Goal: Communication & Community: Answer question/provide support

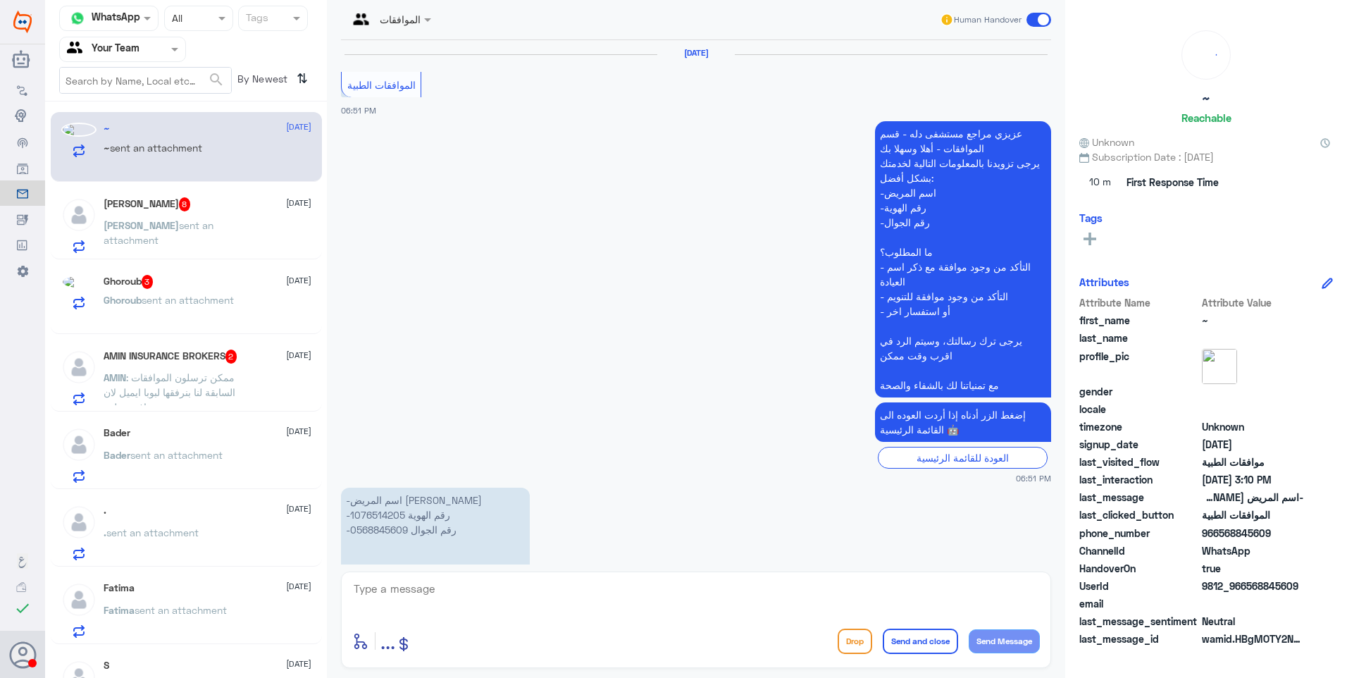
scroll to position [1764, 0]
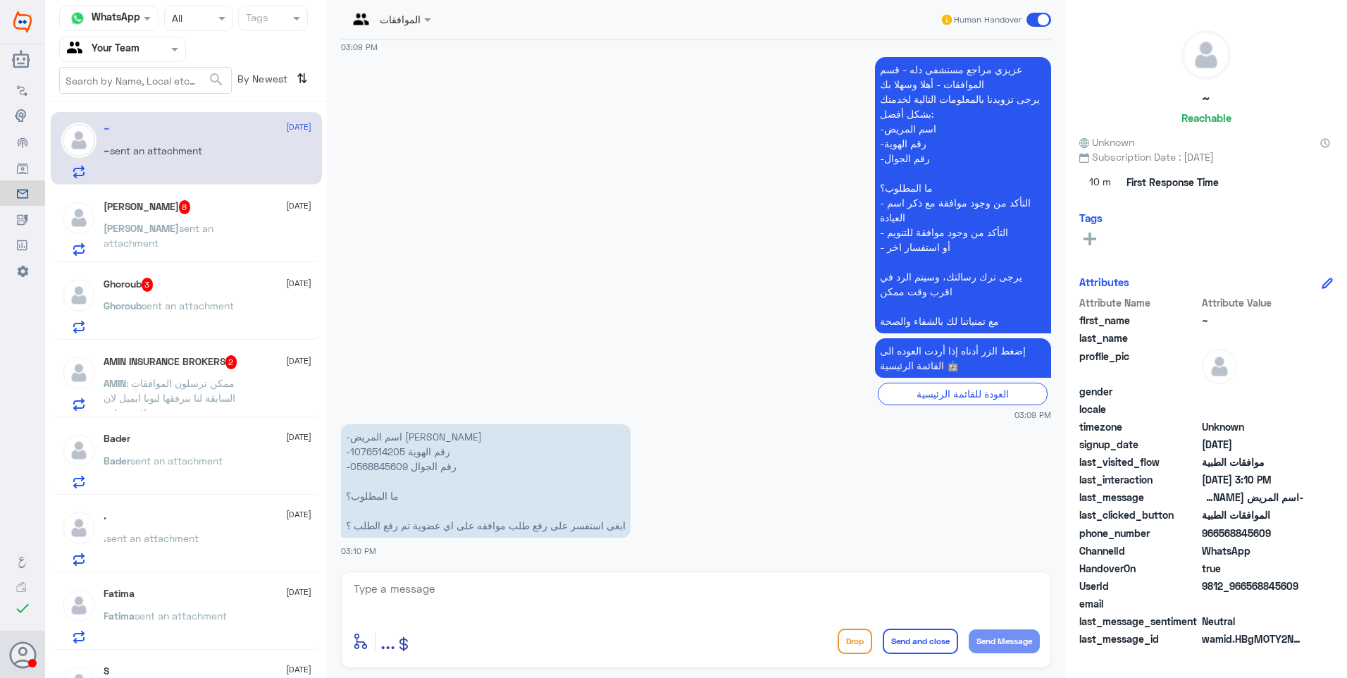
click at [203, 224] on span "sent an attachment" at bounding box center [159, 235] width 110 height 27
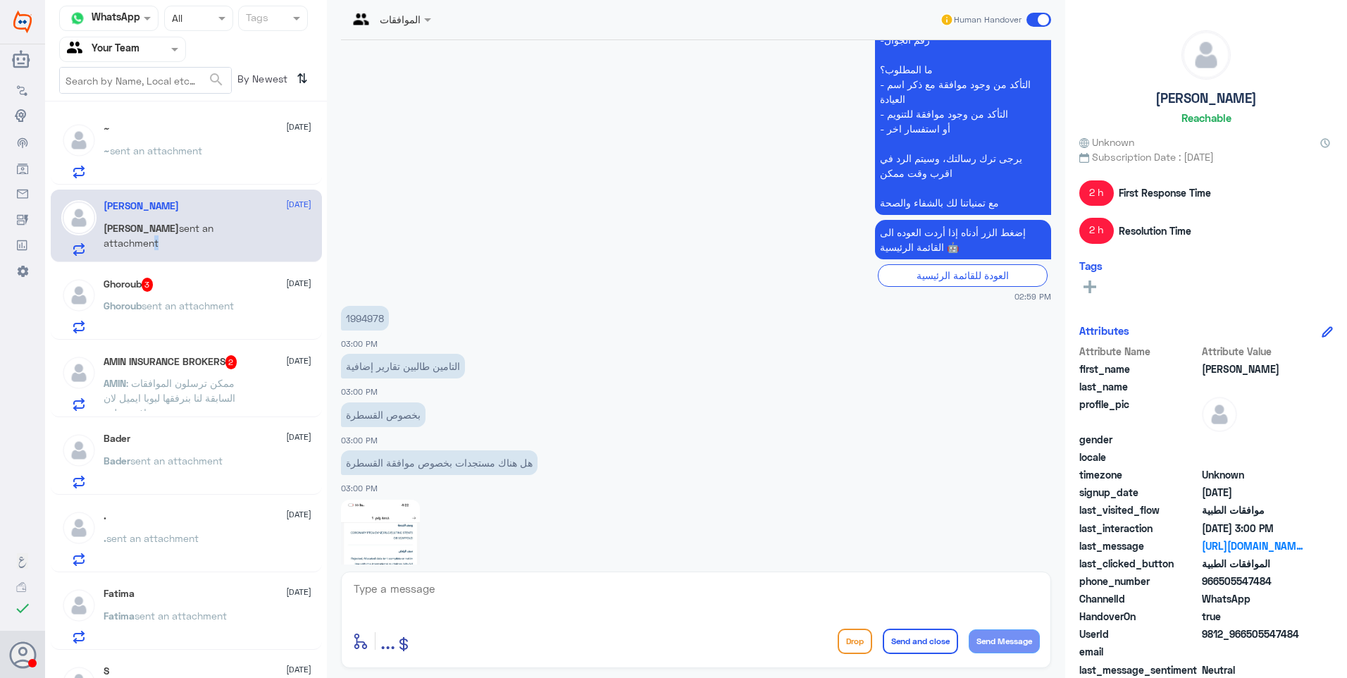
scroll to position [1056, 0]
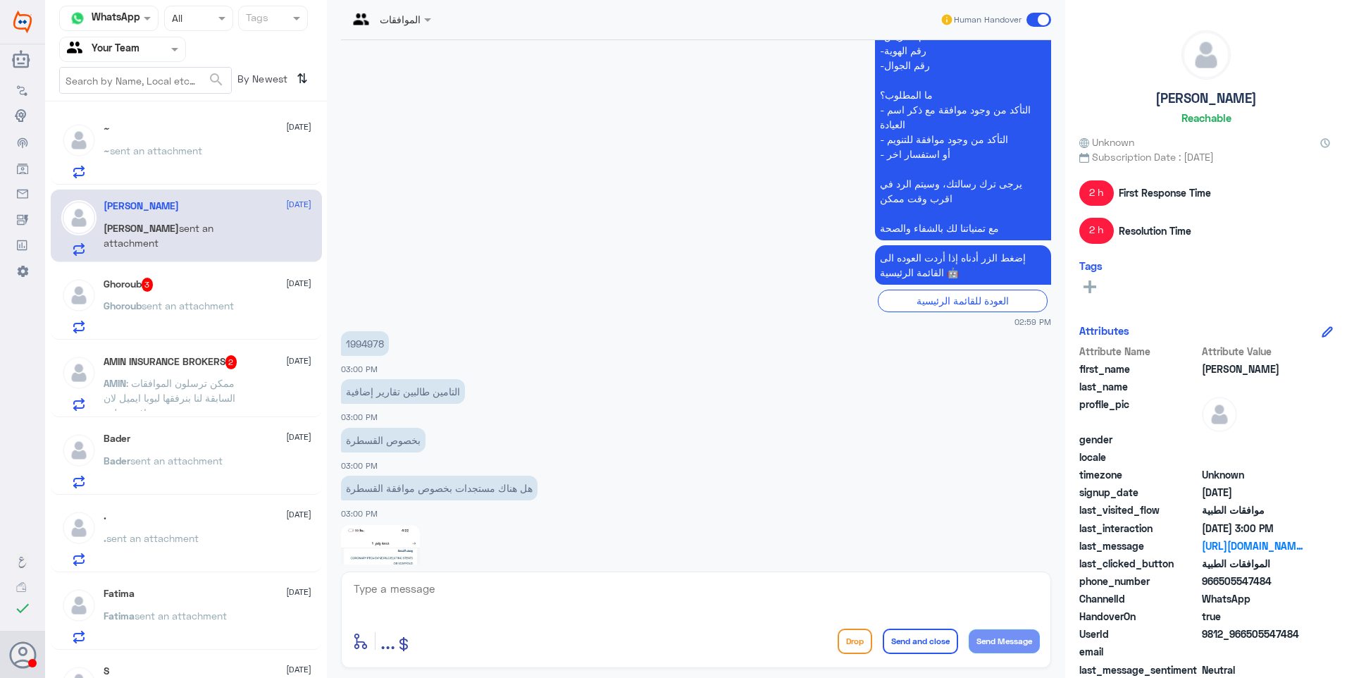
click at [363, 338] on p "1994978" at bounding box center [365, 343] width 48 height 25
copy p "1994978"
click at [219, 345] on div "AMIN INSURANCE BROKERS 2 21 September AMIN : ممكن ترسلون الموافقات السابقة لنا …" at bounding box center [186, 381] width 271 height 73
click at [223, 295] on div "Ghoroub 3 21 September Ghoroub sent an attachment" at bounding box center [208, 306] width 208 height 56
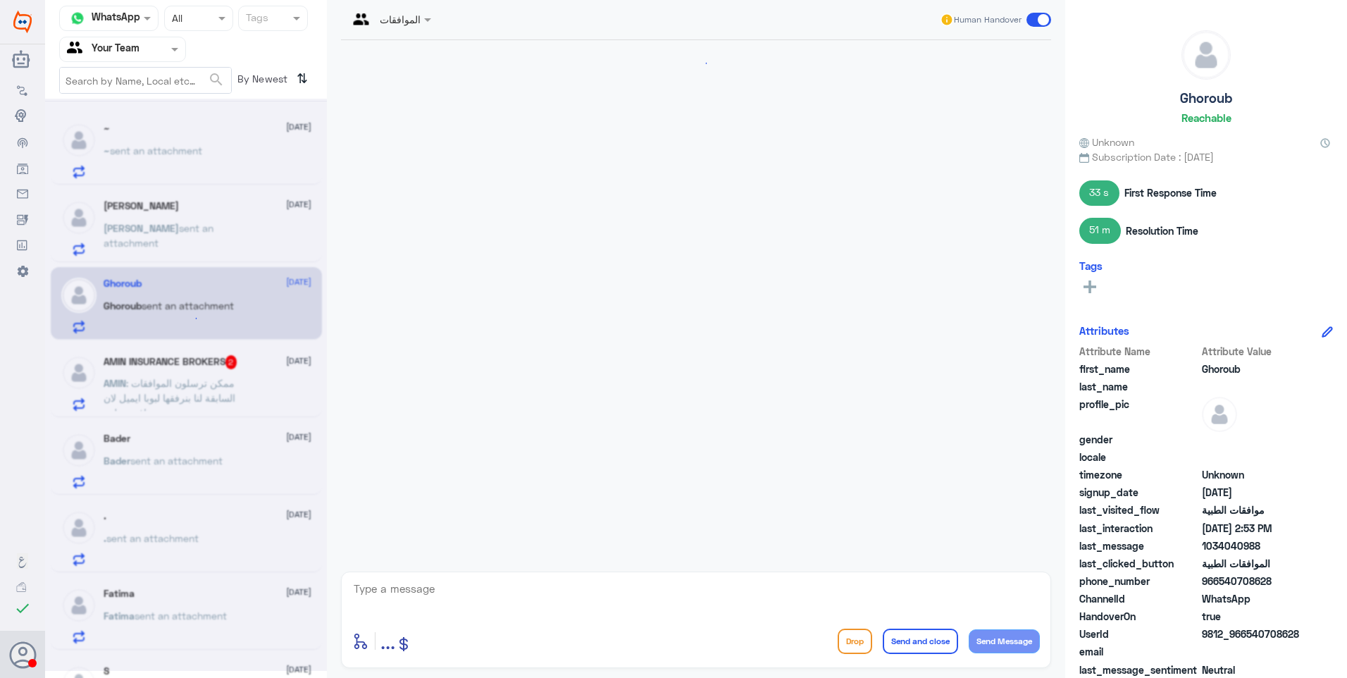
scroll to position [1144, 0]
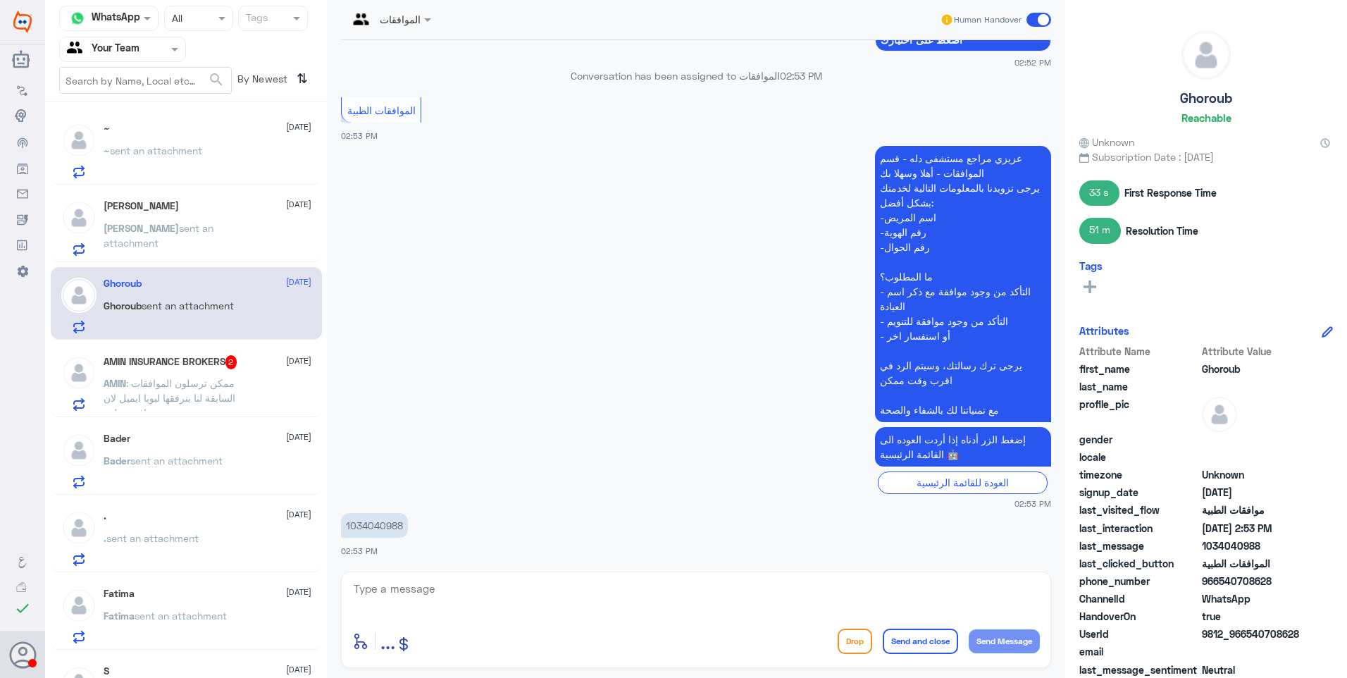
click at [385, 529] on p "1034040988" at bounding box center [374, 525] width 67 height 25
copy p "1034040988"
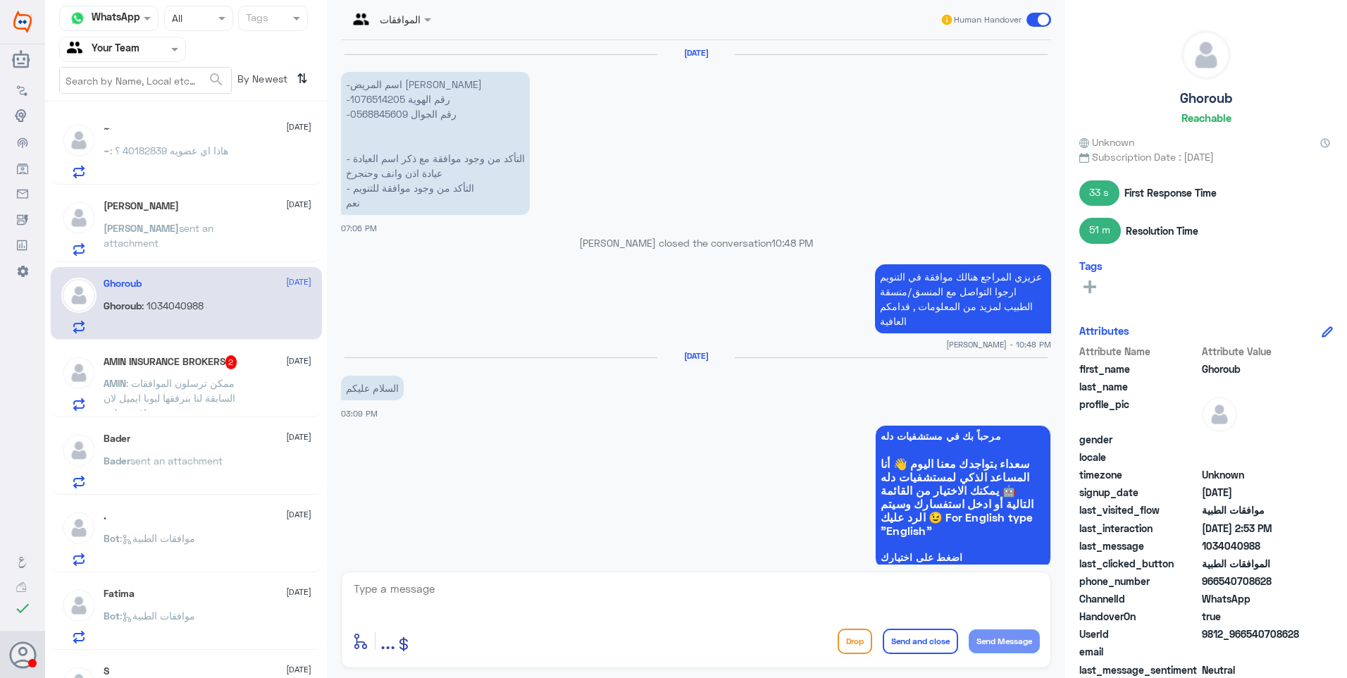
scroll to position [1065, 0]
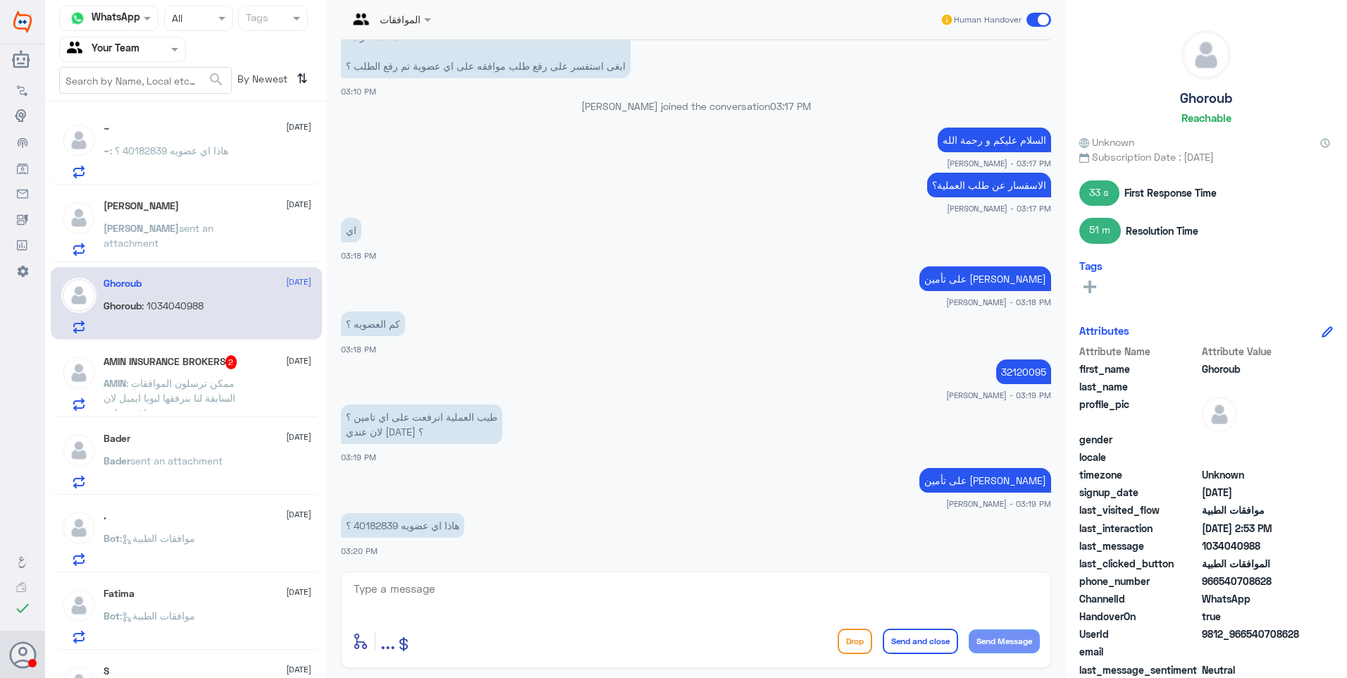
click at [160, 394] on span ": ممكن ترسلون الموافقات السابقة لنا بنرفقها لبوبا ايميل لان مافتحت لهم" at bounding box center [170, 398] width 132 height 42
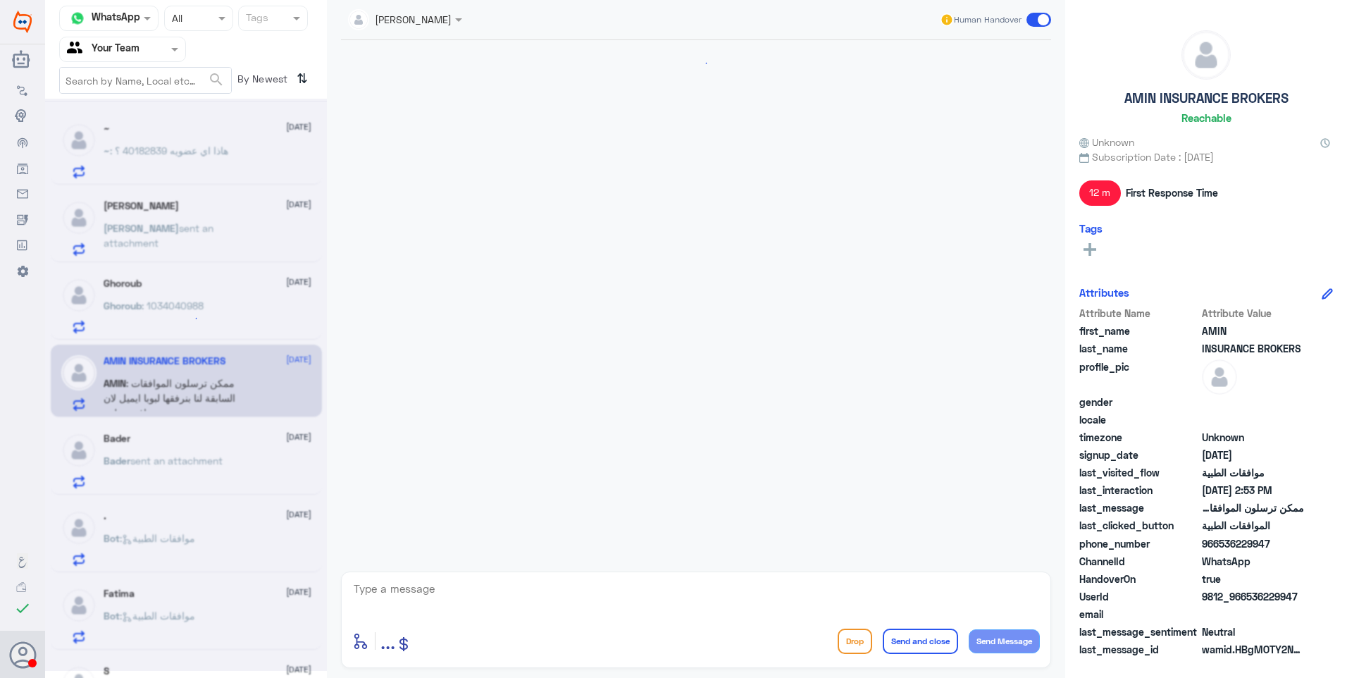
scroll to position [1209, 0]
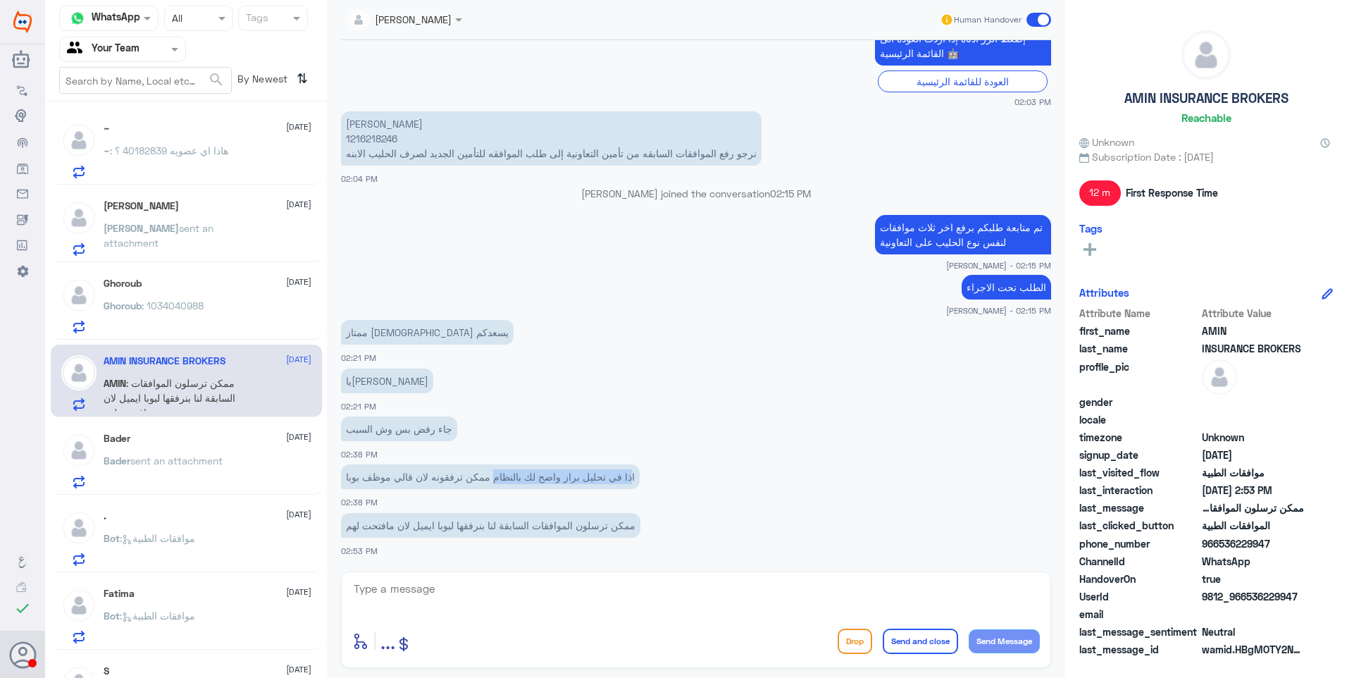
drag, startPoint x: 628, startPoint y: 478, endPoint x: 497, endPoint y: 477, distance: 130.4
click at [497, 477] on p "اذا في تحليل براز واضح لك بالنظام ممكن ترفقونه لان قالي موظف بوبا" at bounding box center [490, 476] width 299 height 25
drag, startPoint x: 497, startPoint y: 477, endPoint x: 521, endPoint y: 479, distance: 23.3
click at [521, 479] on p "اذا في تحليل براز واضح لك بالنظام ممكن ترفقونه لان قالي موظف بوبا" at bounding box center [490, 476] width 299 height 25
click at [364, 134] on p "نورة الحلافي 1216218246 نرجو رفع الموافقات السابقه من تأمين التعاونية إلى طلب ا…" at bounding box center [551, 138] width 421 height 54
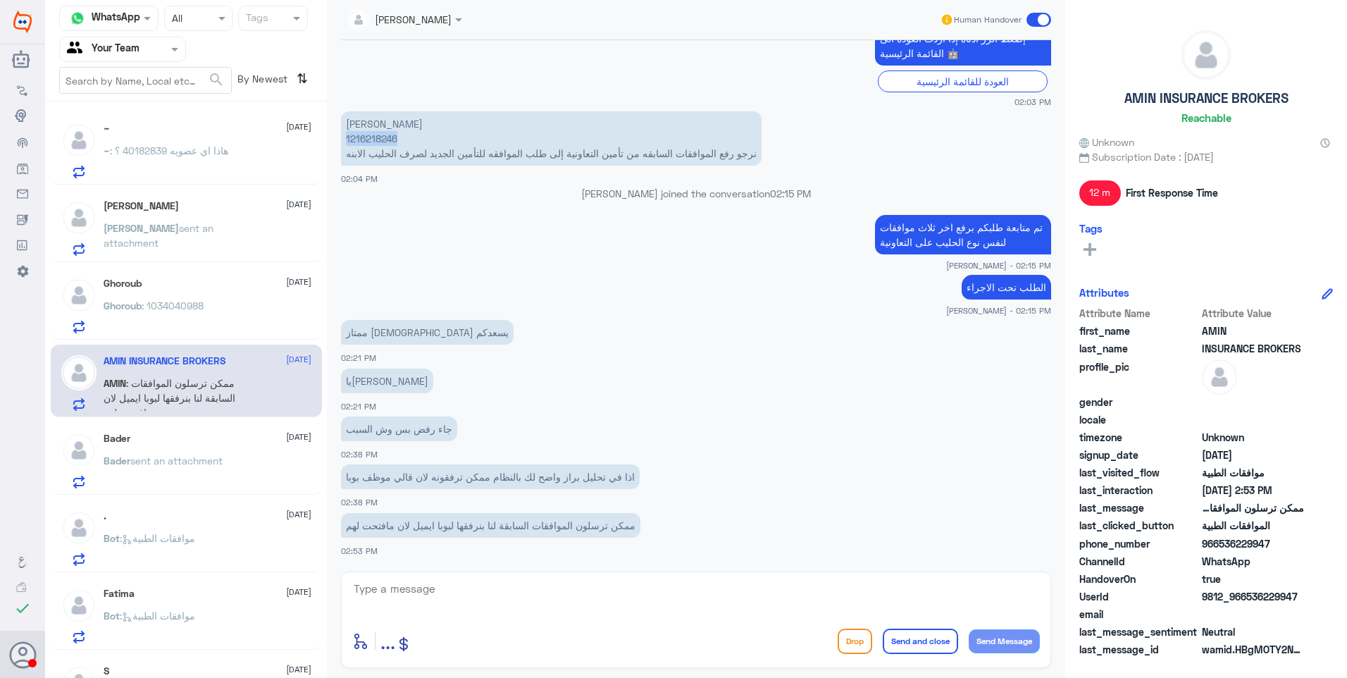
click at [364, 134] on p "نورة الحلافي 1216218246 نرجو رفع الموافقات السابقه من تأمين التعاونية إلى طلب ا…" at bounding box center [551, 138] width 421 height 54
copy p "1216218246"
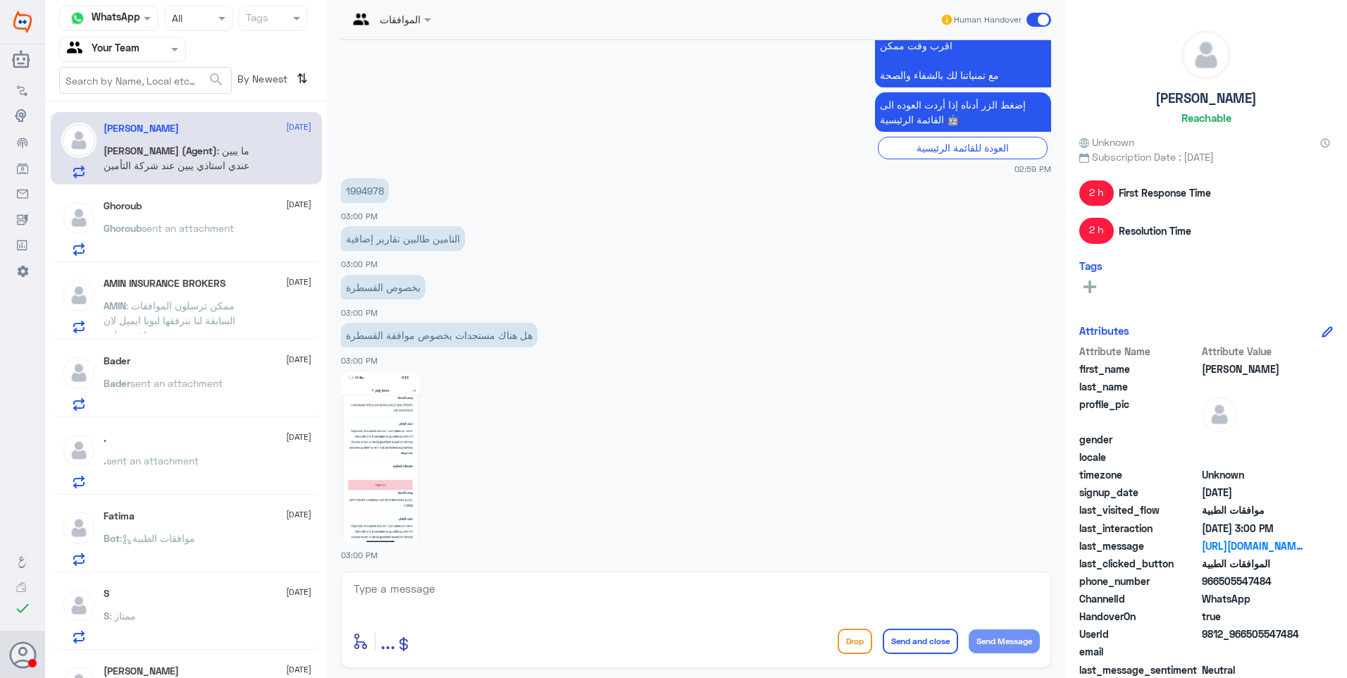
scroll to position [1409, 0]
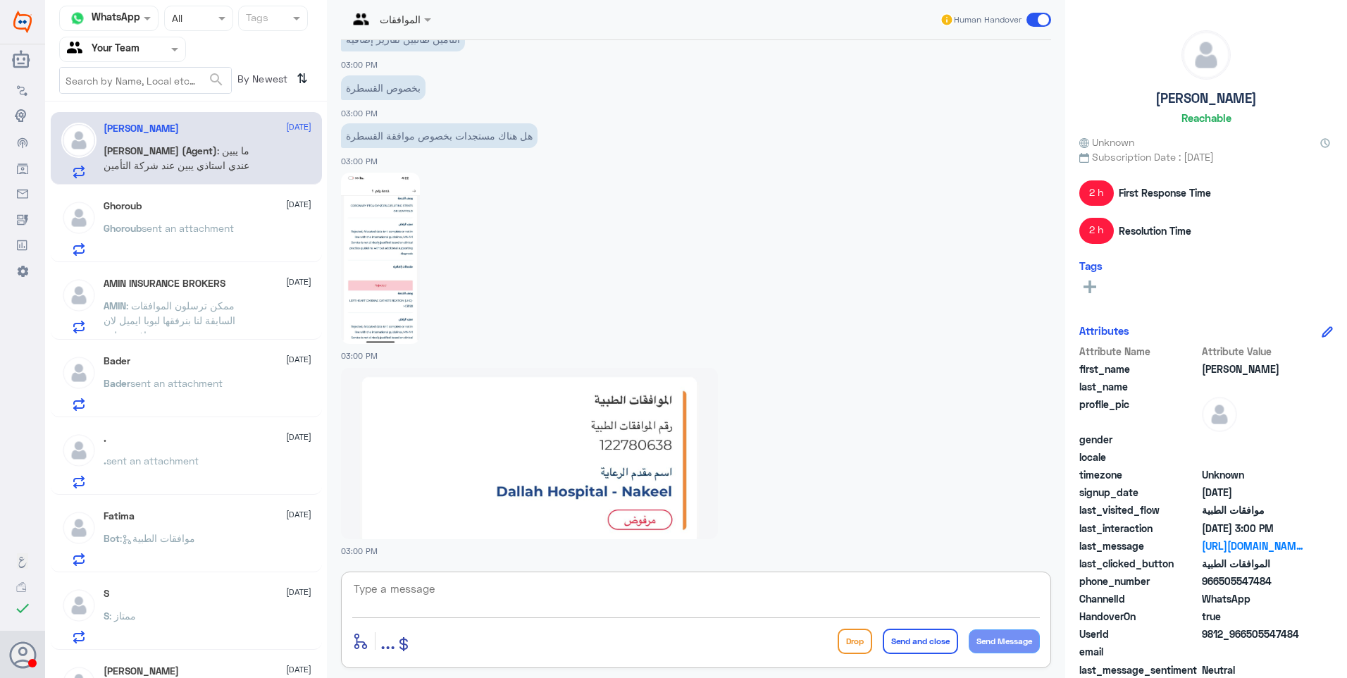
click at [480, 591] on textarea at bounding box center [696, 596] width 688 height 35
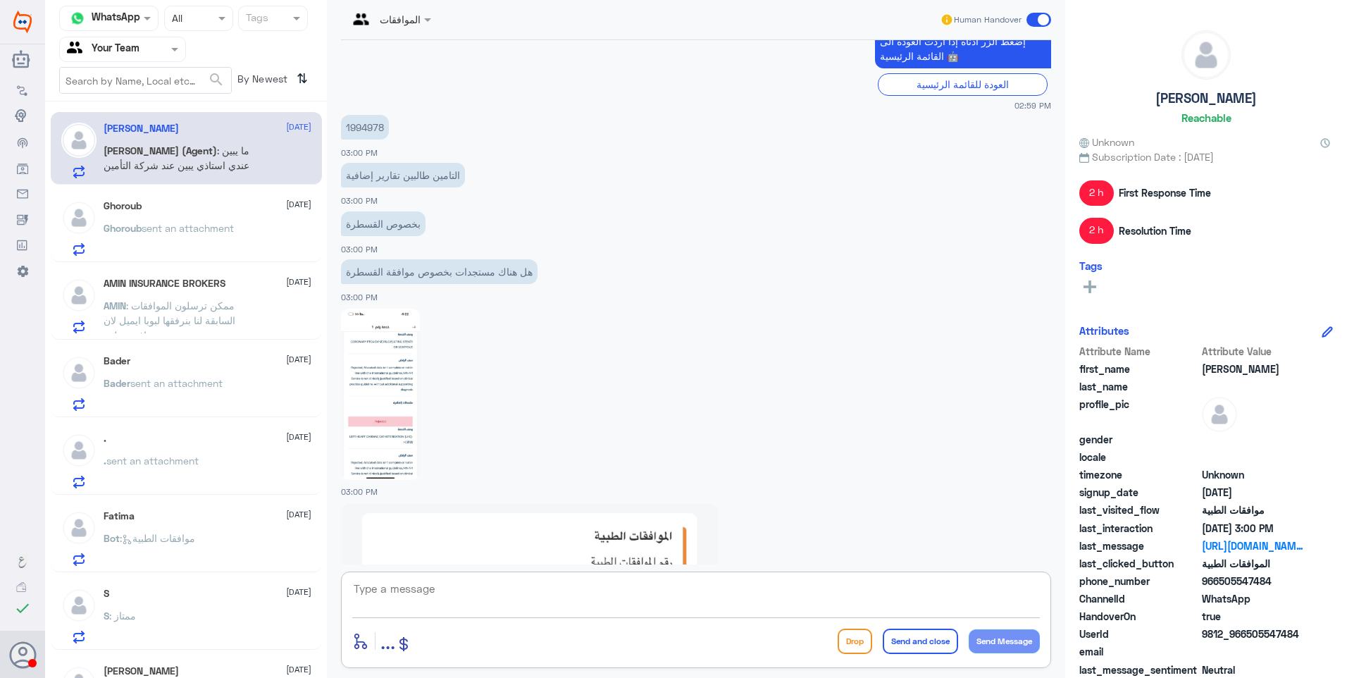
scroll to position [1268, 0]
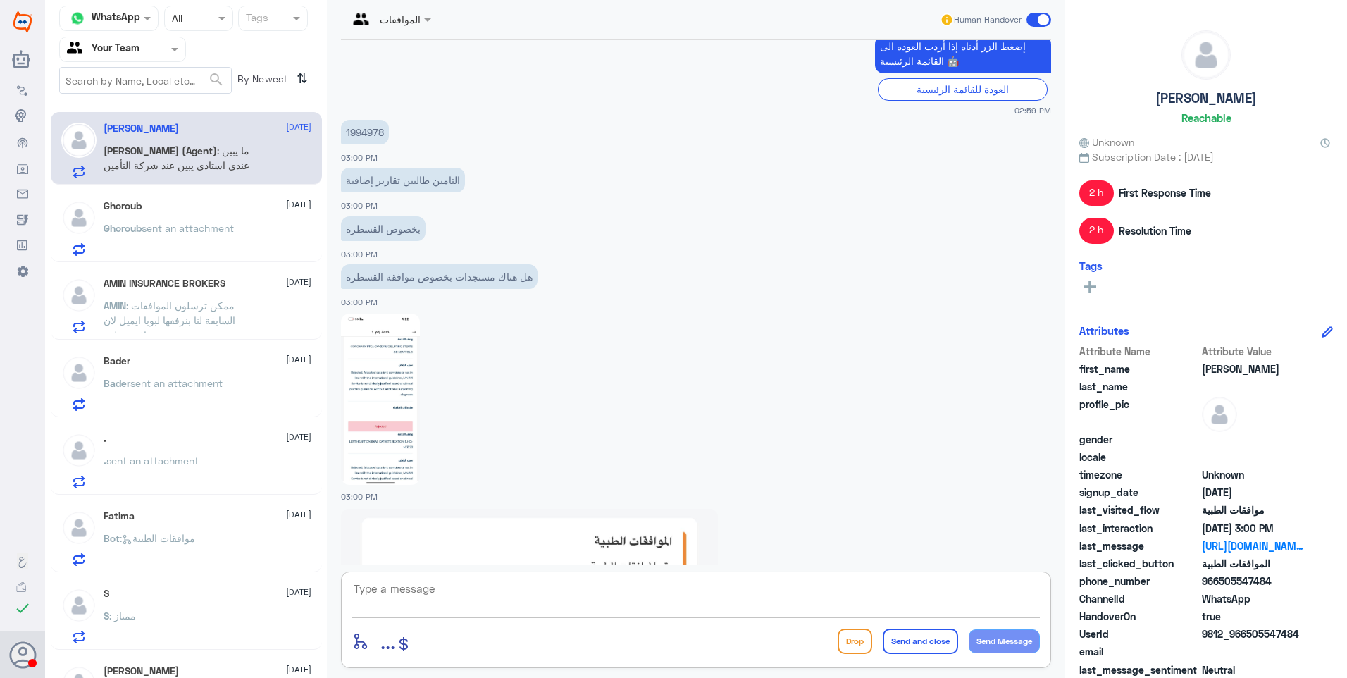
click at [185, 223] on span "sent an attachment" at bounding box center [188, 228] width 92 height 12
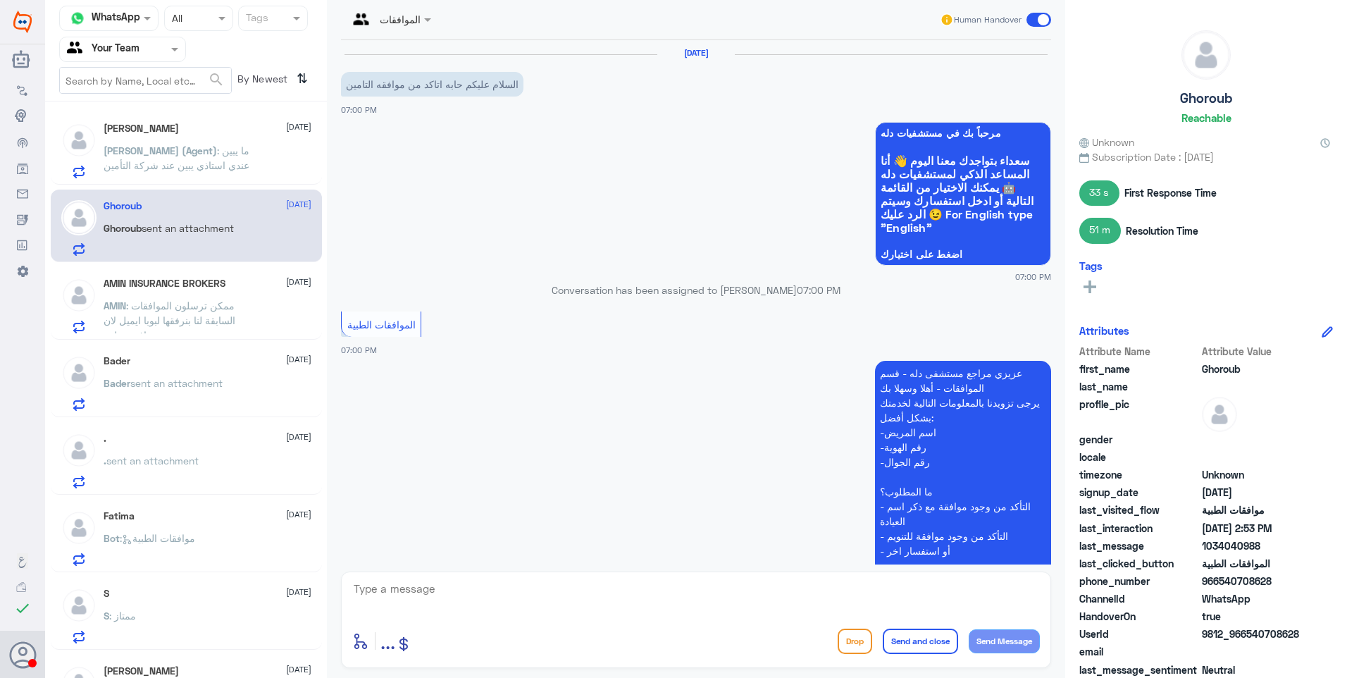
scroll to position [1144, 0]
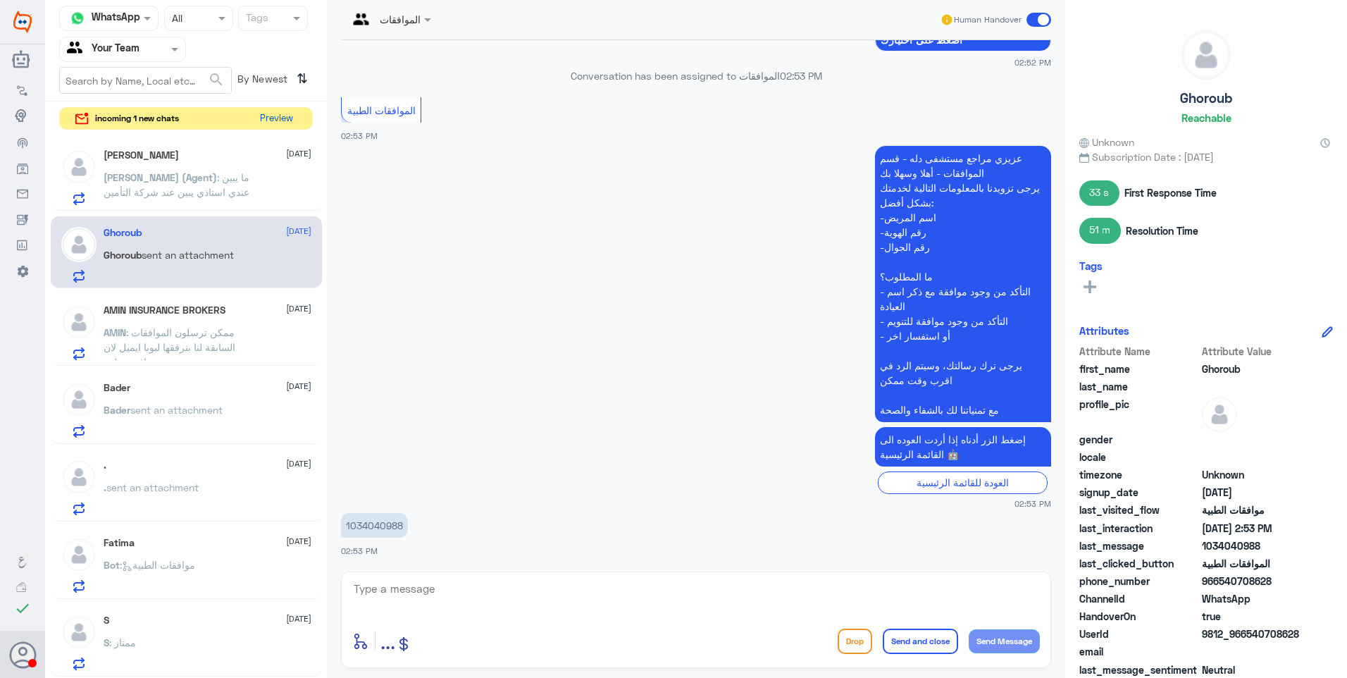
click at [271, 118] on button "Preview" at bounding box center [276, 119] width 44 height 22
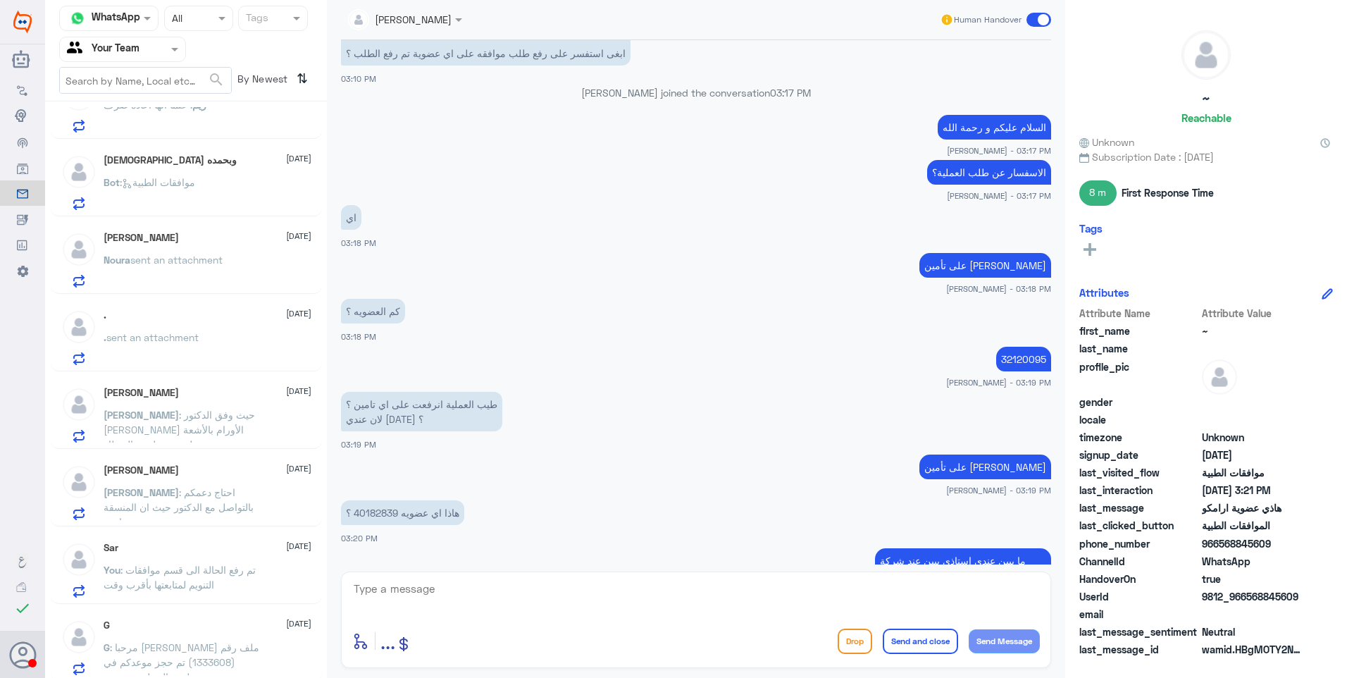
scroll to position [775, 0]
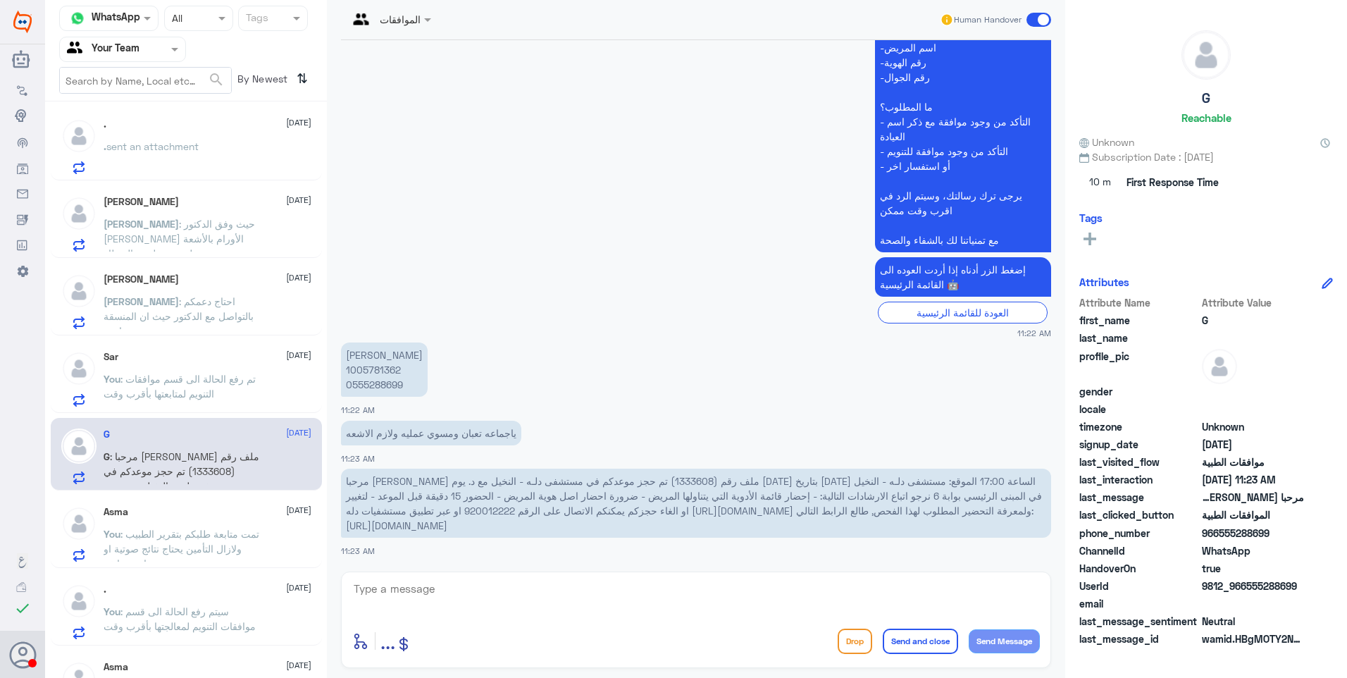
scroll to position [980, 0]
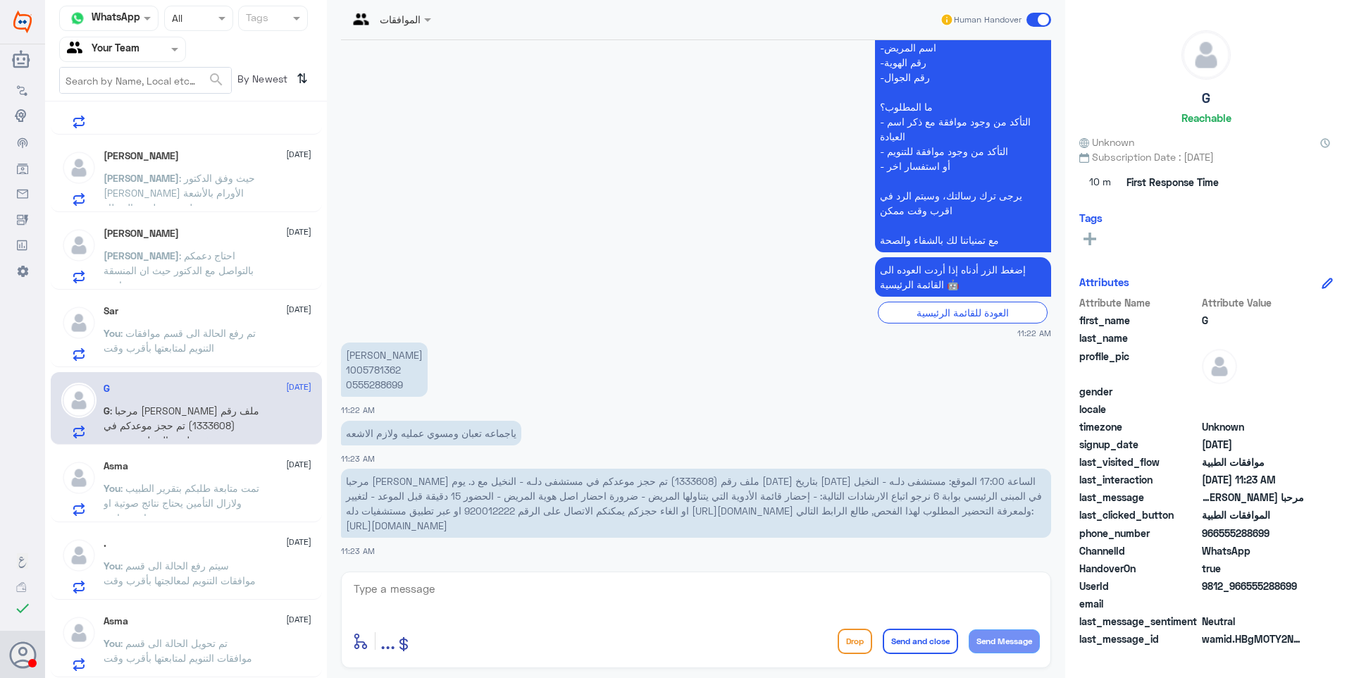
click at [282, 656] on div "You : تم تحويل الحالة الى قسم موافقات التنويم لمتابعتها بأقرب وقت" at bounding box center [208, 655] width 208 height 32
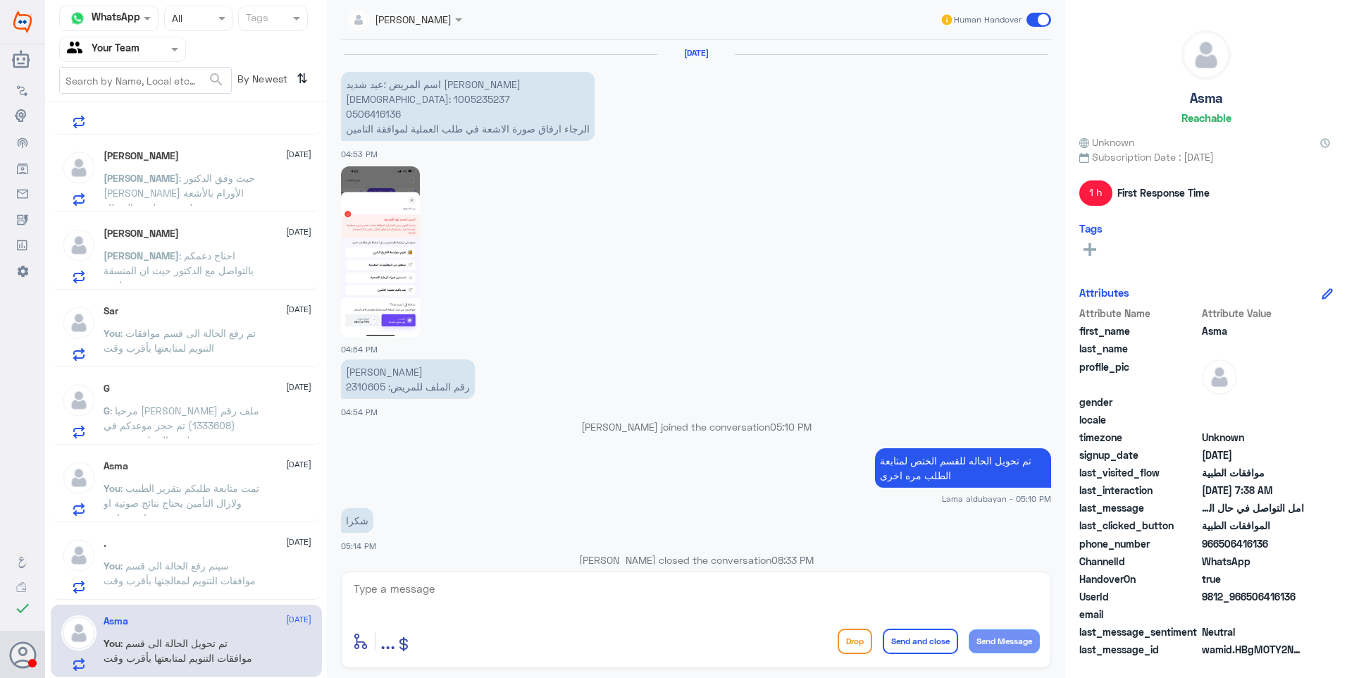
scroll to position [1316, 0]
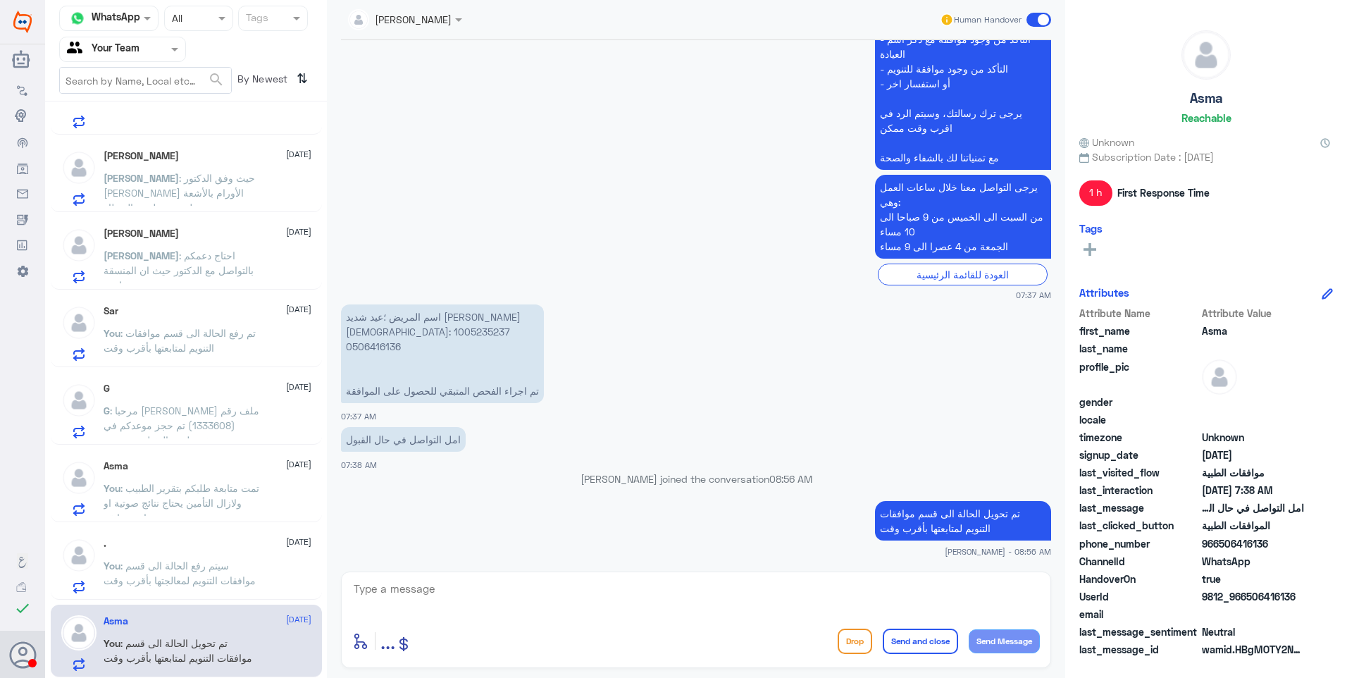
click at [583, 597] on textarea at bounding box center [696, 596] width 688 height 35
type textarea "j"
type textarea "م"
drag, startPoint x: 879, startPoint y: 585, endPoint x: 1103, endPoint y: 592, distance: 223.5
click at [1103, 591] on div "Channel WhatsApp Status × All Tags Agent Filter Your Team search By Newest ⇅ ~ …" at bounding box center [696, 341] width 1302 height 682
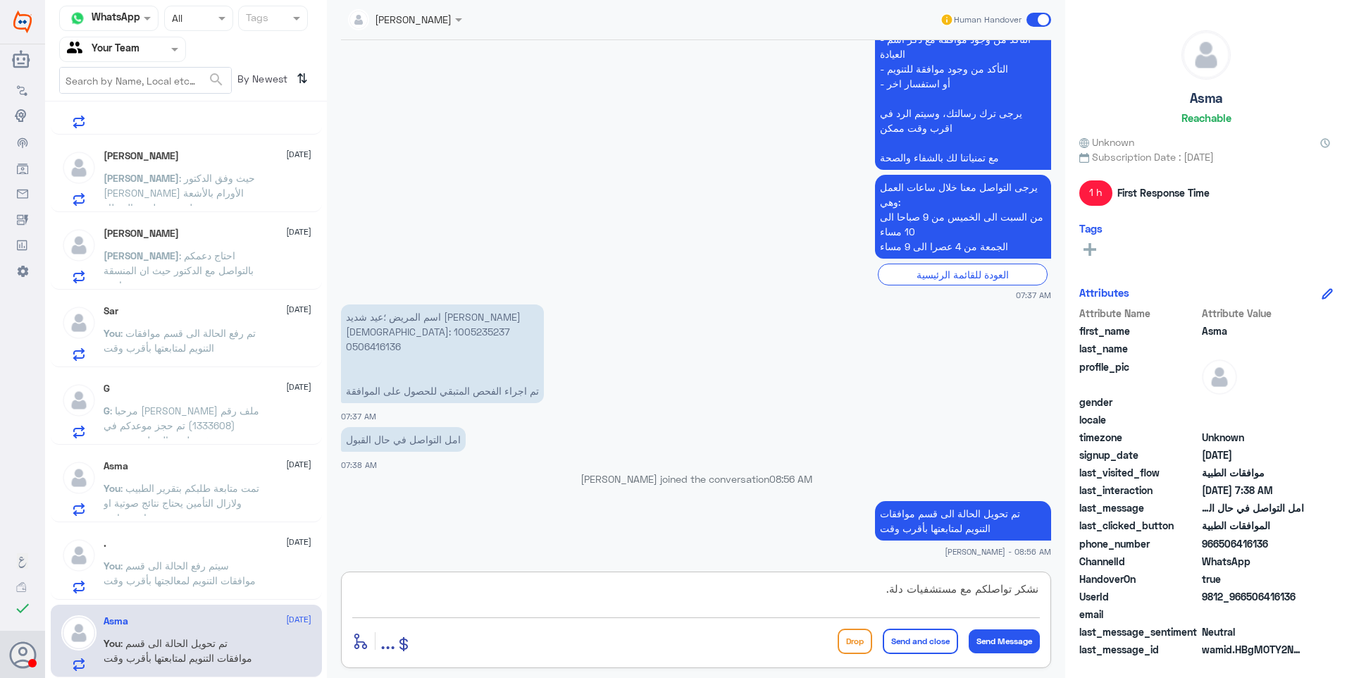
type textarea "نشكر تواصلكم مع مستشفيات دلة."
click at [931, 641] on button "Send and close" at bounding box center [920, 641] width 75 height 25
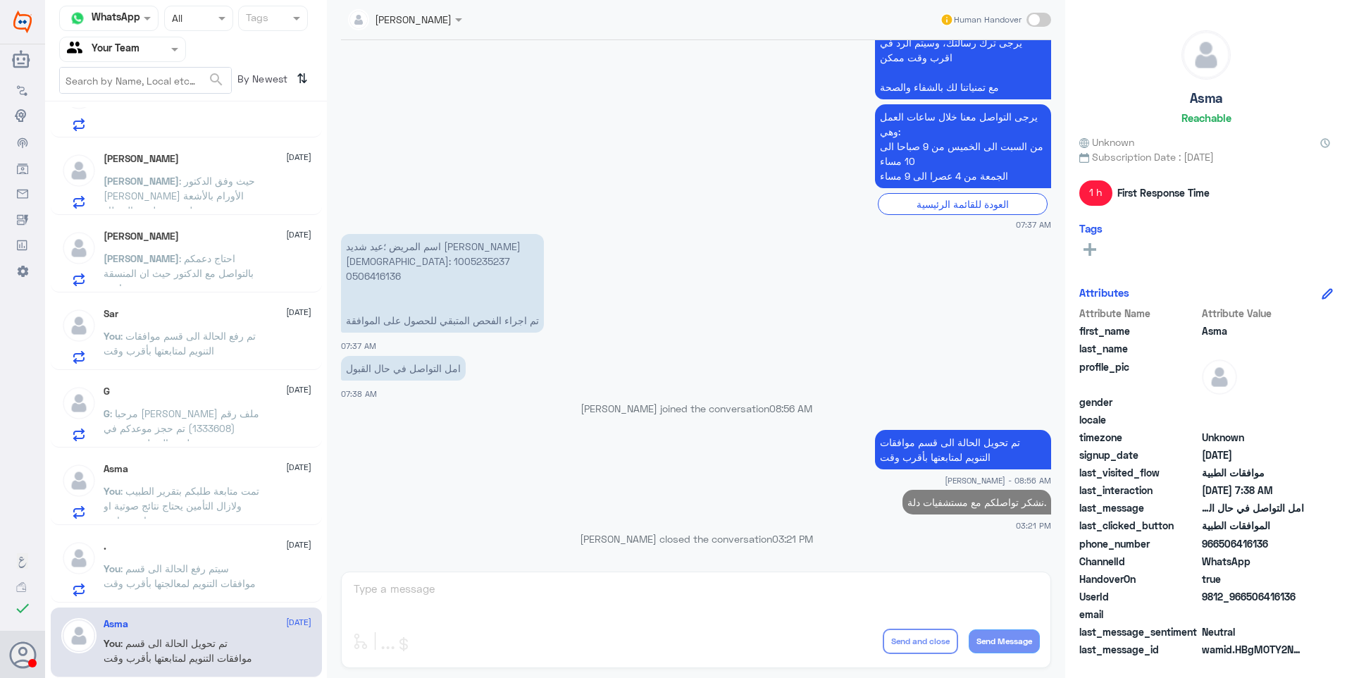
scroll to position [977, 0]
click at [247, 565] on p "You : سيتم رفع الحالة الى قسم موافقات التنويم لمعالجتها بأقرب وقت" at bounding box center [183, 578] width 159 height 35
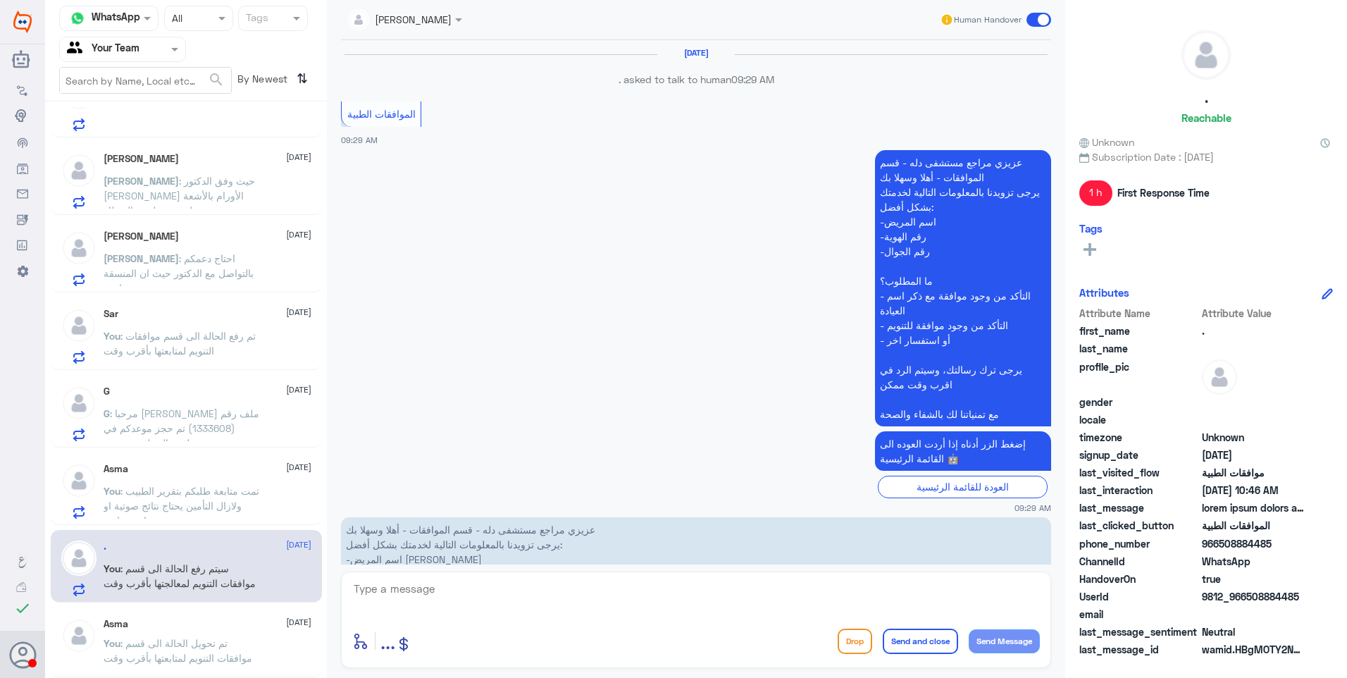
scroll to position [1727, 0]
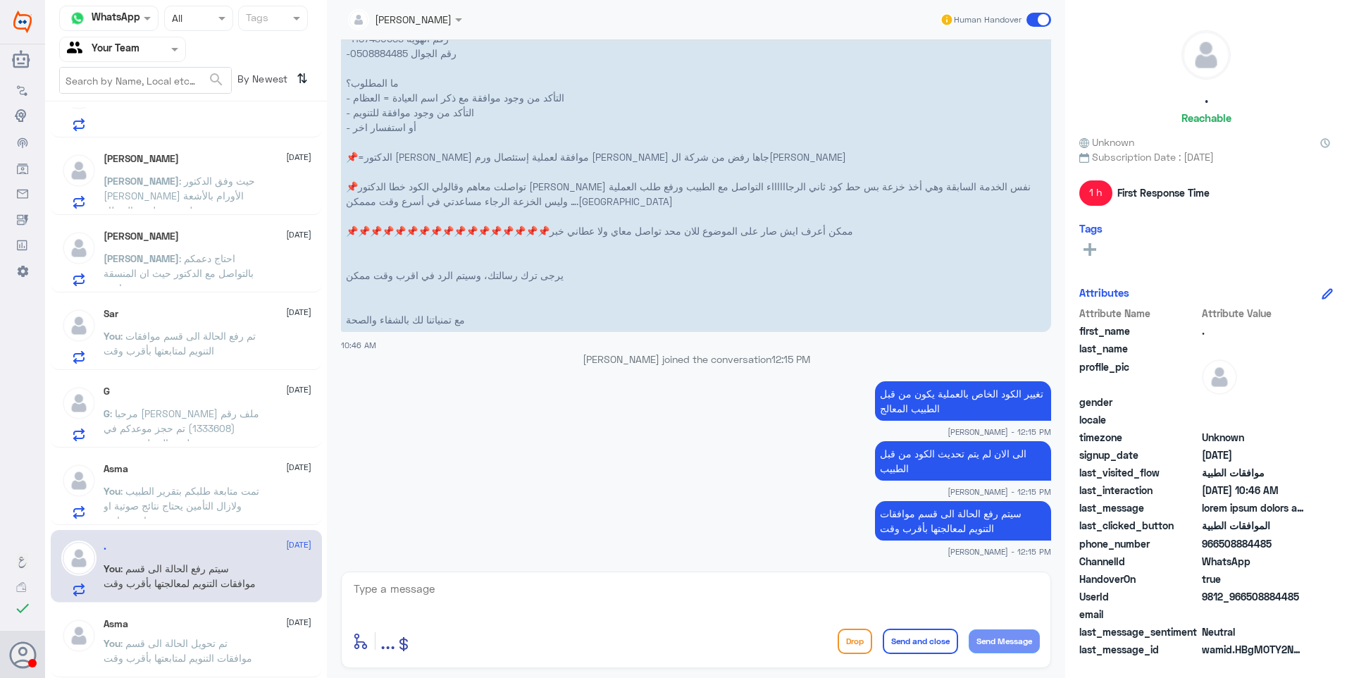
click at [533, 602] on textarea at bounding box center [696, 596] width 688 height 35
paste textarea "نشكر تواصلكم مع مستشفيات دلة."
type textarea "نشكر تواصلكم مع مستشفيات دلة."
click at [924, 648] on button "Send and close" at bounding box center [920, 641] width 75 height 25
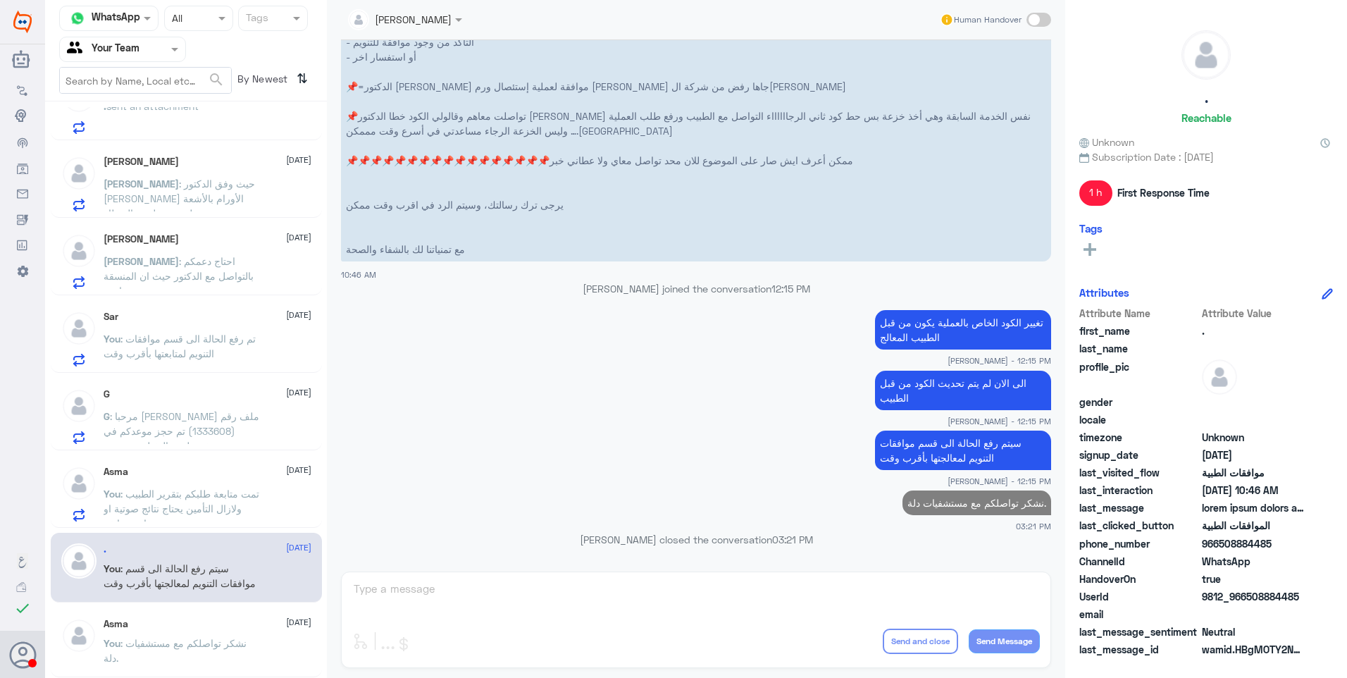
scroll to position [975, 0]
click at [207, 502] on span ": تمت متابعة طلبكم بتقرير الطبيب ولازال التأمين يحتاج نتائج صوتية او عادية سابقة" at bounding box center [182, 509] width 156 height 42
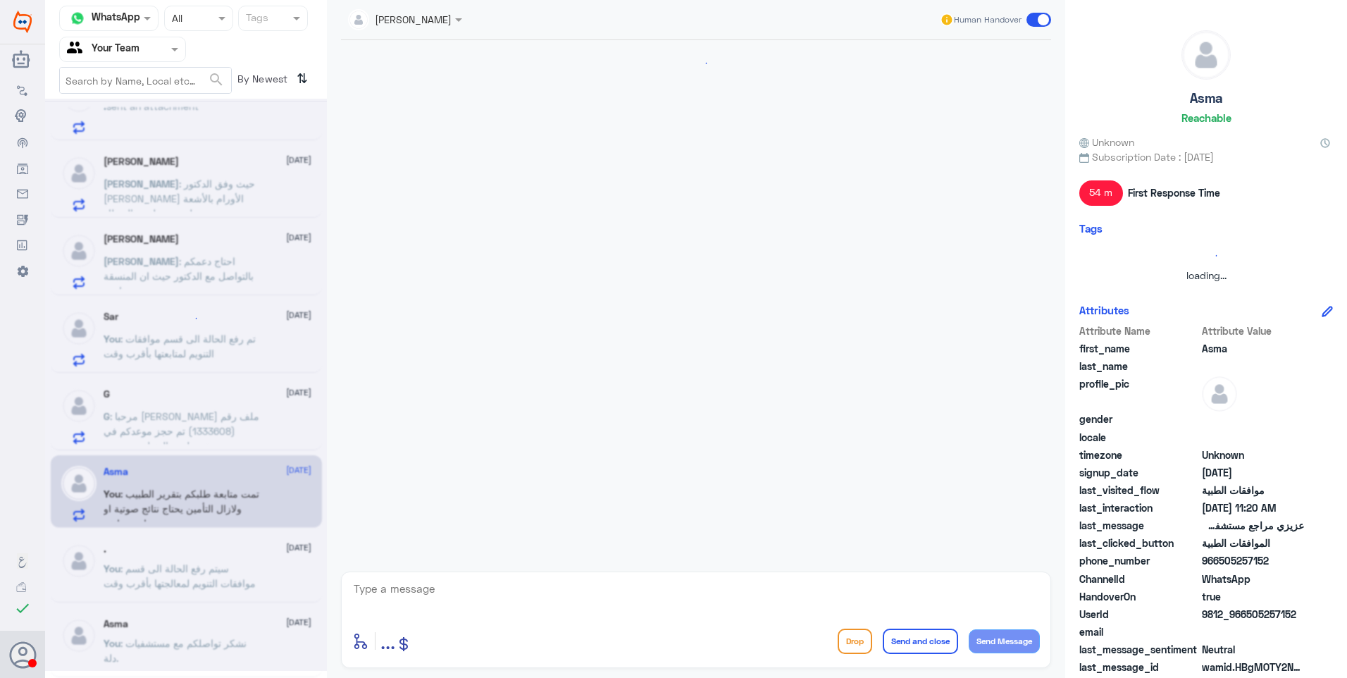
scroll to position [478, 0]
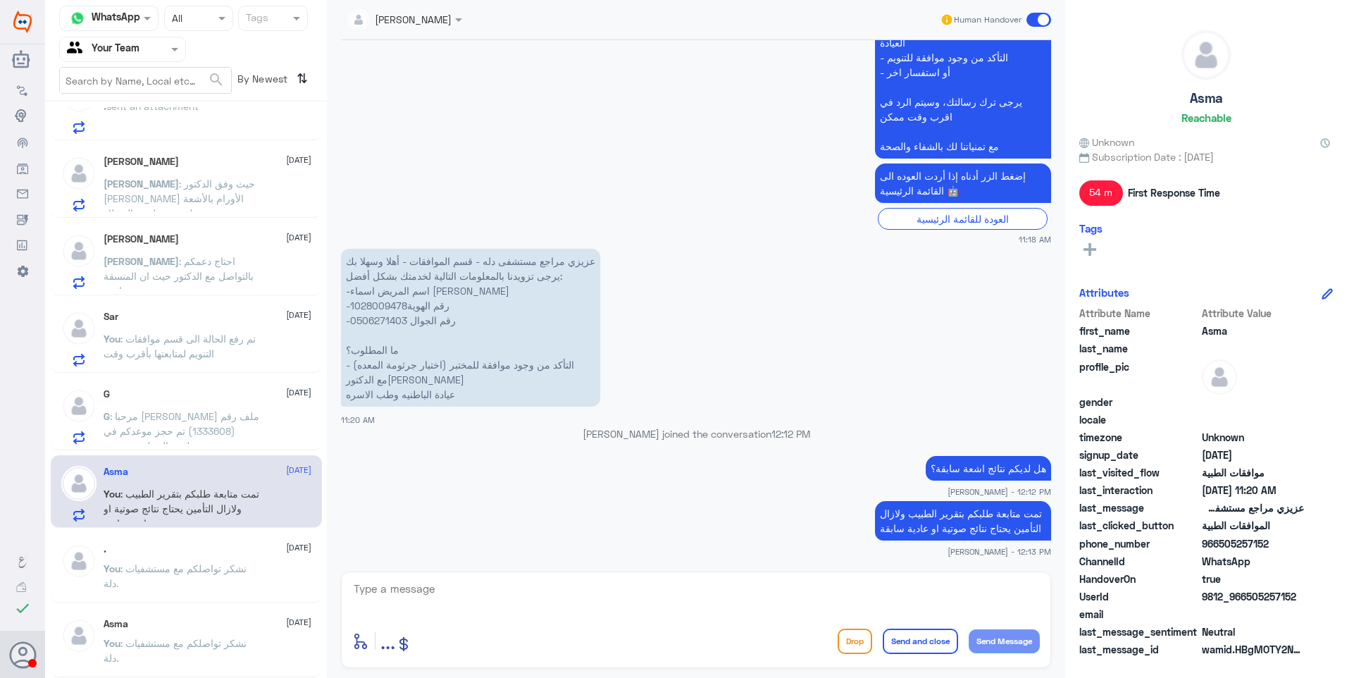
click at [896, 590] on textarea at bounding box center [696, 596] width 688 height 35
paste textarea "نشكر تواصلكم مع مستشفيات دلة."
type textarea "نشكر تواصلكم مع مستشفيات دلة."
click at [934, 648] on button "Send and close" at bounding box center [920, 641] width 75 height 25
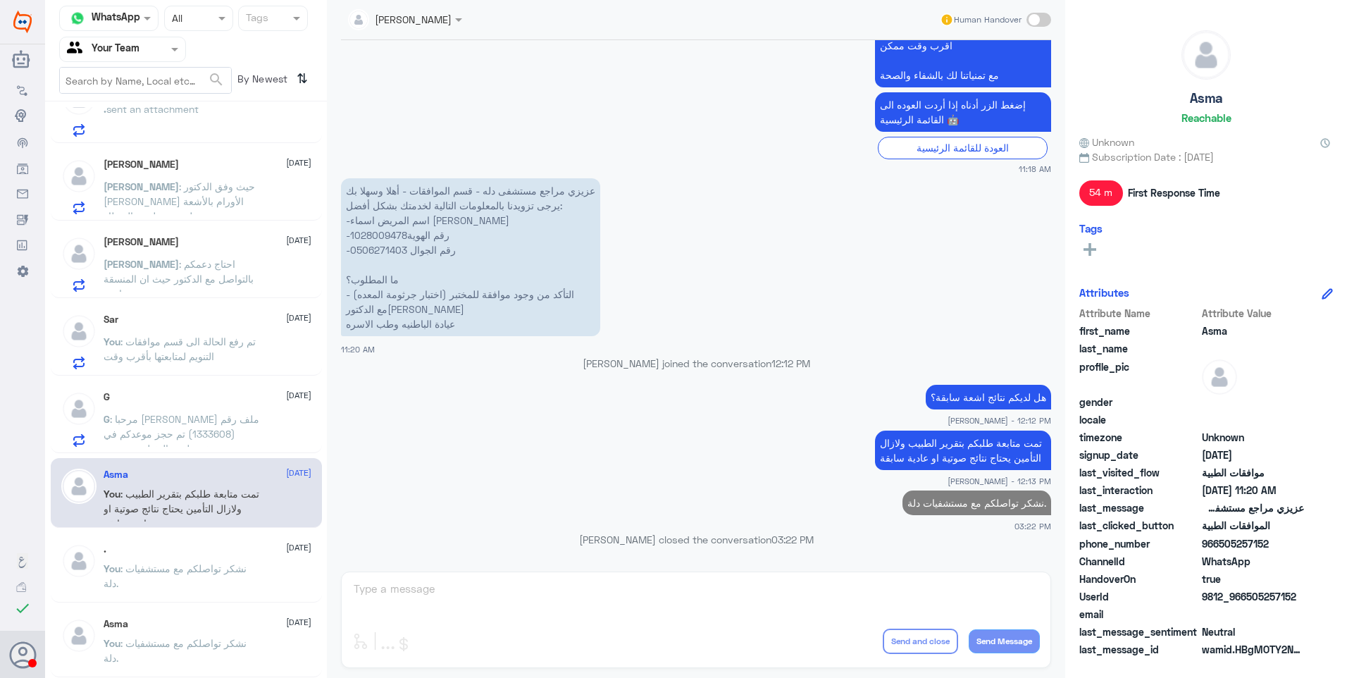
scroll to position [972, 0]
click at [252, 404] on div "G 21 September G : مرحبا غانم الغانم ملف رقم (1333608) تم حجز موعدكم في مستشفى …" at bounding box center [208, 419] width 208 height 56
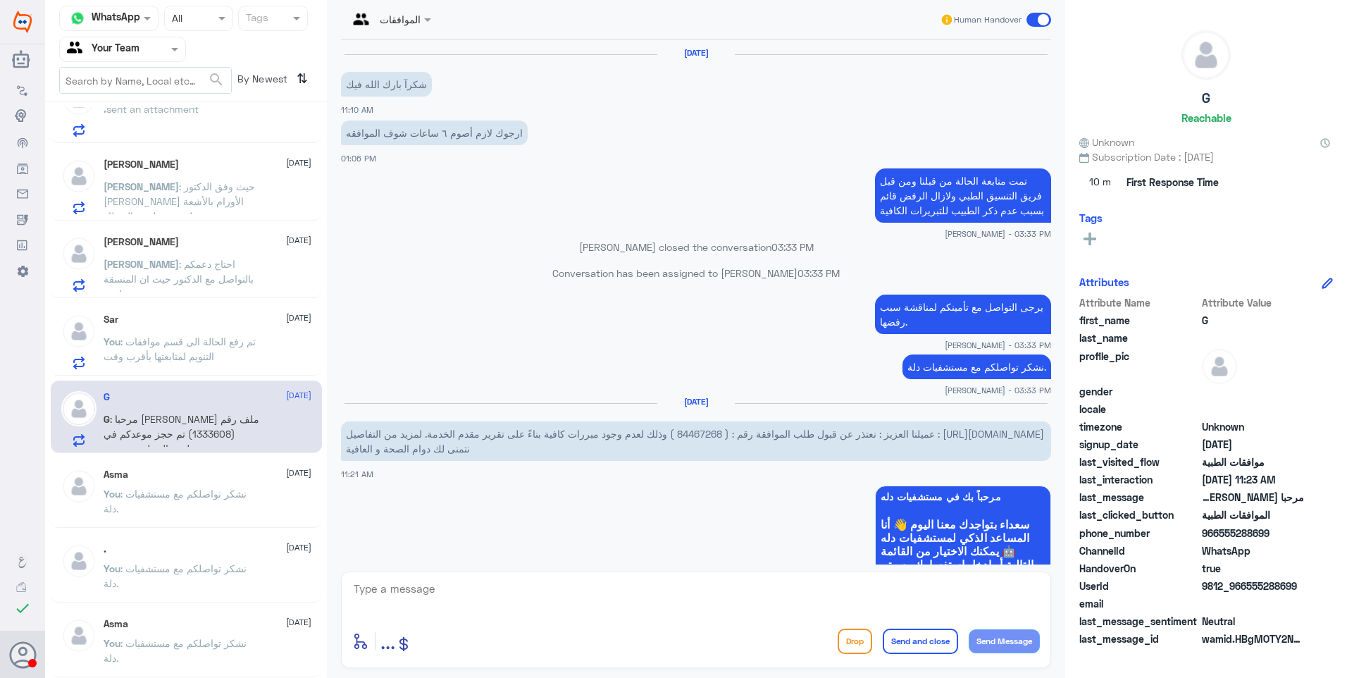
scroll to position [1220, 0]
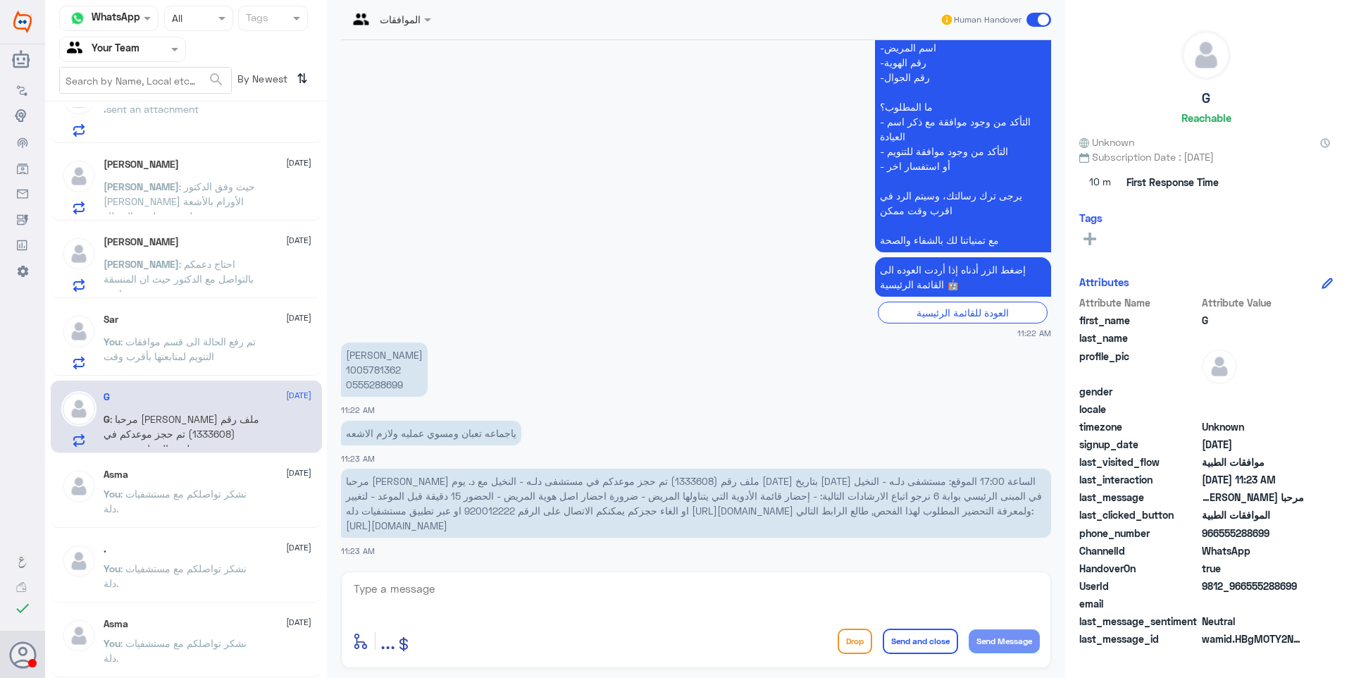
click at [206, 348] on p "You : تم رفع الحالة الى قسم موافقات التنويم لمتابعتها بأقرب وقت" at bounding box center [183, 351] width 159 height 35
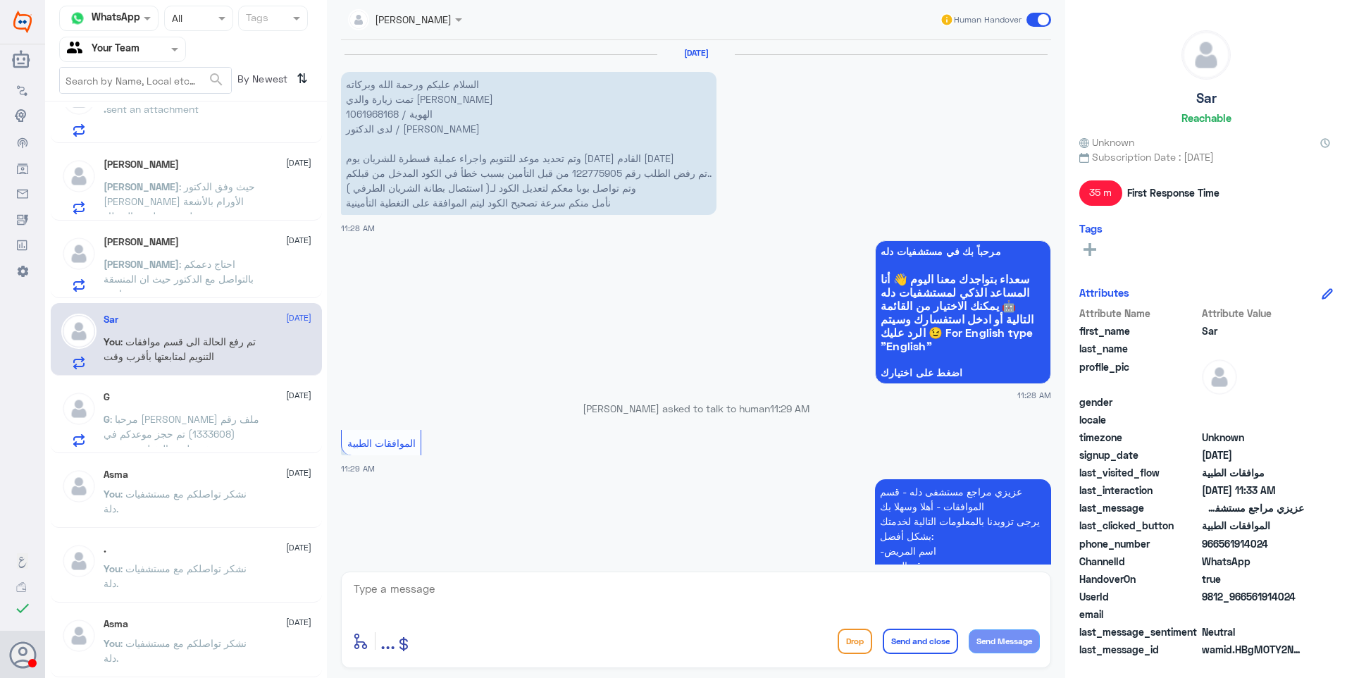
scroll to position [641, 0]
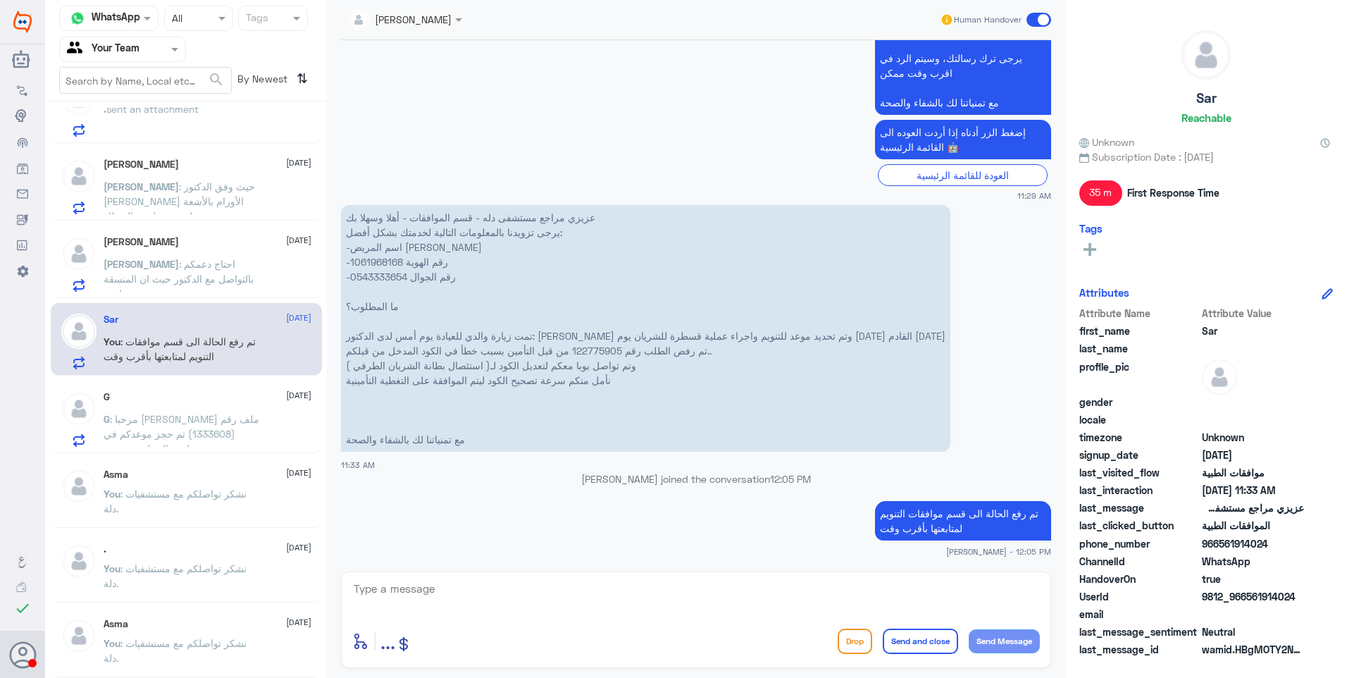
click at [840, 588] on textarea at bounding box center [696, 596] width 688 height 35
paste textarea "نشكر تواصلكم مع مستشفيات دلة."
type textarea "نشكر تواصلكم مع مستشفيات دلة."
click at [900, 640] on button "Send and close" at bounding box center [920, 641] width 75 height 25
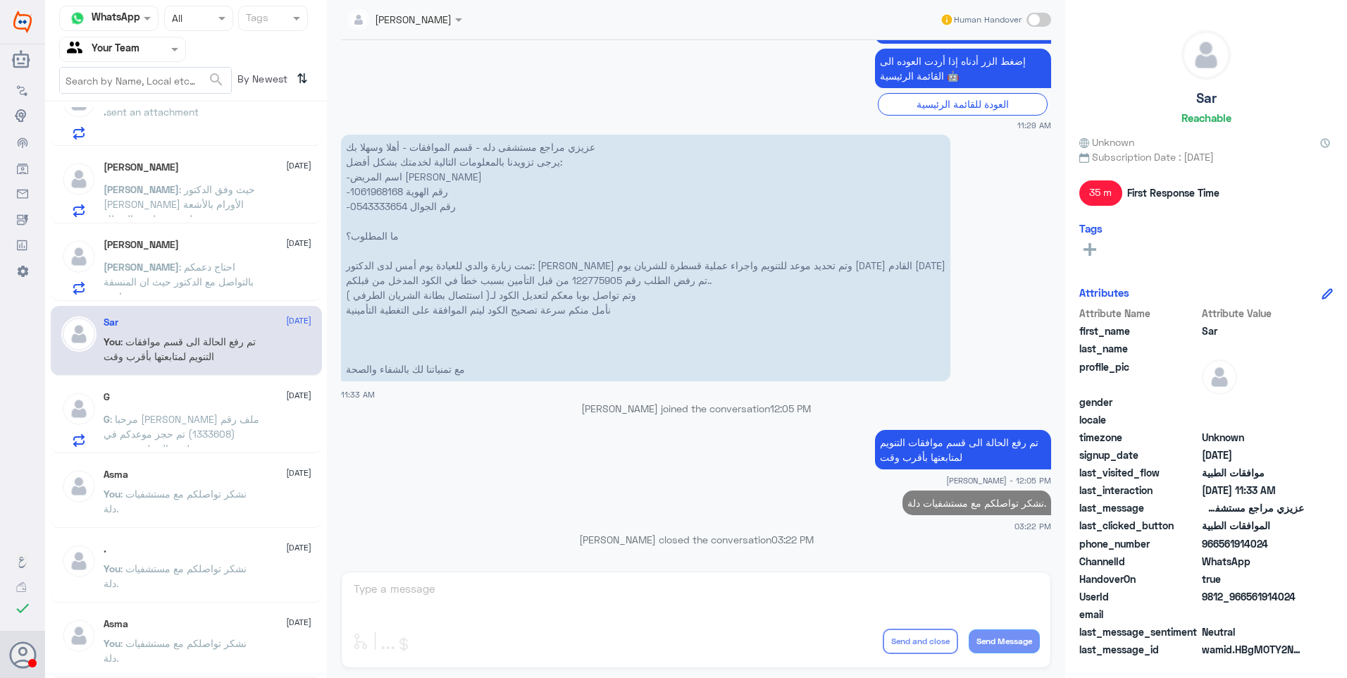
scroll to position [828, 0]
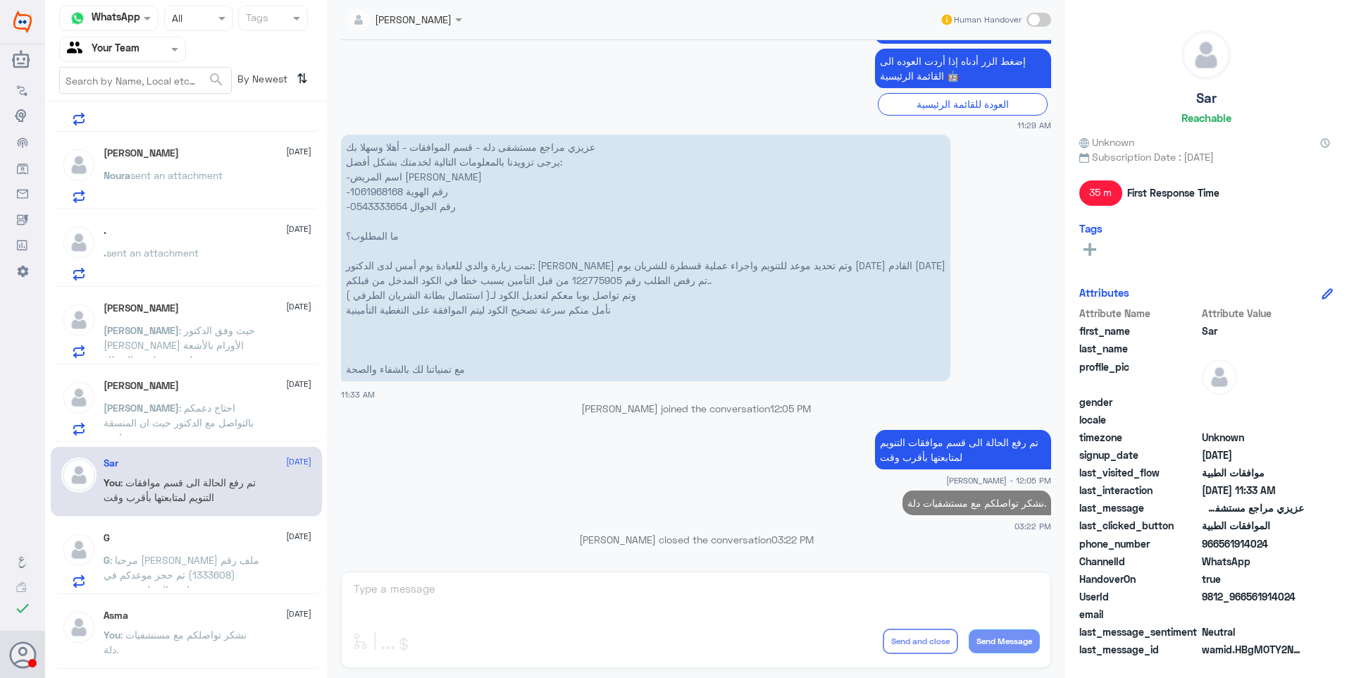
click at [214, 425] on span ": احتاج دعمكم بالتواصل مع الدكتور حيث ان المنسقة ما ترد" at bounding box center [179, 423] width 150 height 42
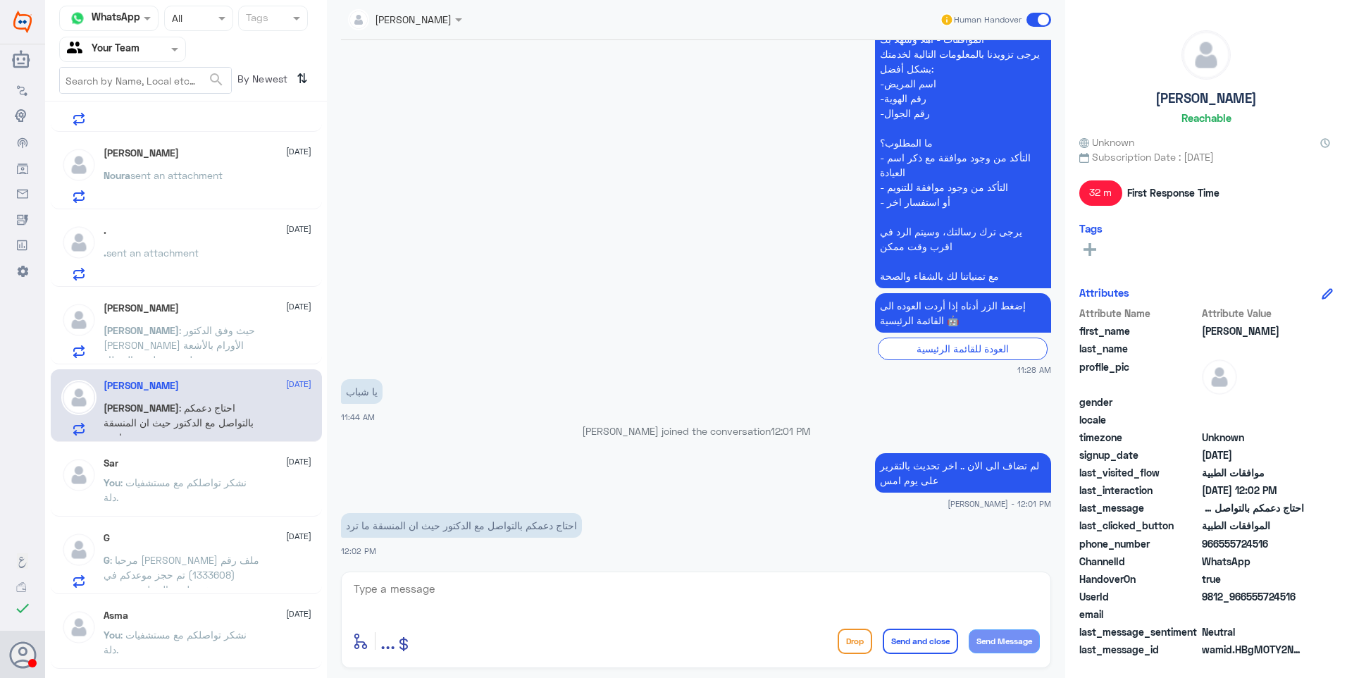
click at [180, 335] on span ": حيث وفق الدكتور لاتظهر الأورام بالأشعة حيث تظهر عن طريق المنظار." at bounding box center [179, 345] width 151 height 42
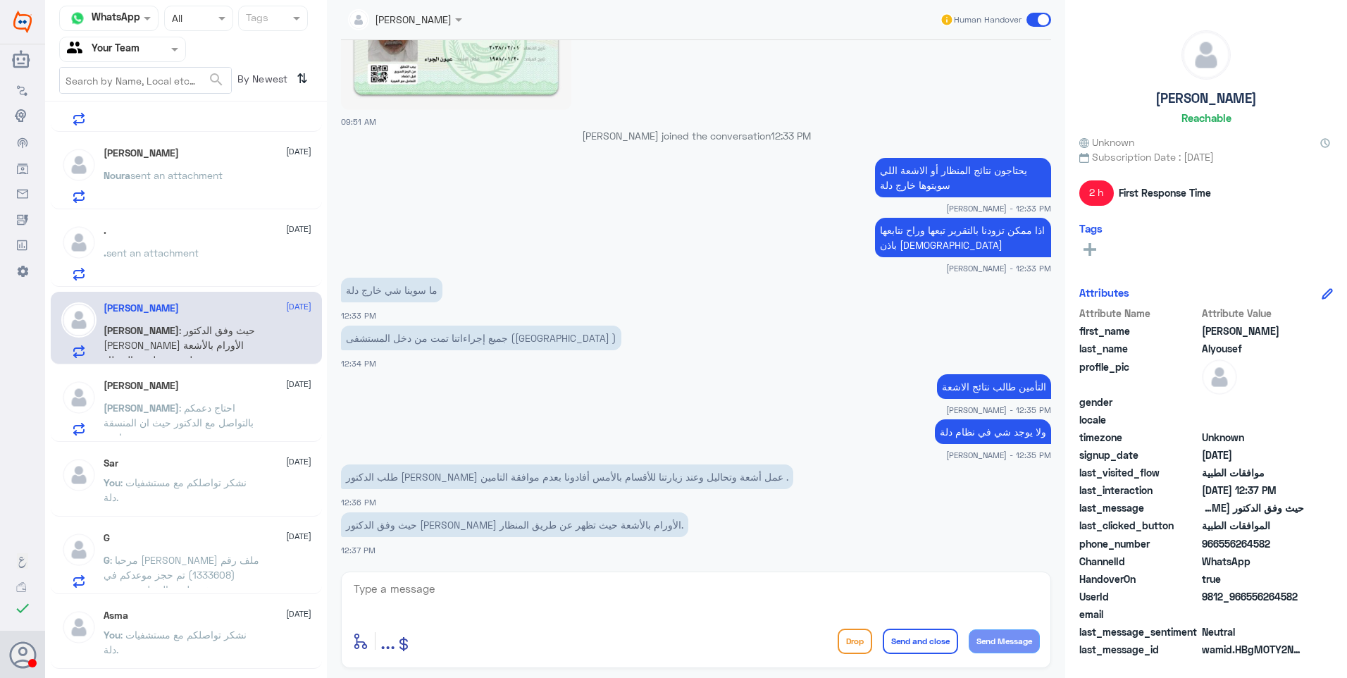
click at [588, 592] on textarea at bounding box center [696, 596] width 688 height 35
paste textarea "نشكر تواصلكم مع مستشفيات دلة."
click at [984, 441] on p "ولا يوجد شي في نظام دلة" at bounding box center [993, 431] width 116 height 25
drag, startPoint x: 874, startPoint y: 596, endPoint x: 1101, endPoint y: 586, distance: 227.1
click at [1091, 586] on div "Channel WhatsApp Status × All Tags Agent Filter Your Team search By Newest ⇅ ~ …" at bounding box center [696, 341] width 1302 height 682
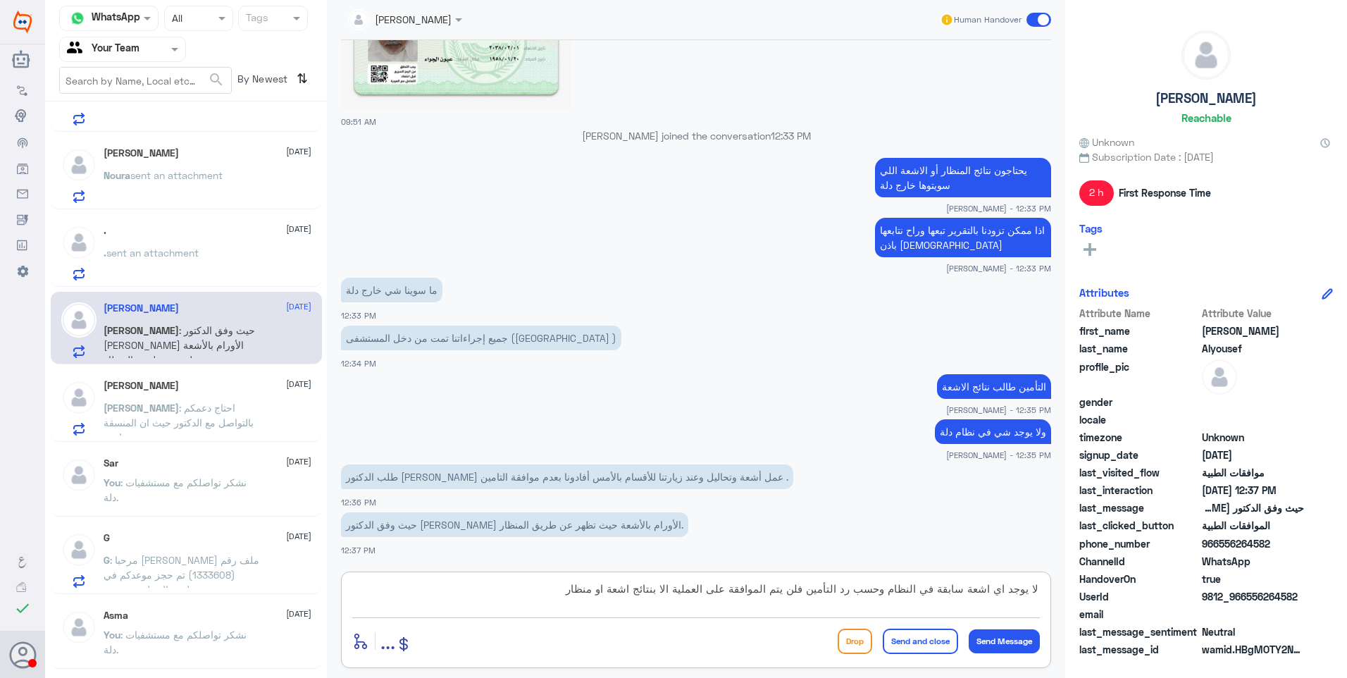
type textarea "لا يوجد اي اشعة سابقة في النظام وحسب رد التأمين فلن يتم الموافقة على العملية ال…"
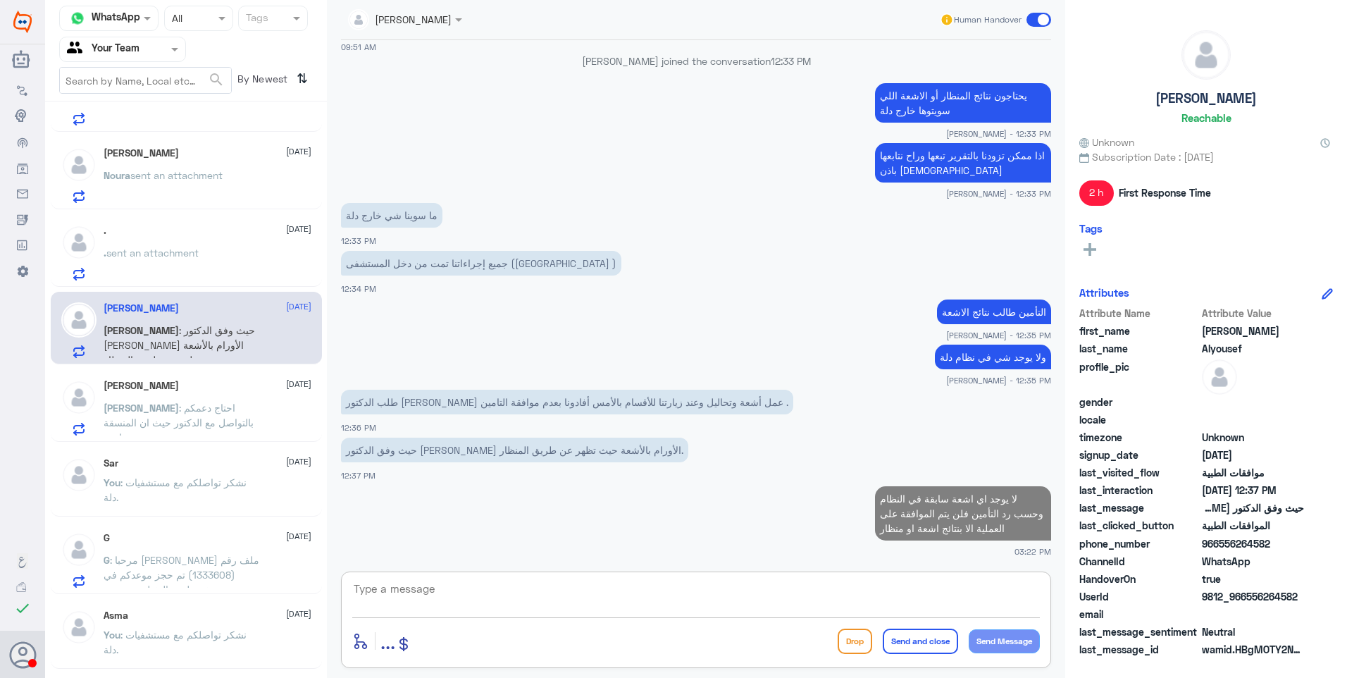
paste textarea "نشكر تواصلكم مع مستشفيات دلة."
type textarea "نشكر تواصلكم مع مستشفيات دلة."
drag, startPoint x: 928, startPoint y: 640, endPoint x: 1001, endPoint y: 540, distance: 123.6
click at [928, 641] on button "Send and close" at bounding box center [920, 641] width 75 height 25
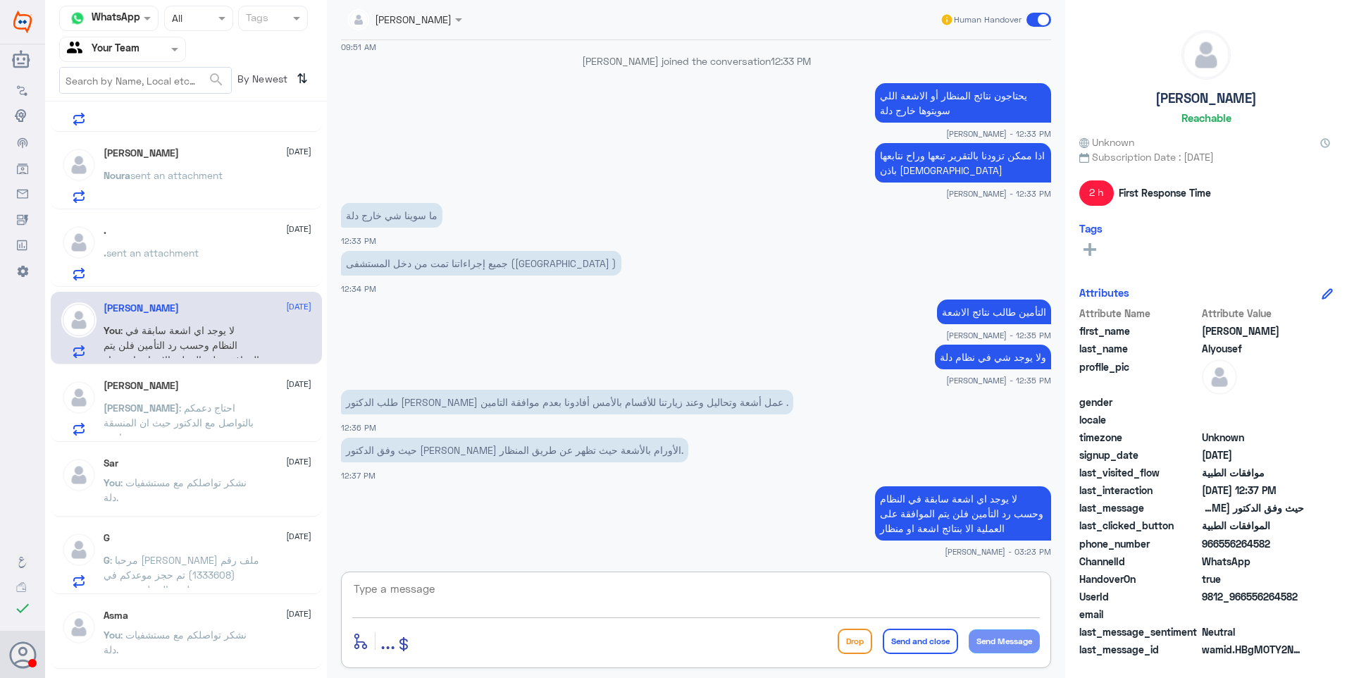
click at [526, 590] on textarea at bounding box center [696, 596] width 688 height 35
paste textarea "نشكر تواصلكم مع مستشفيات دلة."
type textarea "نشكر تواصلكم مع مستشفيات دلة."
drag, startPoint x: 917, startPoint y: 629, endPoint x: 916, endPoint y: 636, distance: 7.1
click at [916, 632] on button "Send and close" at bounding box center [920, 641] width 75 height 25
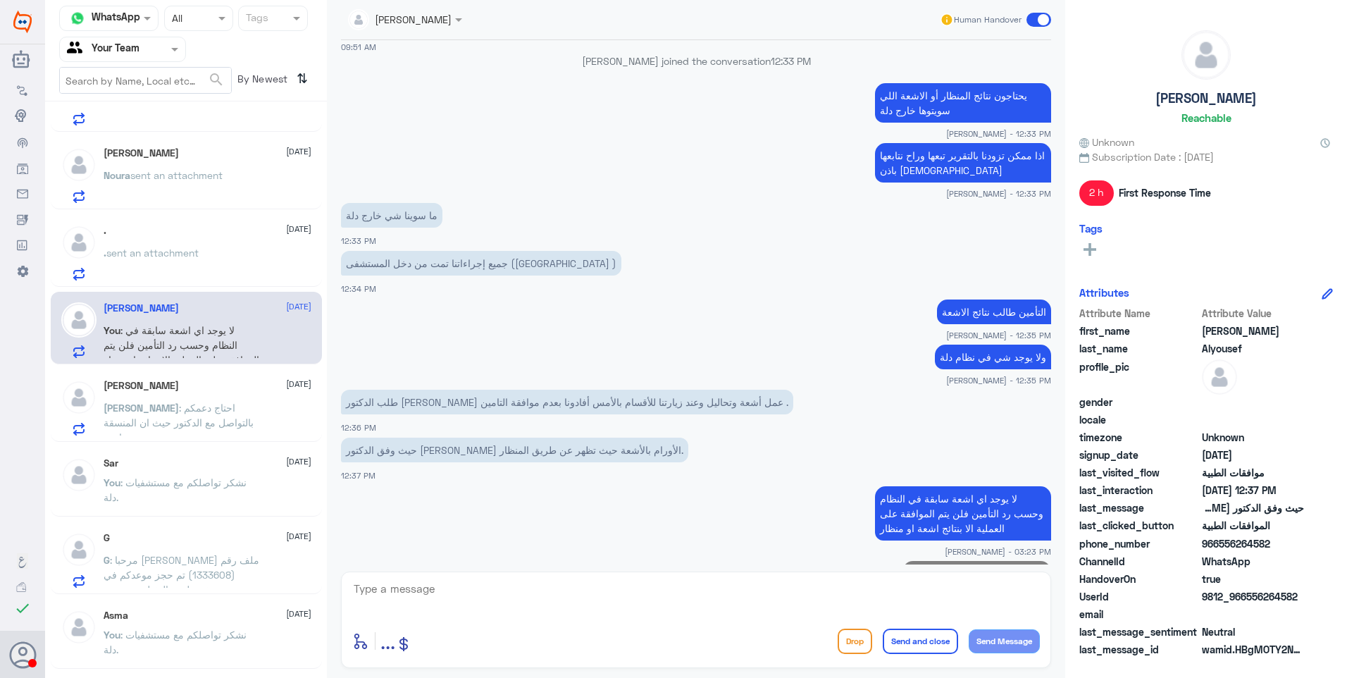
scroll to position [1390, 0]
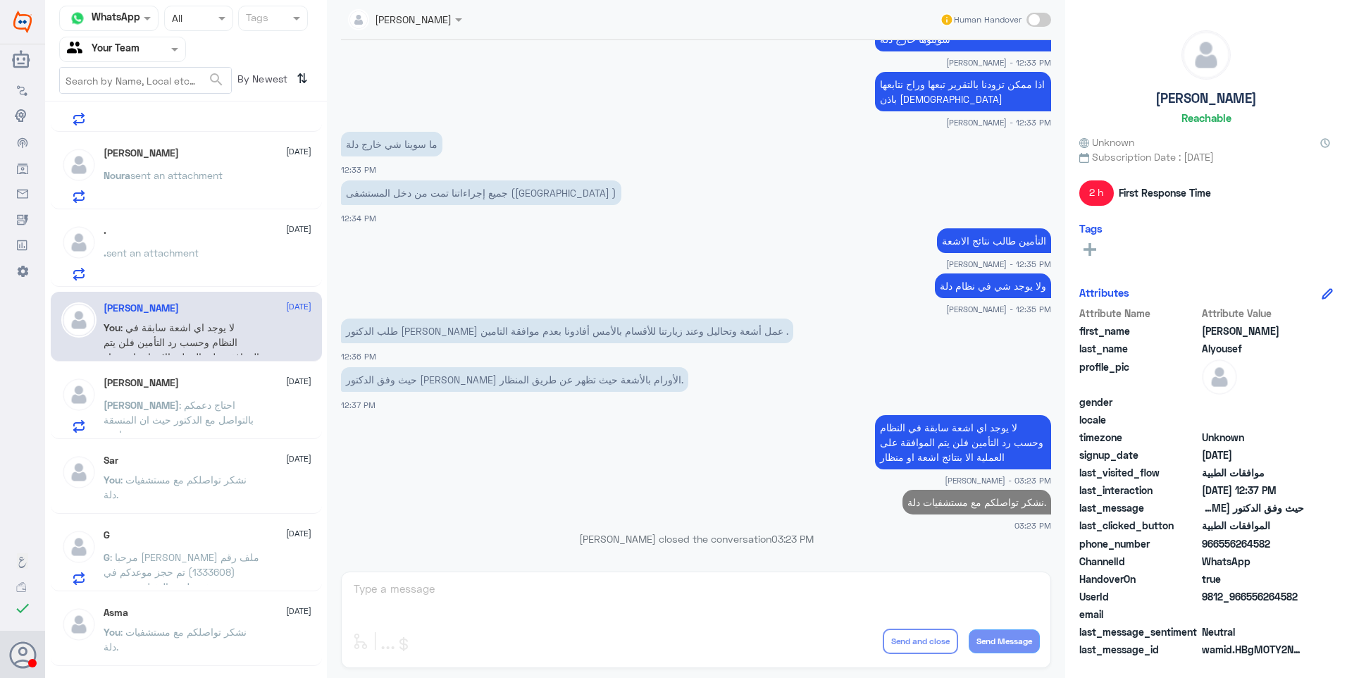
click at [144, 231] on div ". 21 September" at bounding box center [208, 231] width 208 height 12
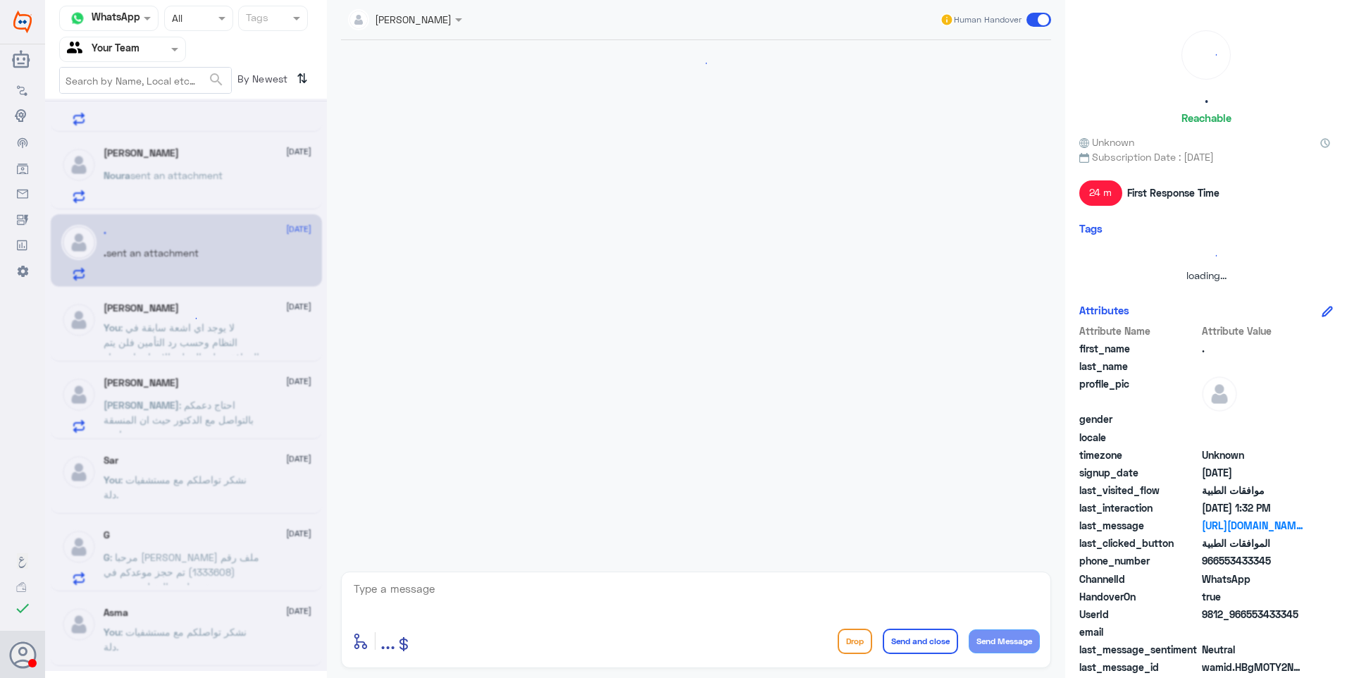
scroll to position [804, 0]
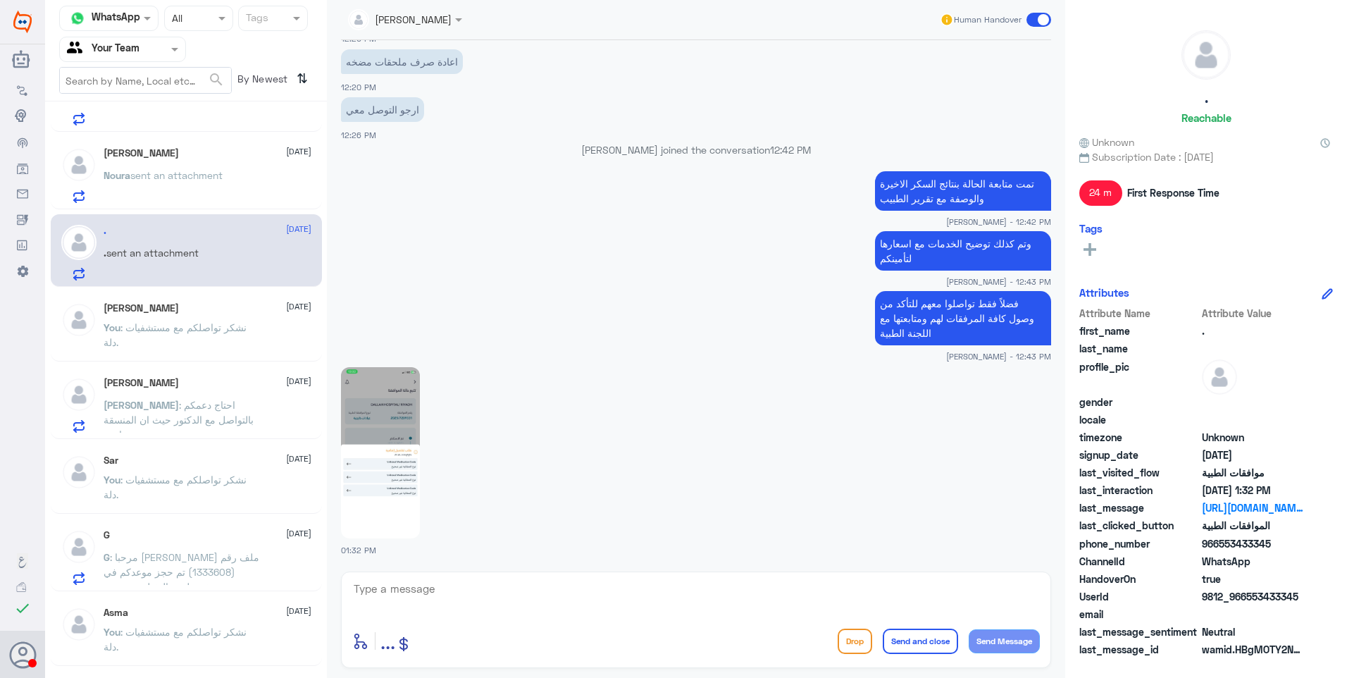
click at [376, 422] on img at bounding box center [380, 452] width 79 height 171
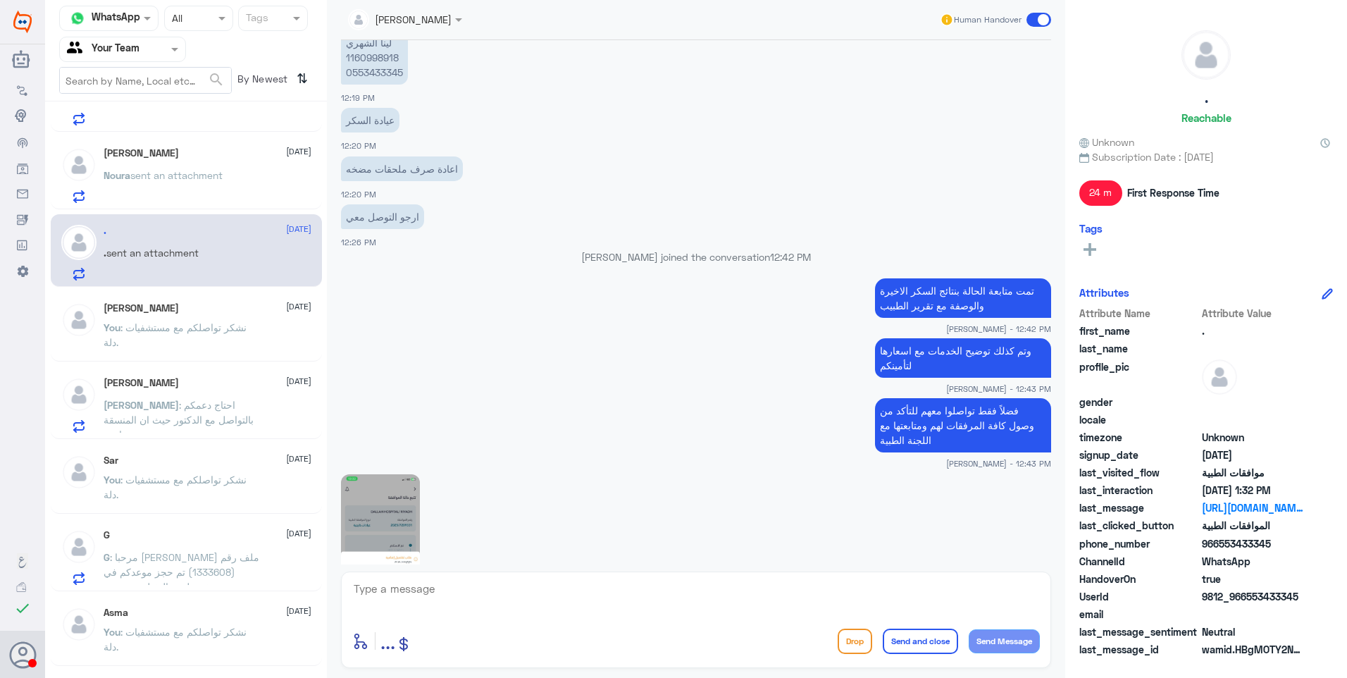
scroll to position [593, 0]
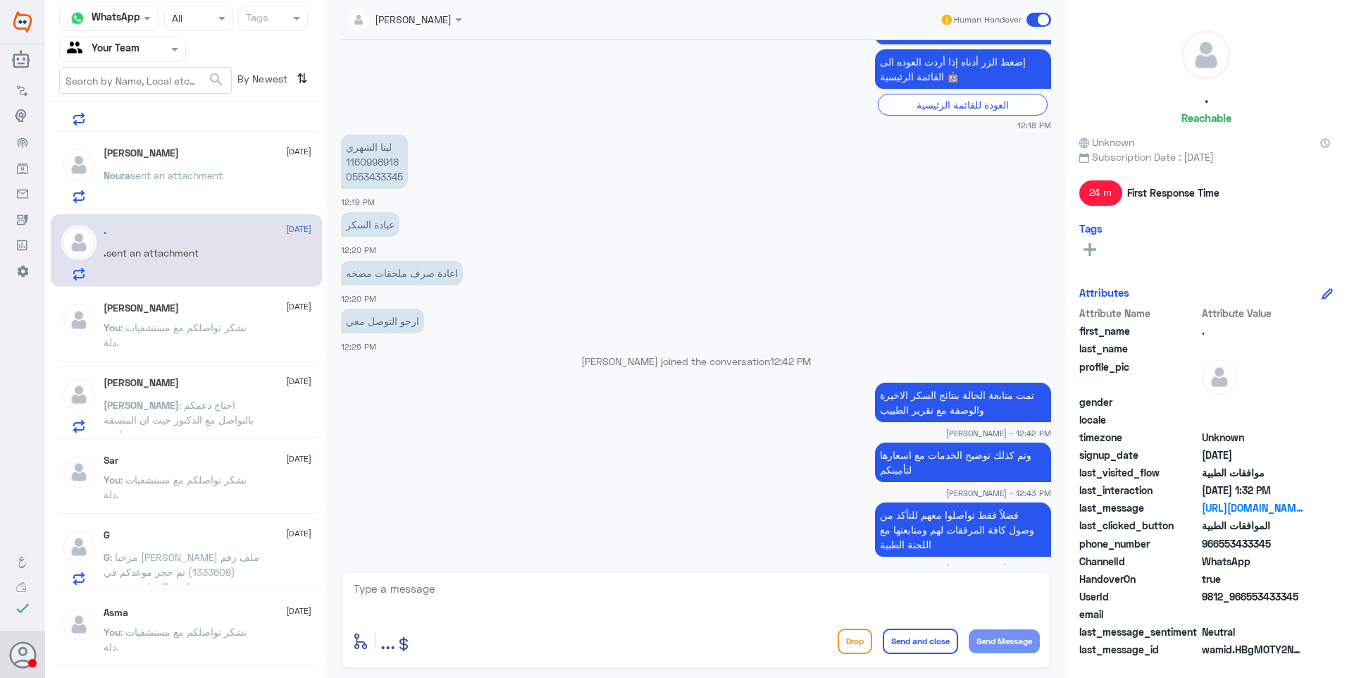
click at [366, 166] on p "لينا الشهري 1160998918 0553433345" at bounding box center [374, 162] width 67 height 54
copy p "1160998918"
drag, startPoint x: 410, startPoint y: 586, endPoint x: 416, endPoint y: 590, distance: 8.0
click at [415, 590] on textarea at bounding box center [696, 596] width 688 height 35
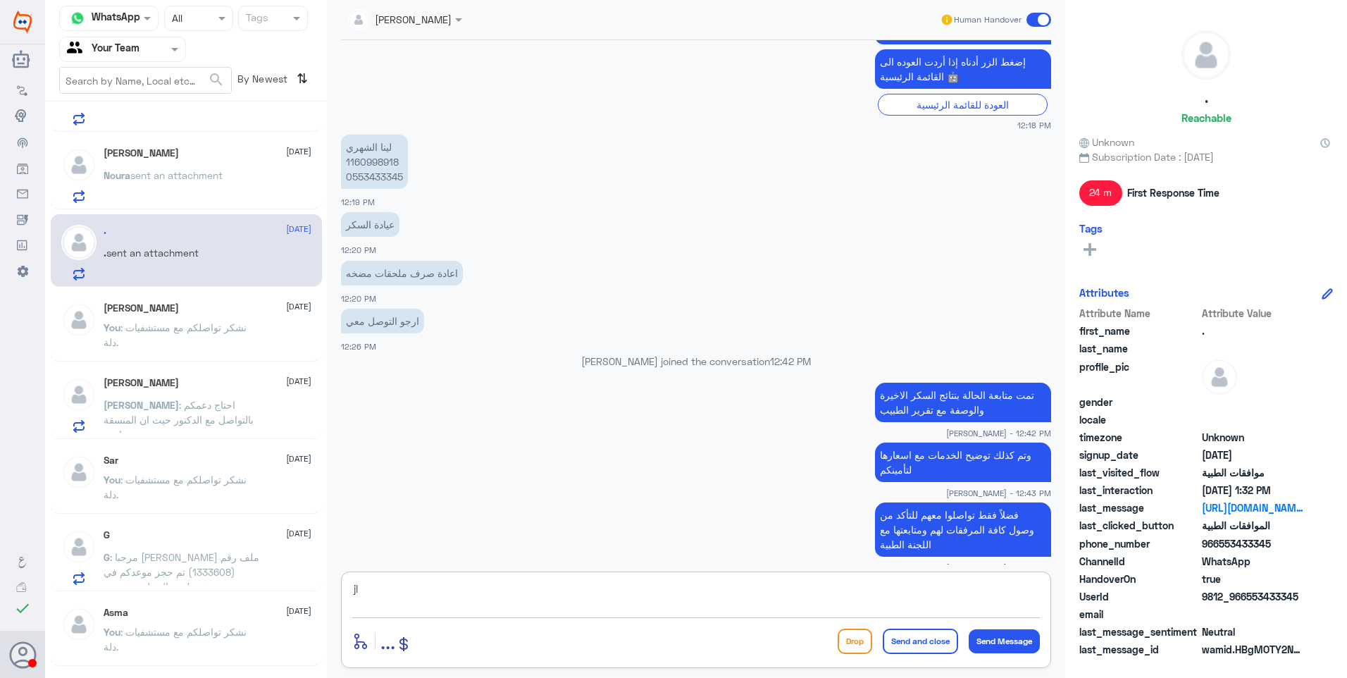
type textarea "j"
paste textarea "2025/7173289"
type textarea "تمت الموافقة تحت الرقم المرجعي # 2025/7173289"
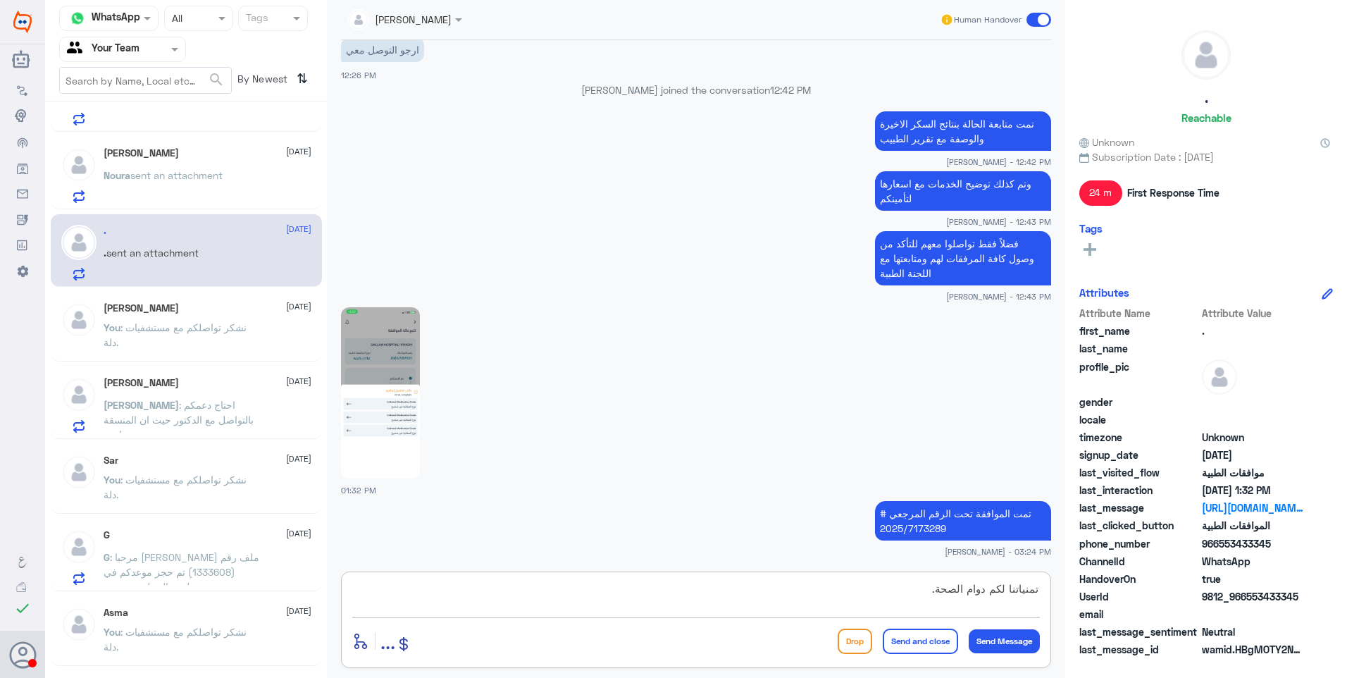
type textarea "تمنياتنا لكم دوام الصحة."
click at [932, 640] on button "Send and close" at bounding box center [920, 641] width 75 height 25
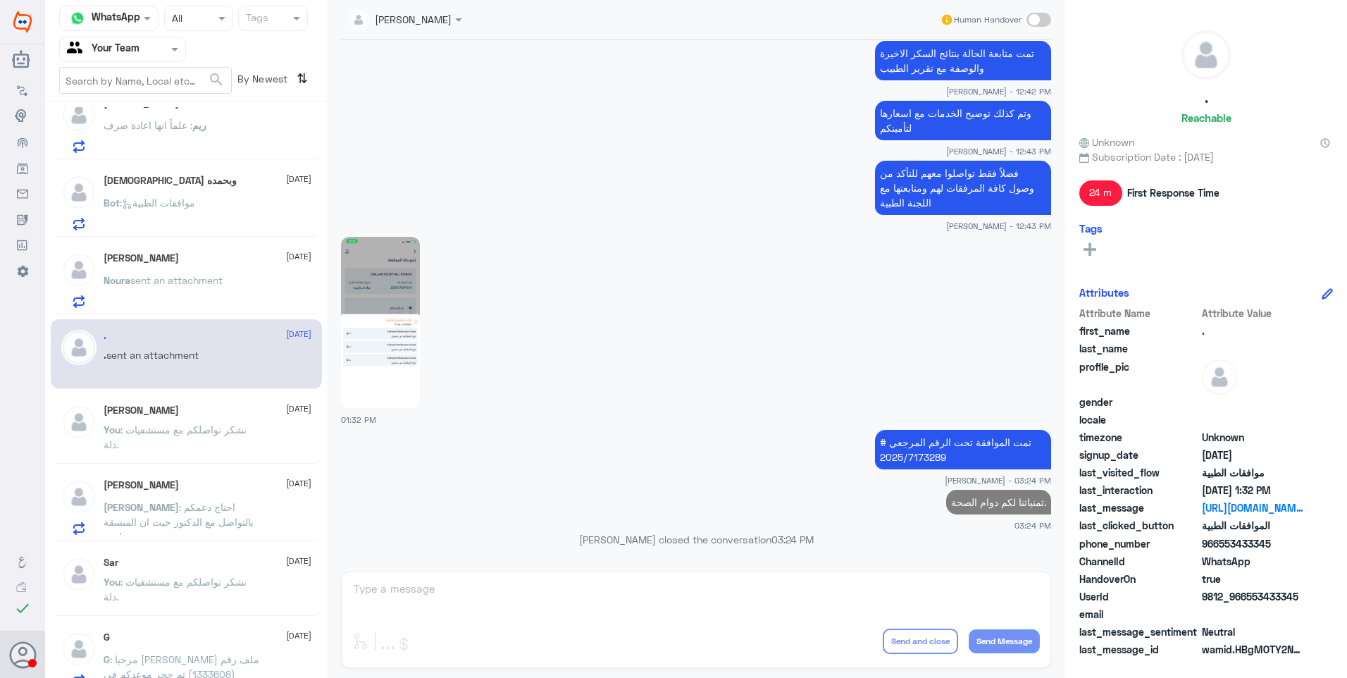
scroll to position [617, 0]
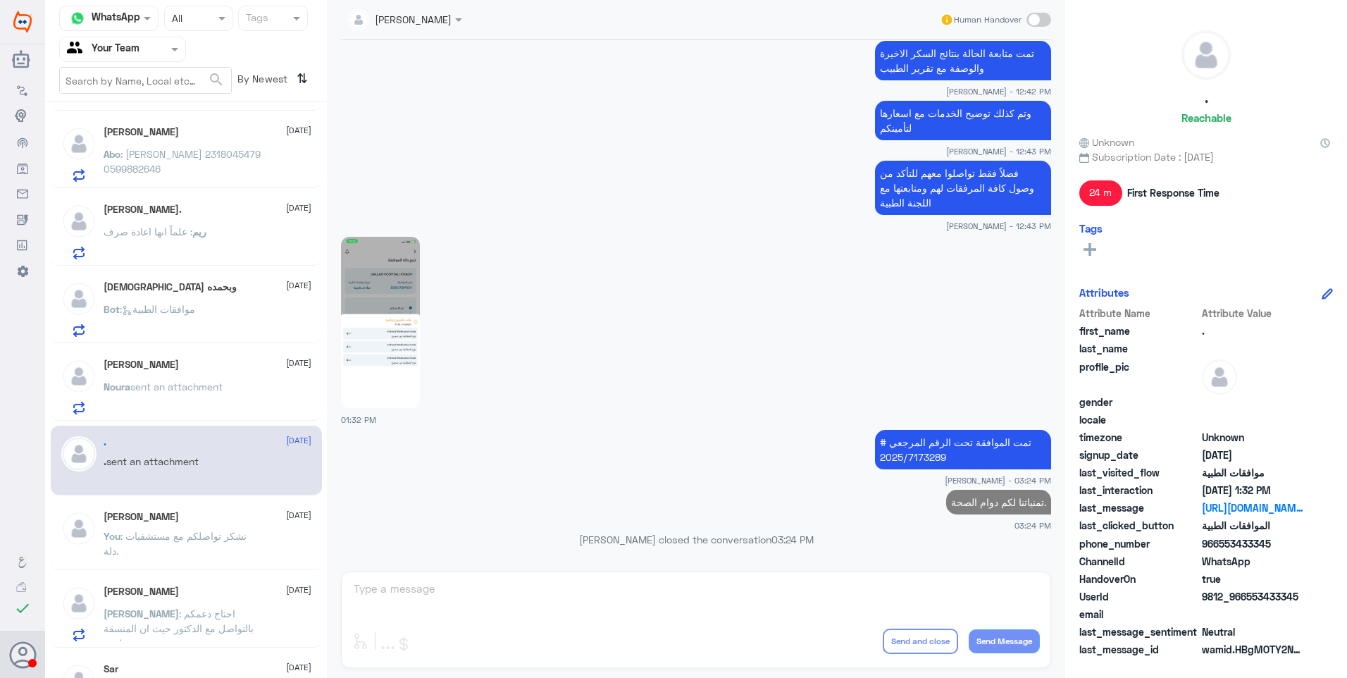
click at [227, 396] on div "Noura sent an attachment" at bounding box center [208, 399] width 208 height 32
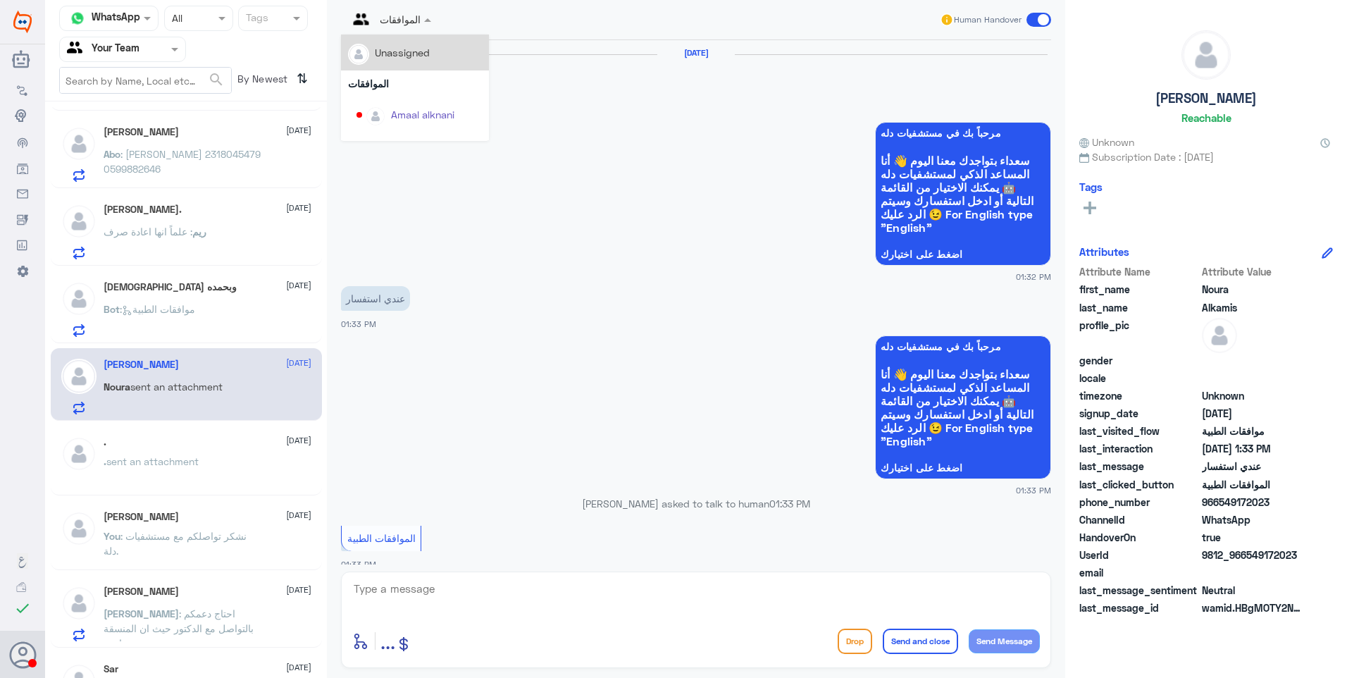
click at [419, 11] on div at bounding box center [389, 19] width 97 height 16
click at [420, 12] on div at bounding box center [389, 19] width 97 height 16
click at [180, 297] on div "سبحان الله وبحمده 21 September Bot : موافقات الطبية" at bounding box center [208, 309] width 208 height 56
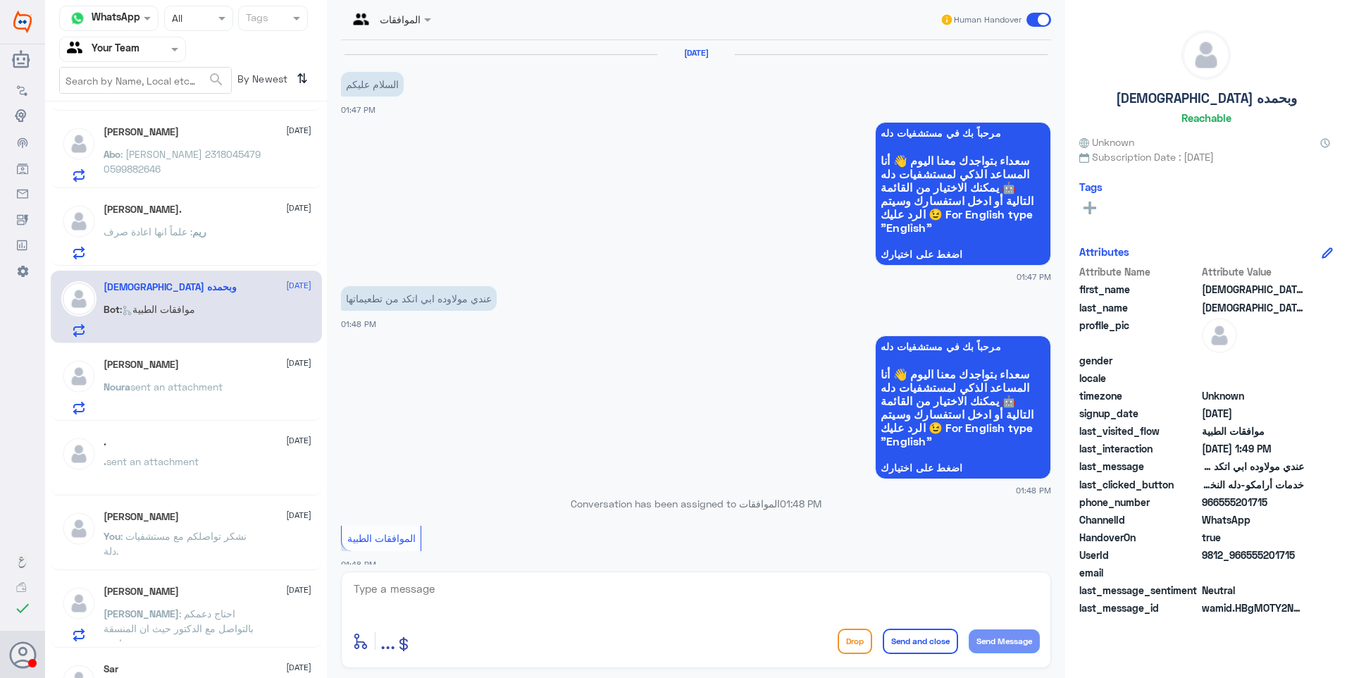
click at [286, 213] on span "[DATE]" at bounding box center [298, 208] width 25 height 13
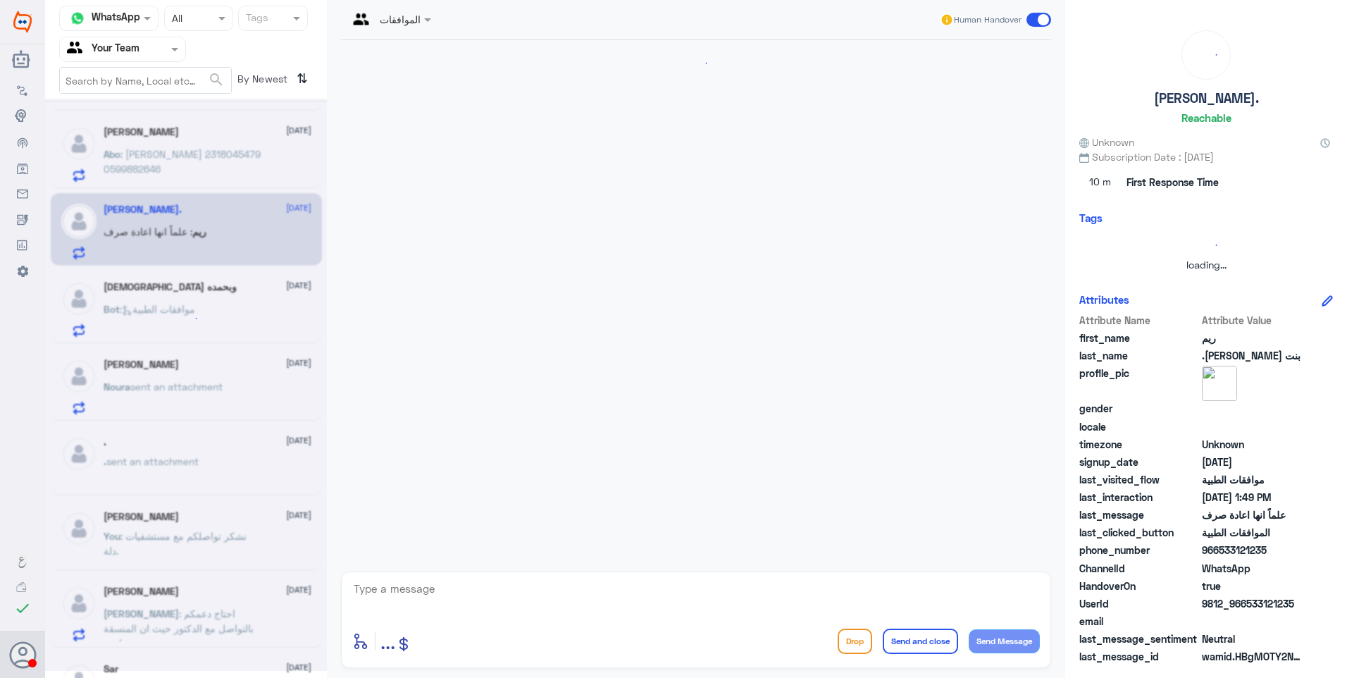
scroll to position [340, 0]
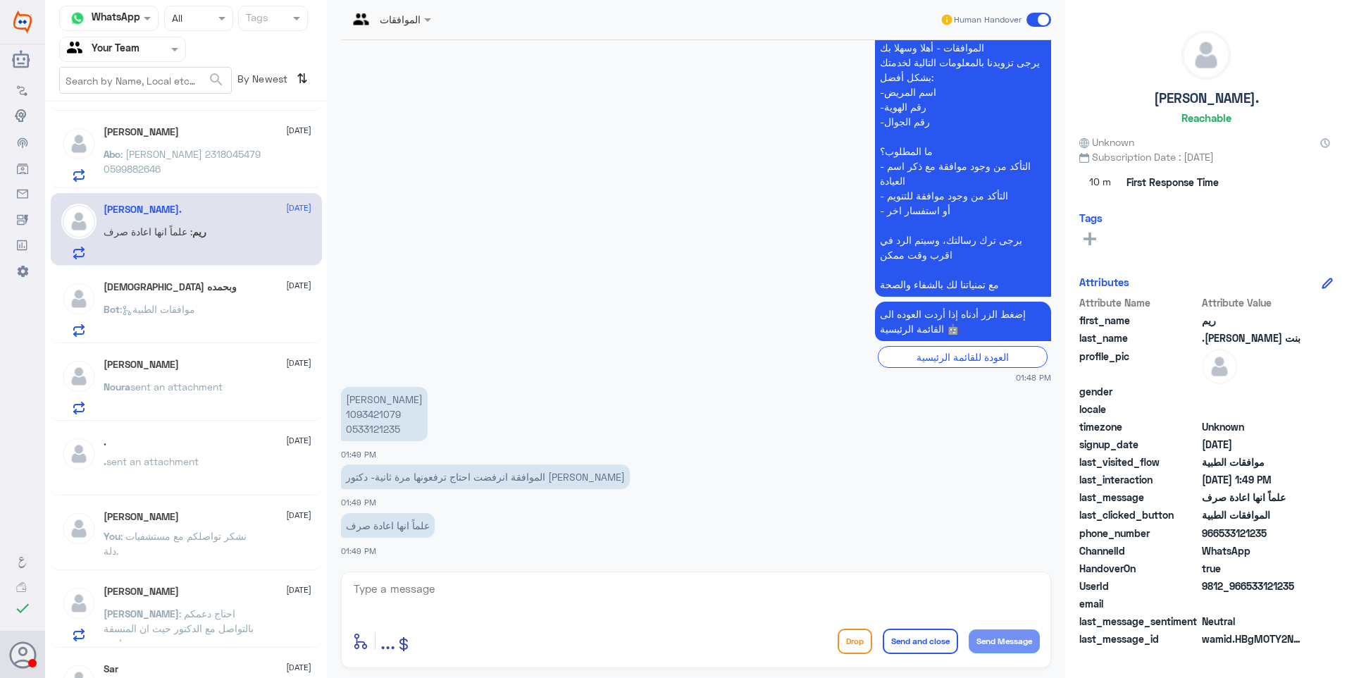
click at [367, 415] on p "ريم الموسى 1093421079 0533121235" at bounding box center [384, 414] width 87 height 54
copy p "1093421079"
click at [421, 595] on textarea at bounding box center [696, 596] width 688 height 35
type textarea "l"
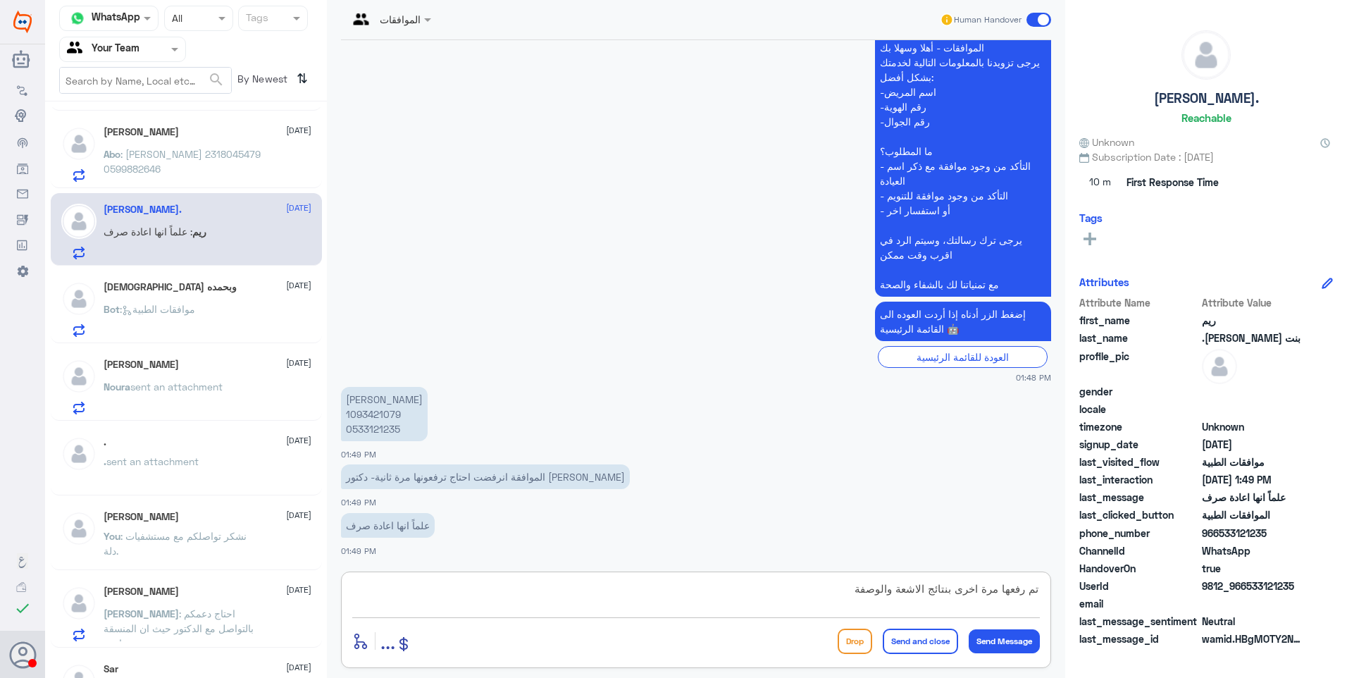
type textarea "تم رفعها مرة اخرى بنتائج الاشعة والوصفة"
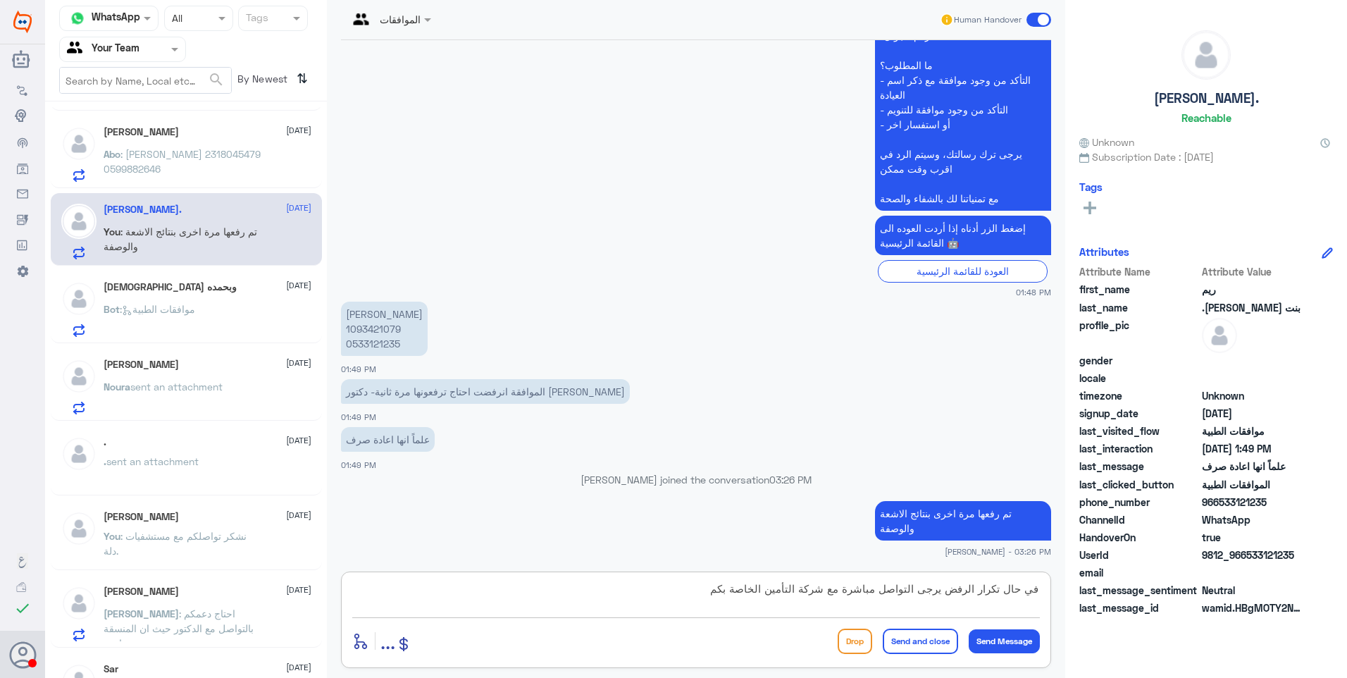
type textarea "في حال تكرار الرفض يرجى التواصل مباشرة مع شركة التأمين الخاصة بكم"
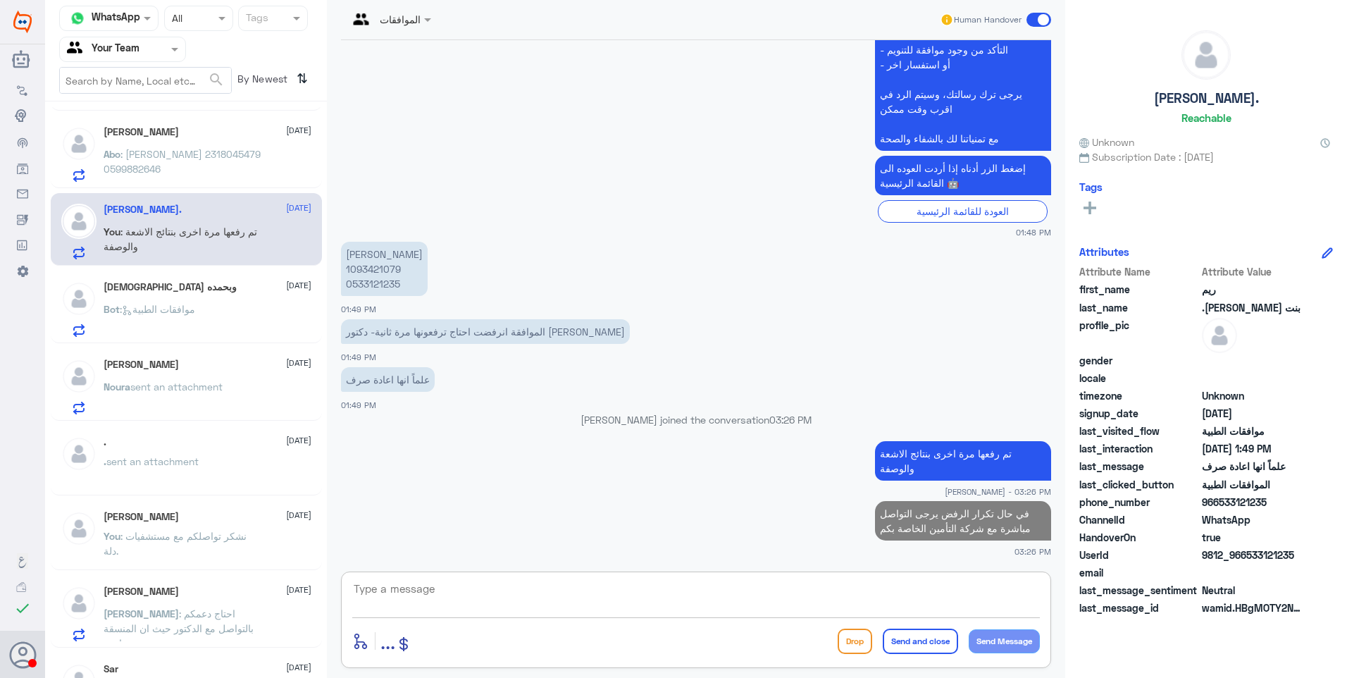
click at [151, 160] on span ": خالد جمال 2318045479 0599882646" at bounding box center [182, 161] width 157 height 27
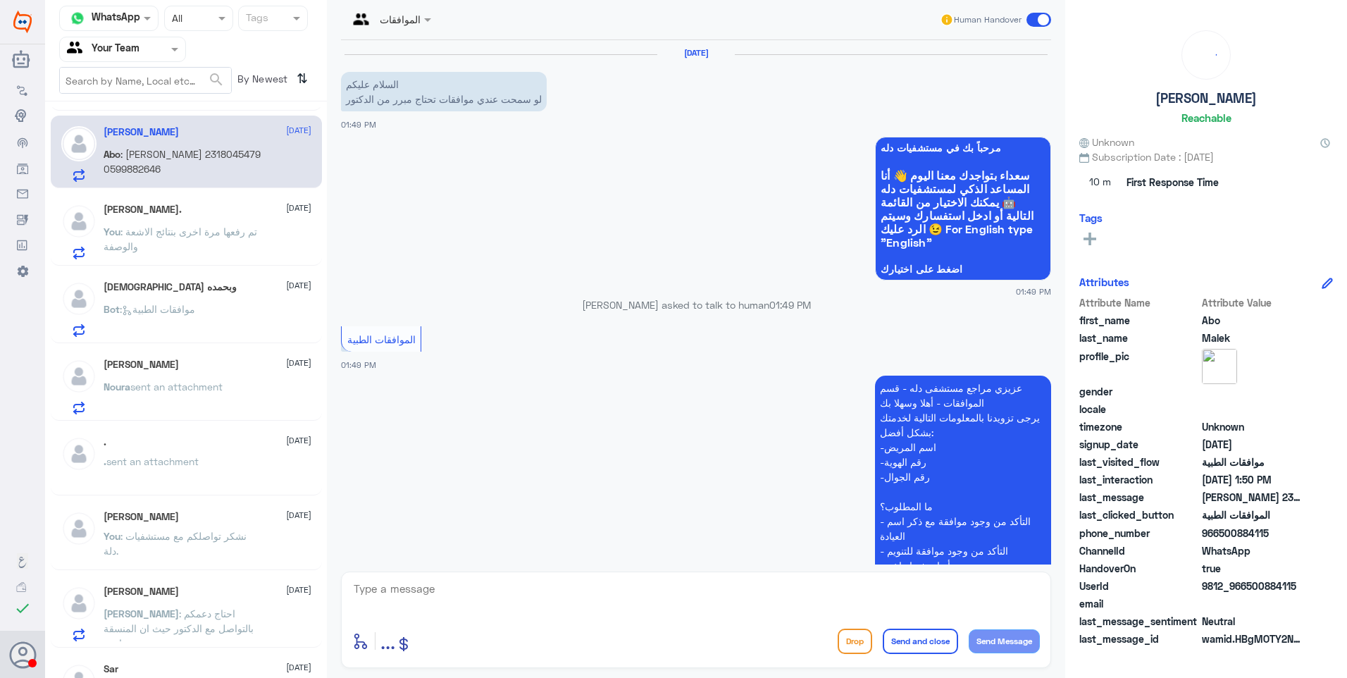
scroll to position [259, 0]
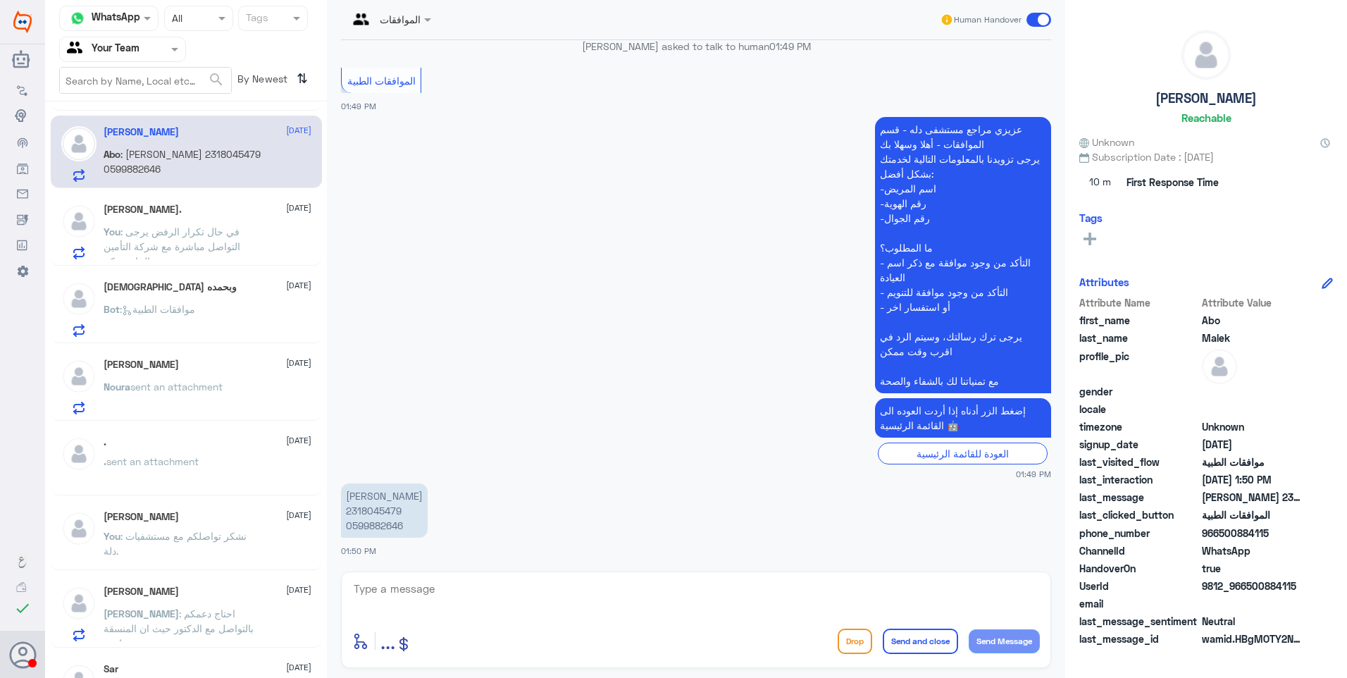
click at [389, 508] on p "خالد جمال 2318045479 0599882646" at bounding box center [384, 510] width 87 height 54
copy p "2318045479"
drag, startPoint x: 421, startPoint y: 588, endPoint x: 440, endPoint y: 586, distance: 19.1
click at [428, 586] on textarea at bounding box center [696, 596] width 688 height 35
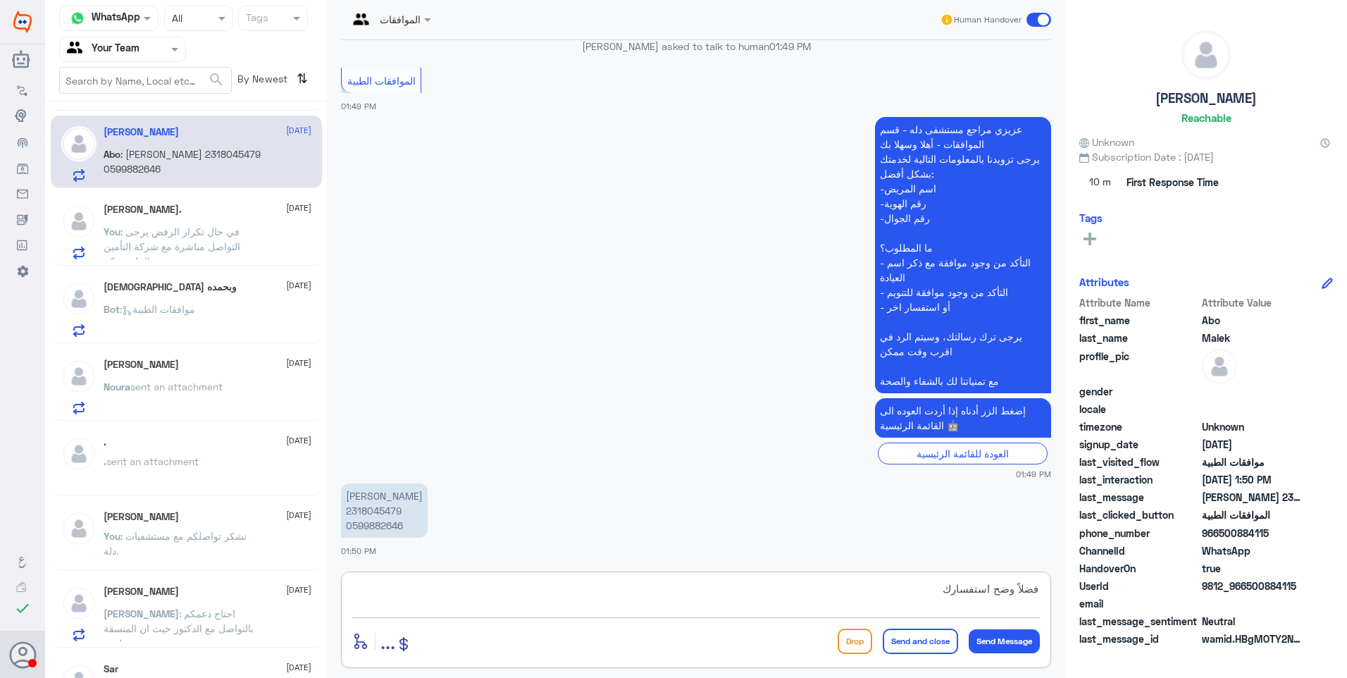
type textarea "فضلاً وضح استفسارك"
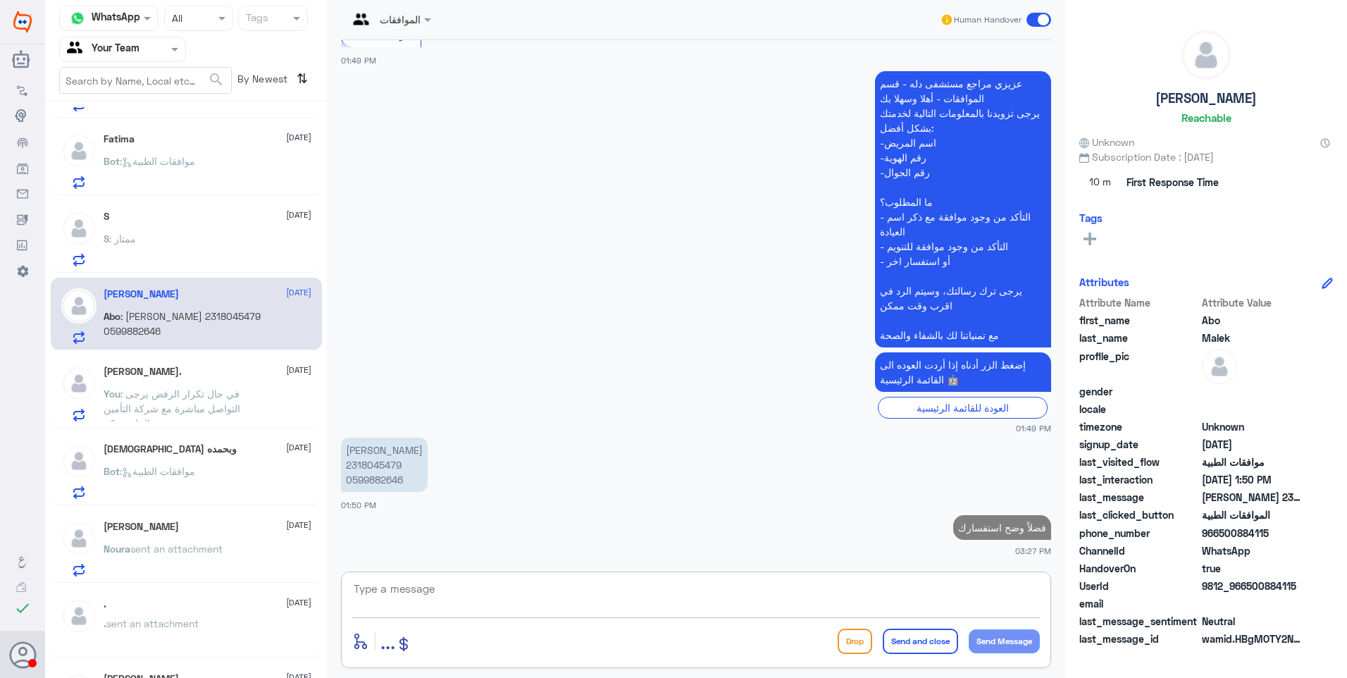
scroll to position [405, 0]
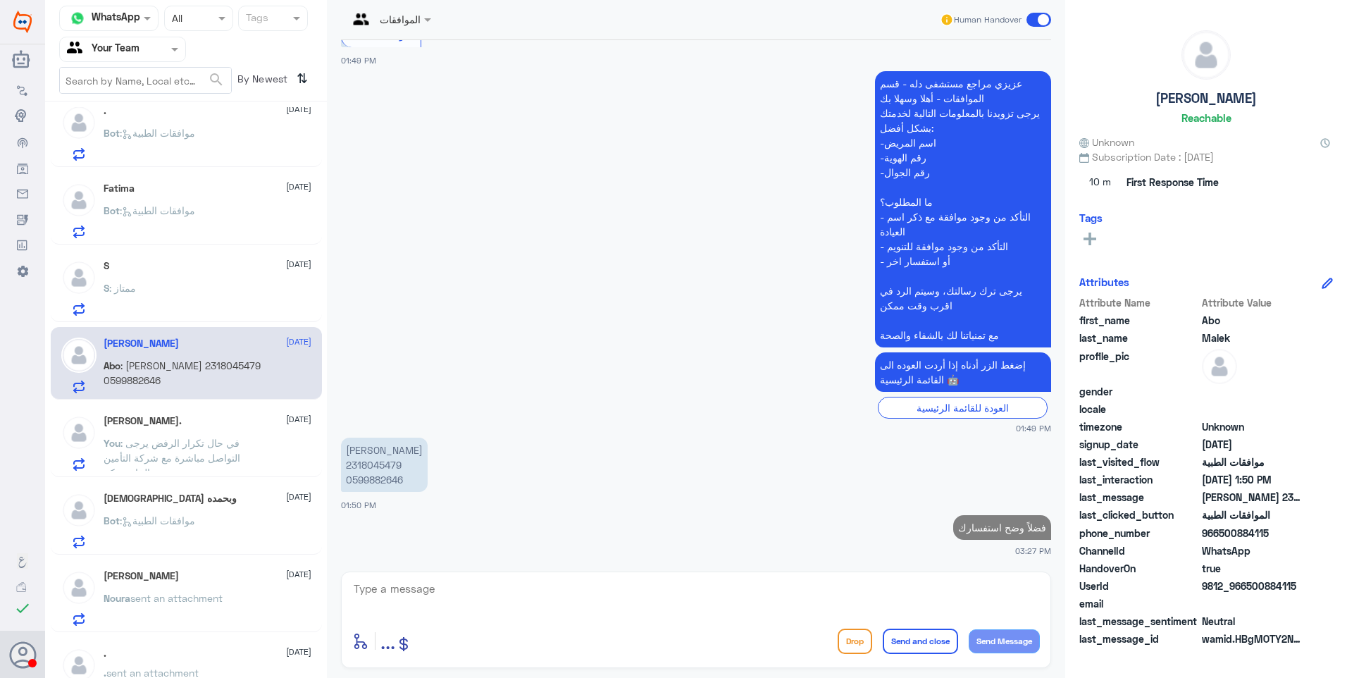
click at [137, 303] on div "S : ممتاز" at bounding box center [208, 300] width 208 height 32
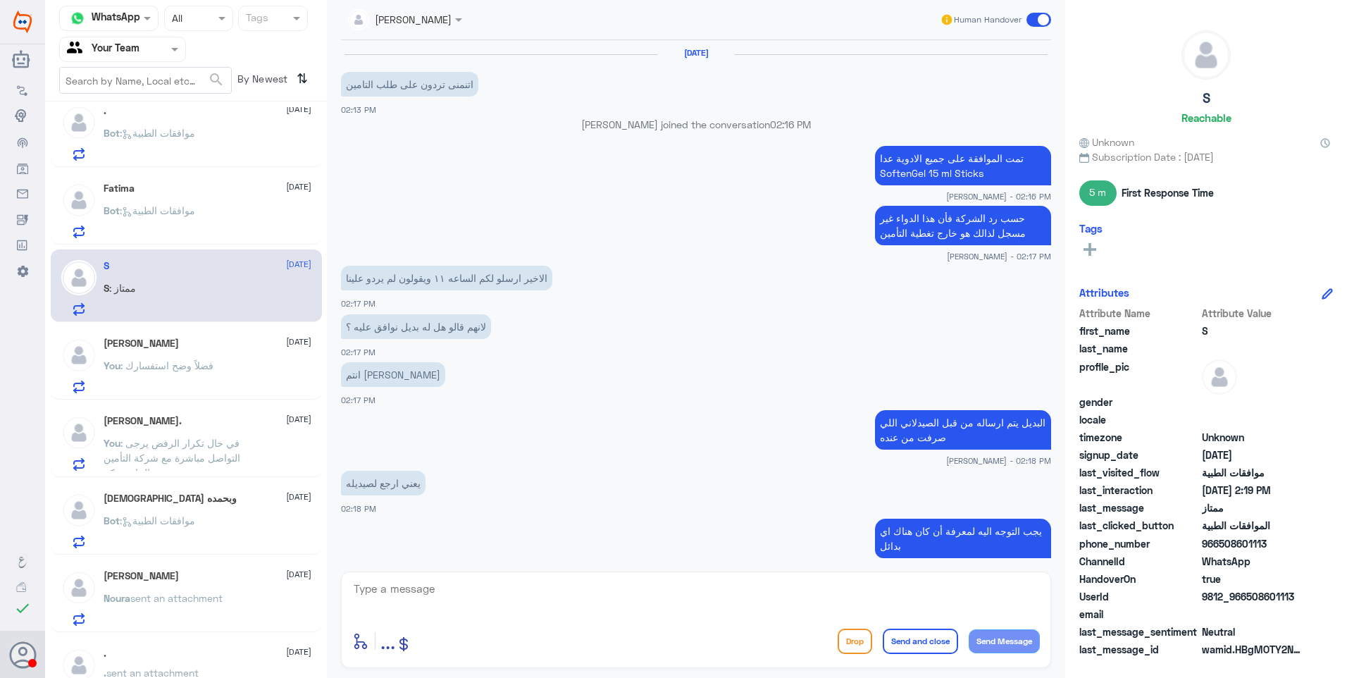
scroll to position [500, 0]
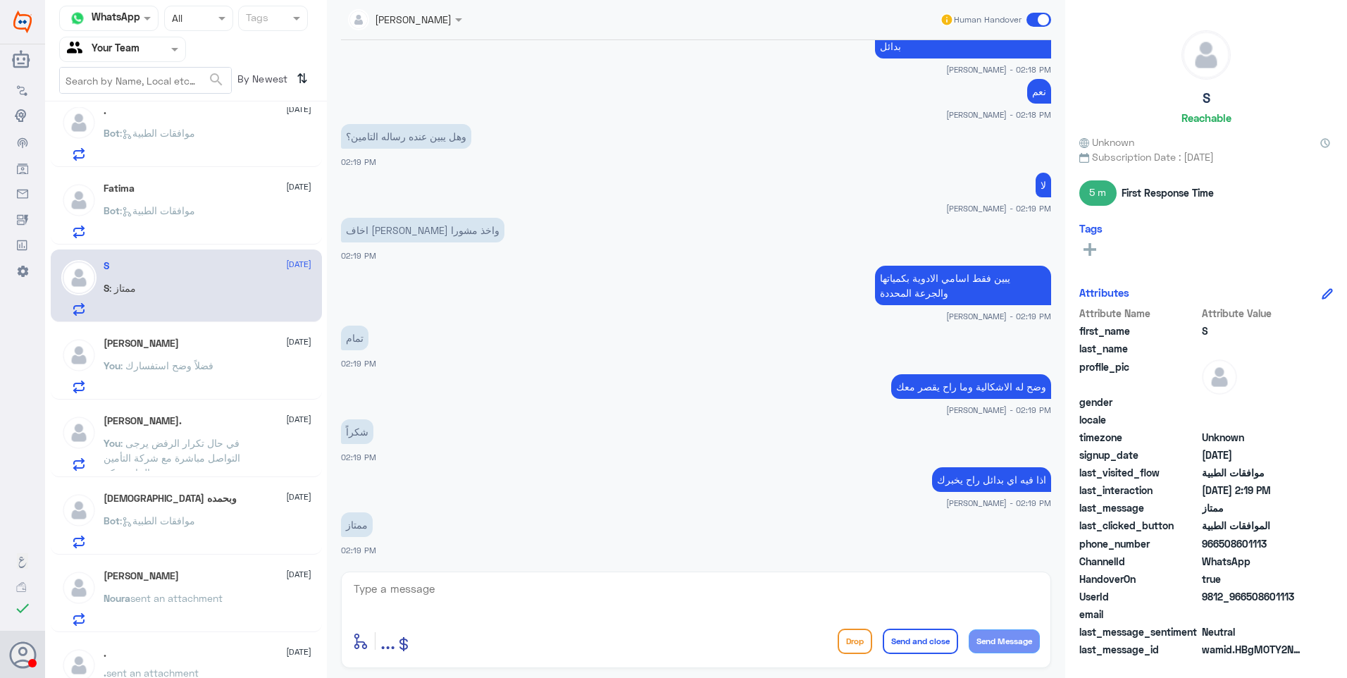
drag, startPoint x: 452, startPoint y: 605, endPoint x: 504, endPoint y: 605, distance: 52.1
click at [494, 605] on textarea at bounding box center [696, 596] width 688 height 35
paste textarea "نشكر تواصلكم مع مستشفيات دلة."
type textarea "نشكر تواصلكم مع مستشفيات دلة."
click at [931, 635] on button "Send and close" at bounding box center [920, 641] width 75 height 25
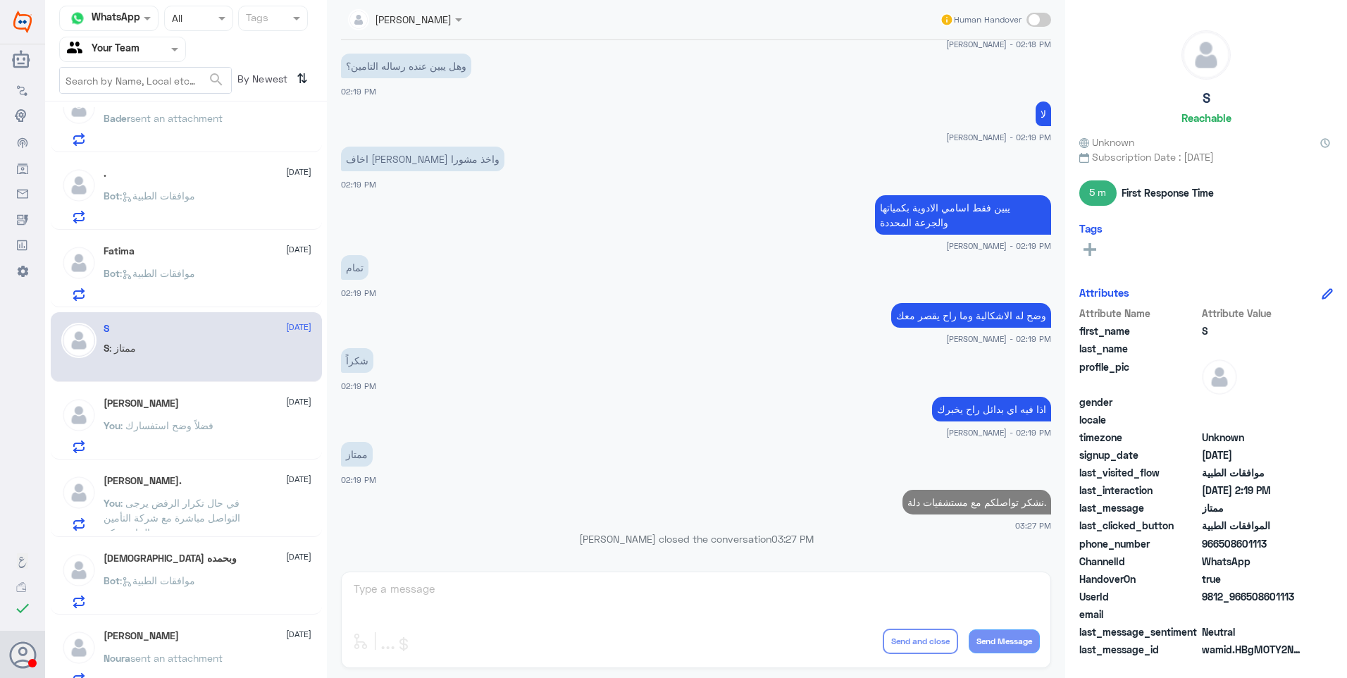
scroll to position [264, 0]
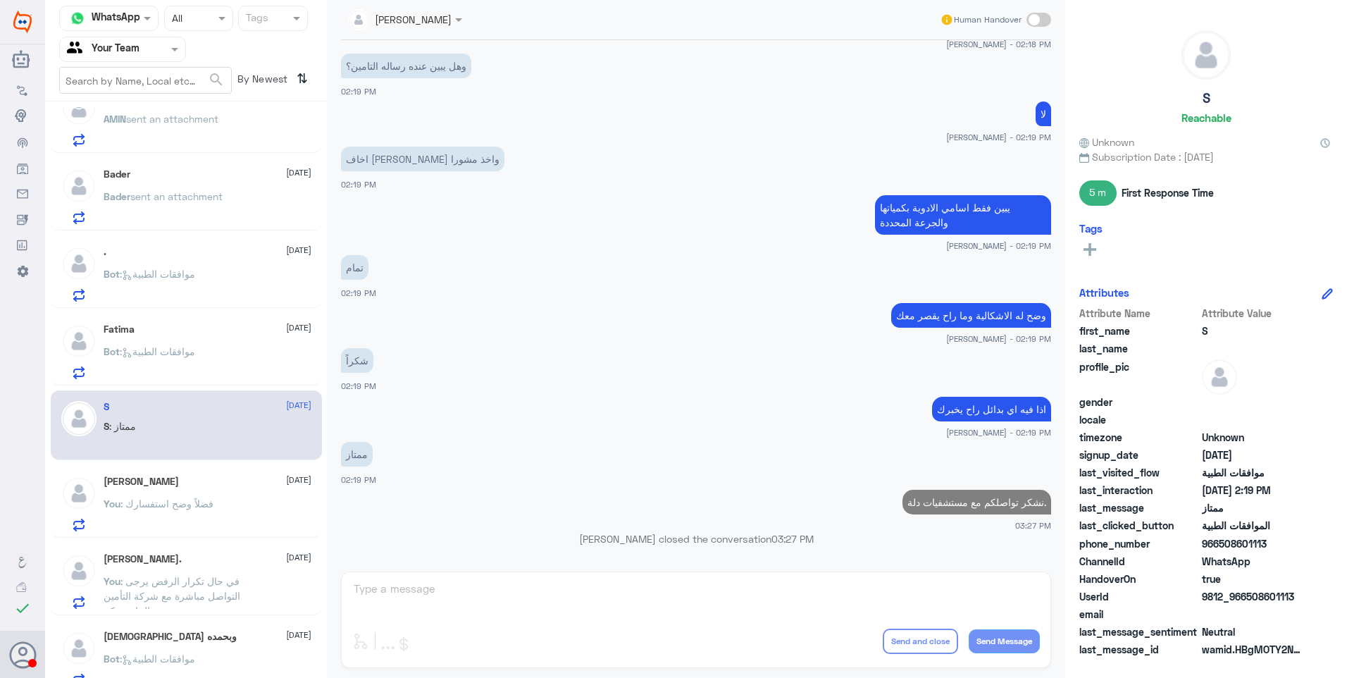
click at [168, 329] on div "Fatima 21 September" at bounding box center [208, 329] width 208 height 12
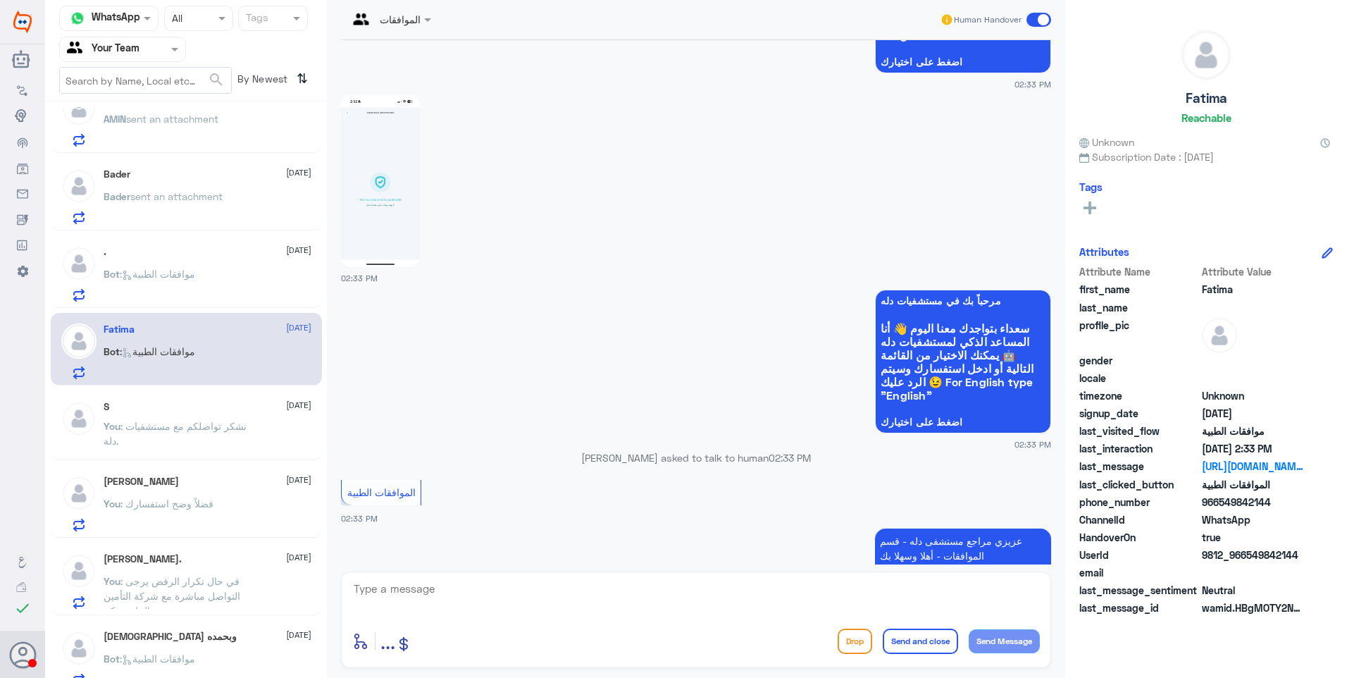
scroll to position [175, 0]
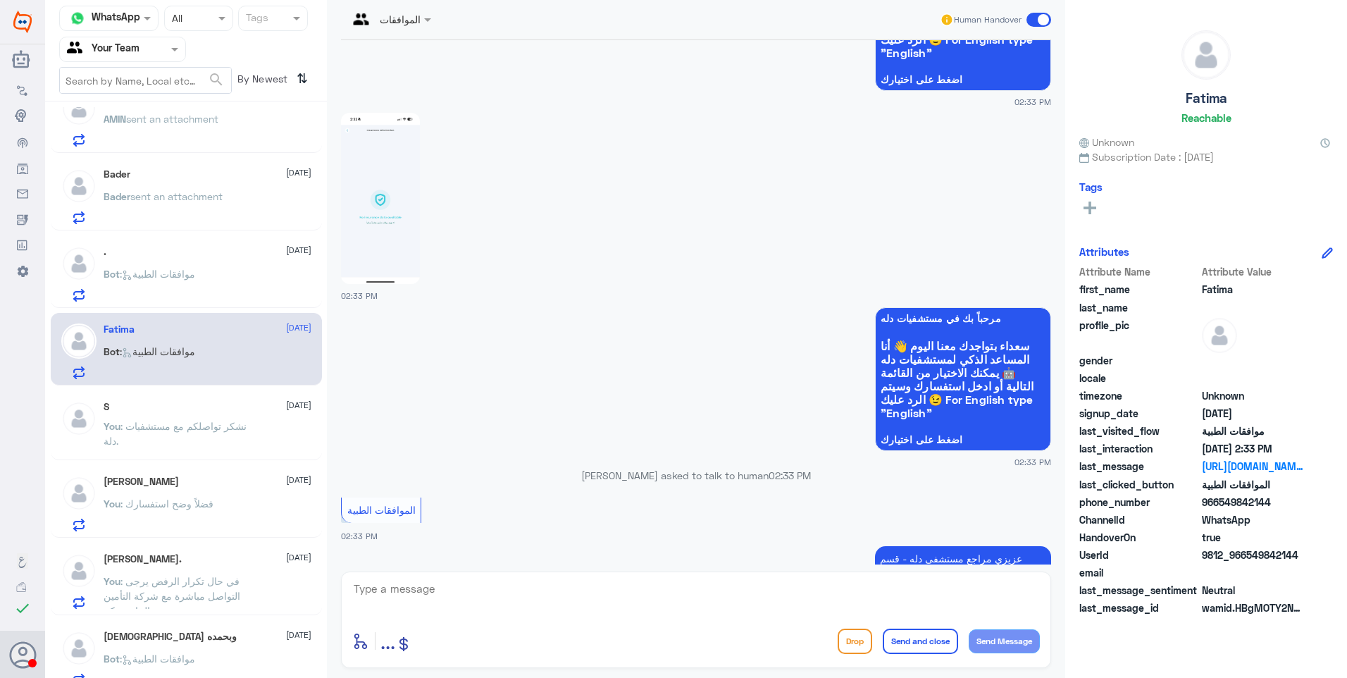
click at [501, 602] on textarea at bounding box center [696, 596] width 688 height 35
paste textarea "نشكر تواصلكم مع مستشفيات دلة."
type textarea "نشكر تواصلكم مع مستشفيات دلة."
click at [896, 653] on button "Send and close" at bounding box center [920, 641] width 75 height 25
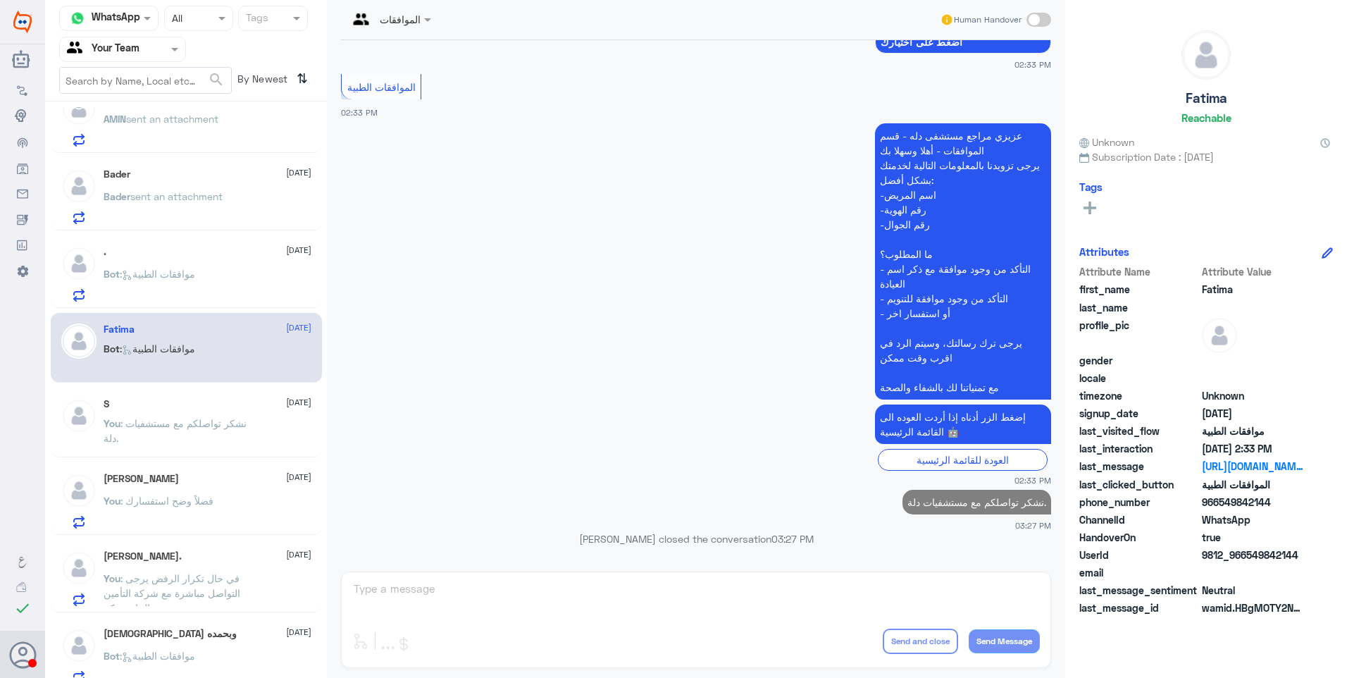
click at [162, 285] on p "Bot : موافقات الطبية" at bounding box center [150, 283] width 92 height 35
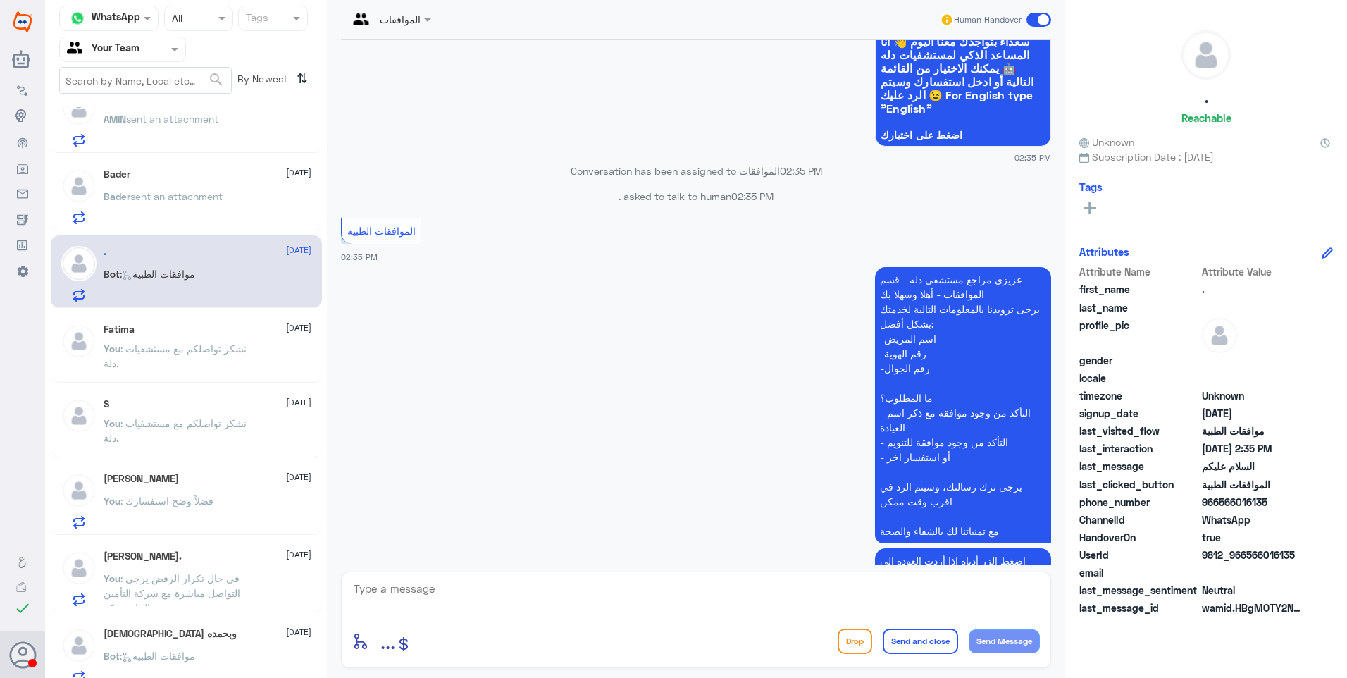
scroll to position [192, 0]
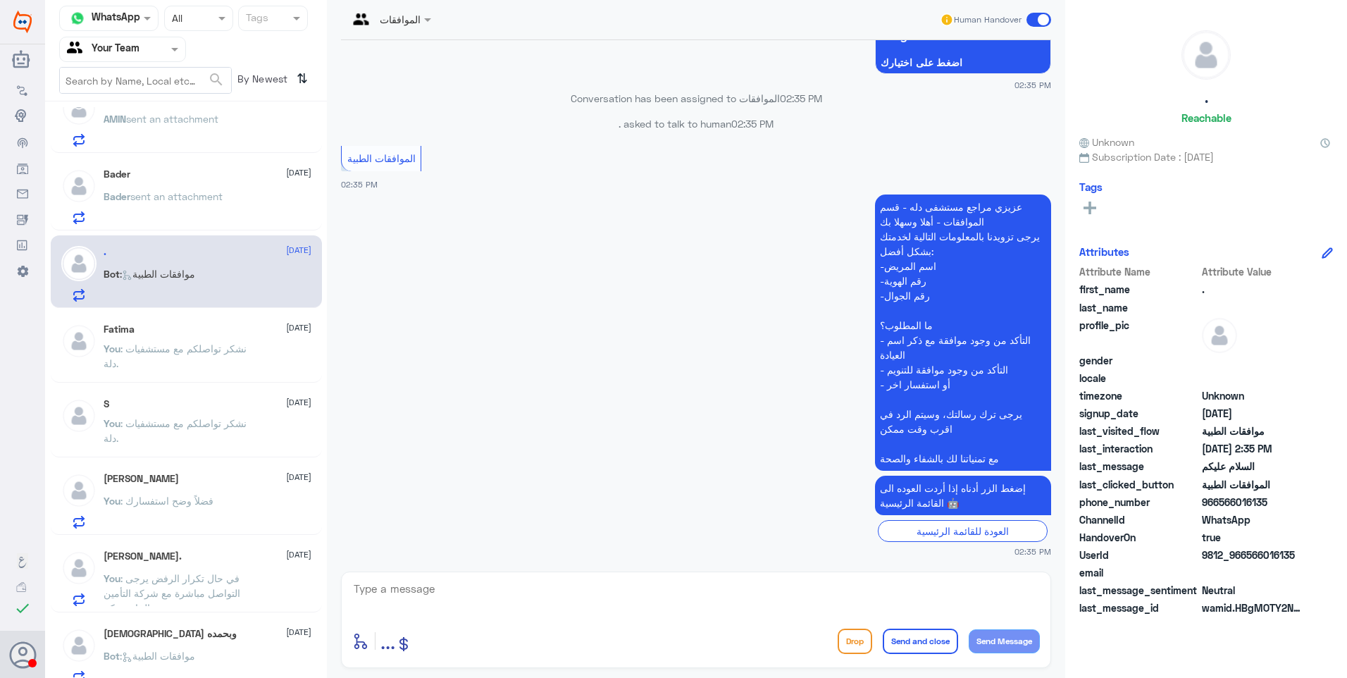
click at [516, 599] on textarea at bounding box center [696, 596] width 688 height 35
paste textarea "نشكر تواصلكم مع مستشفيات دلة."
type textarea "نشكر تواصلكم مع مستشفيات دلة."
drag, startPoint x: 893, startPoint y: 645, endPoint x: 947, endPoint y: 632, distance: 55.0
click at [903, 645] on button "Send and close" at bounding box center [920, 641] width 75 height 25
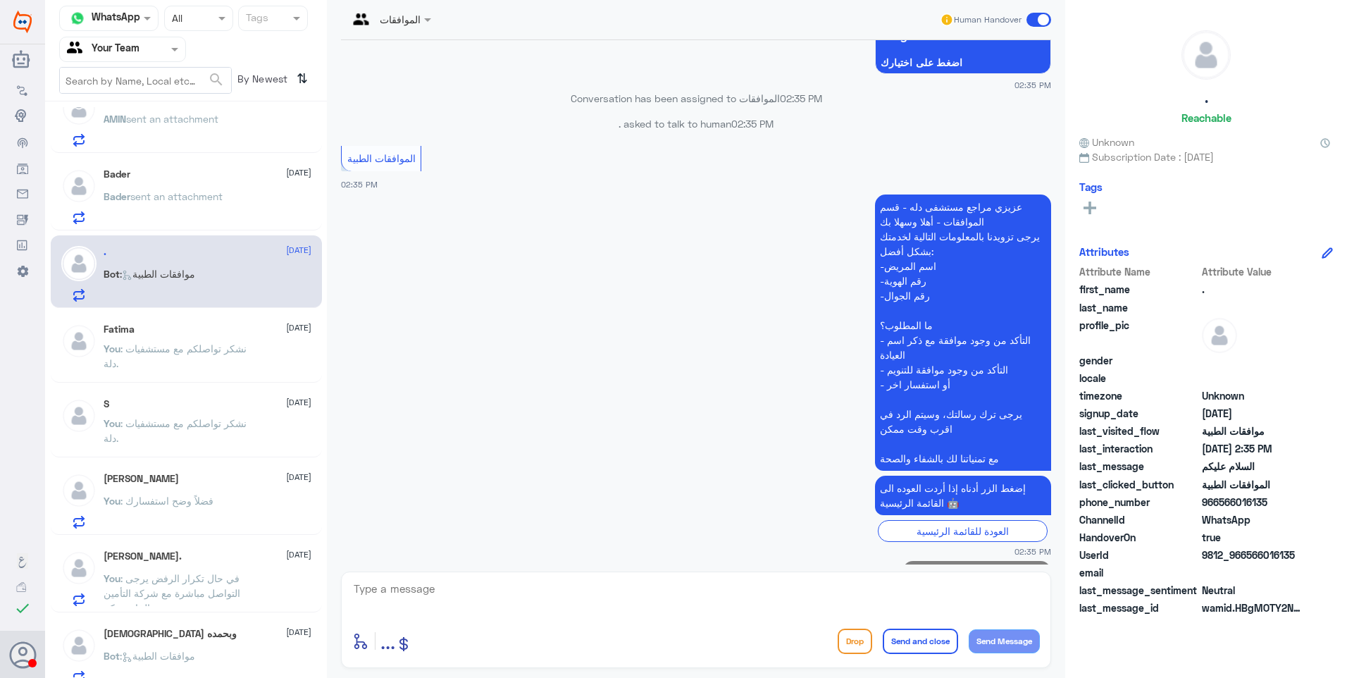
scroll to position [237, 0]
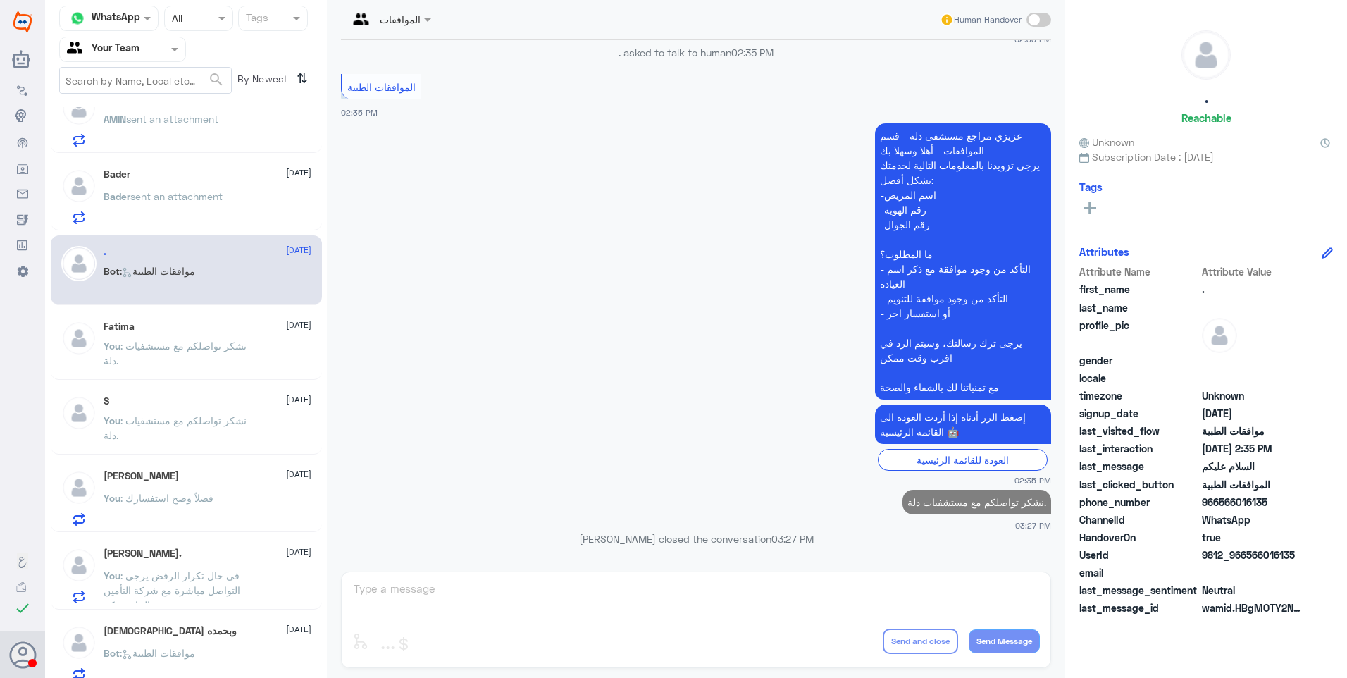
click at [175, 205] on p "Bader sent an attachment" at bounding box center [163, 206] width 119 height 35
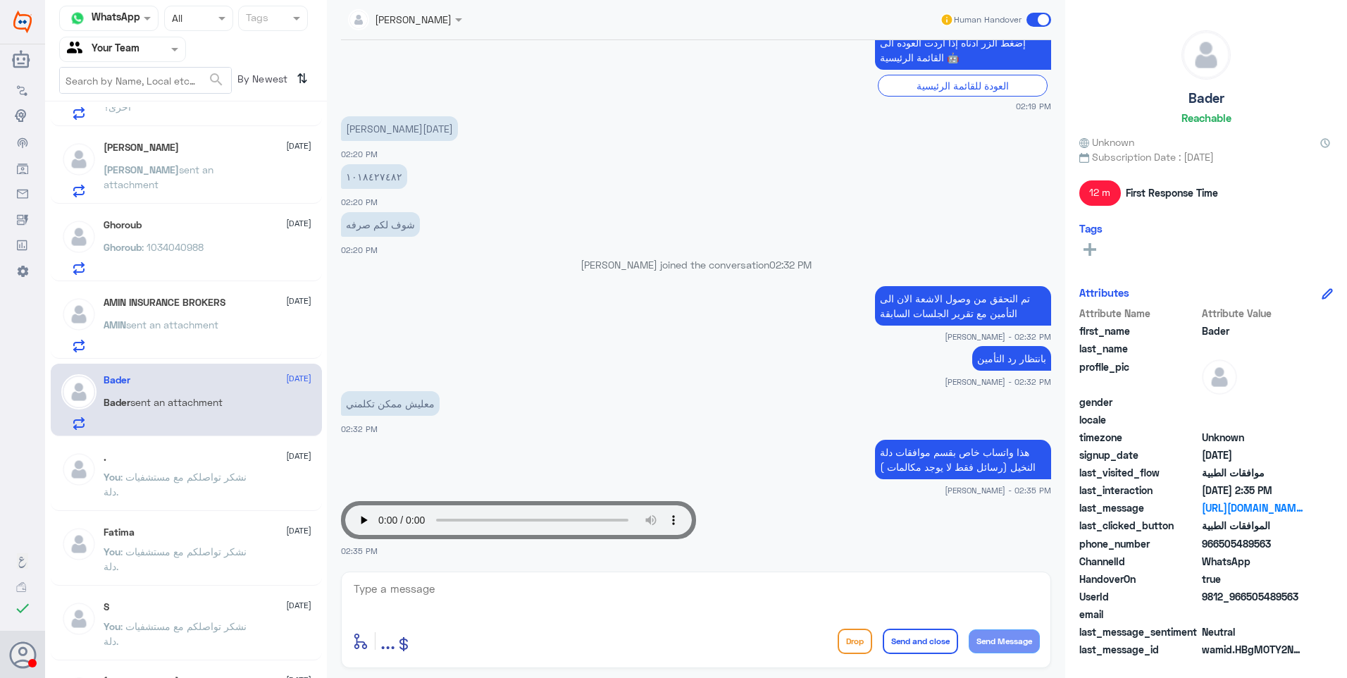
scroll to position [53, 0]
click at [209, 314] on div "AMIN INSURANCE BROKERS 21 September AMIN sent an attachment" at bounding box center [208, 330] width 208 height 56
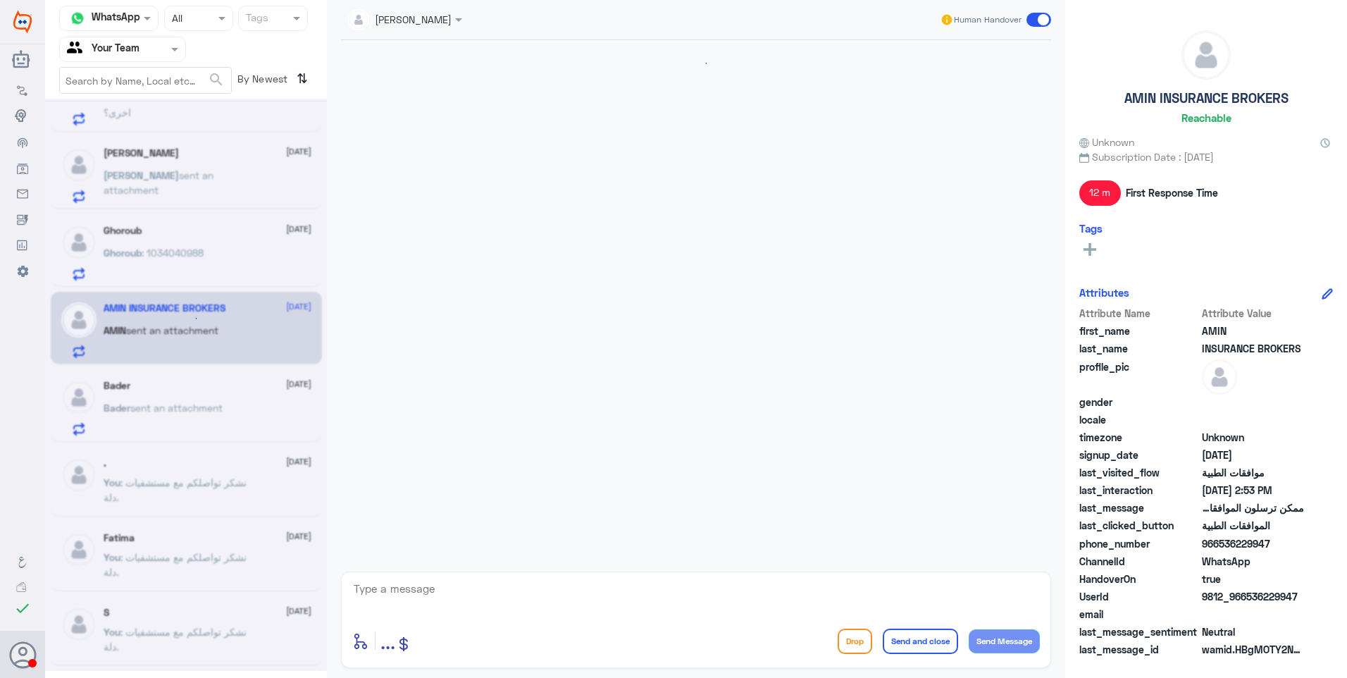
scroll to position [1209, 0]
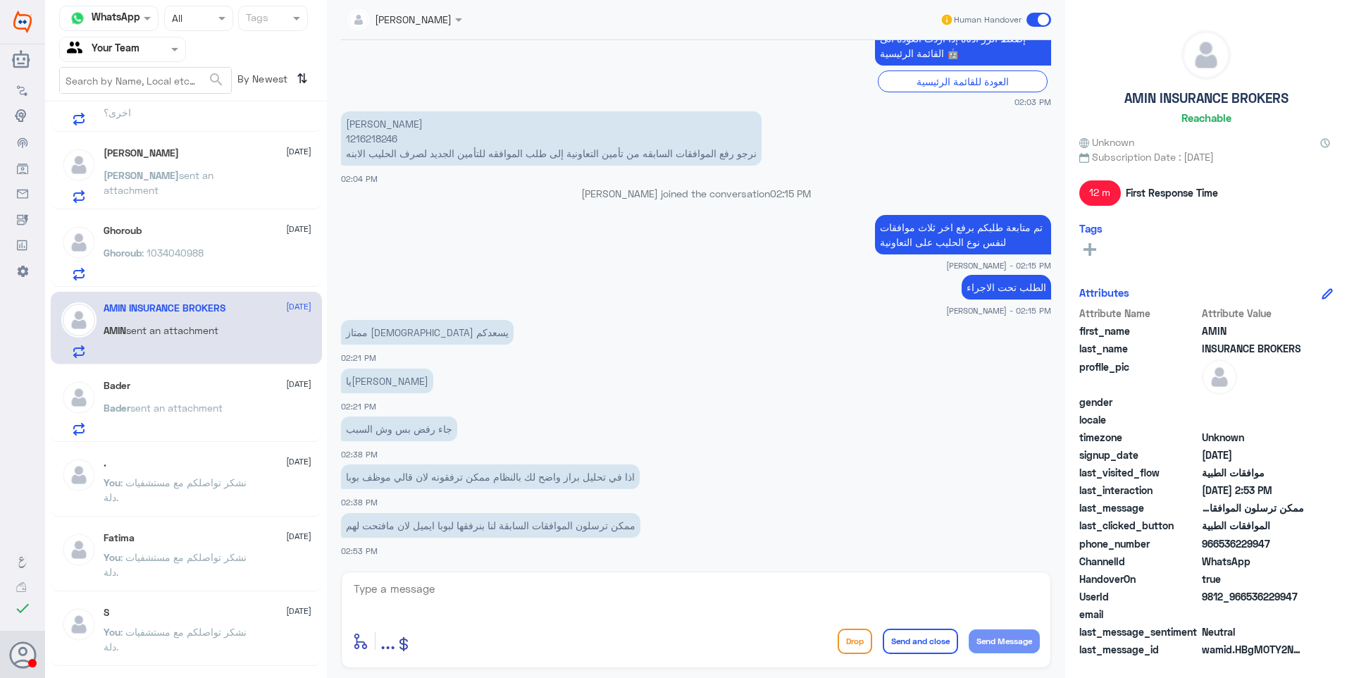
click at [229, 255] on div "Ghoroub : 1034040988" at bounding box center [208, 265] width 208 height 32
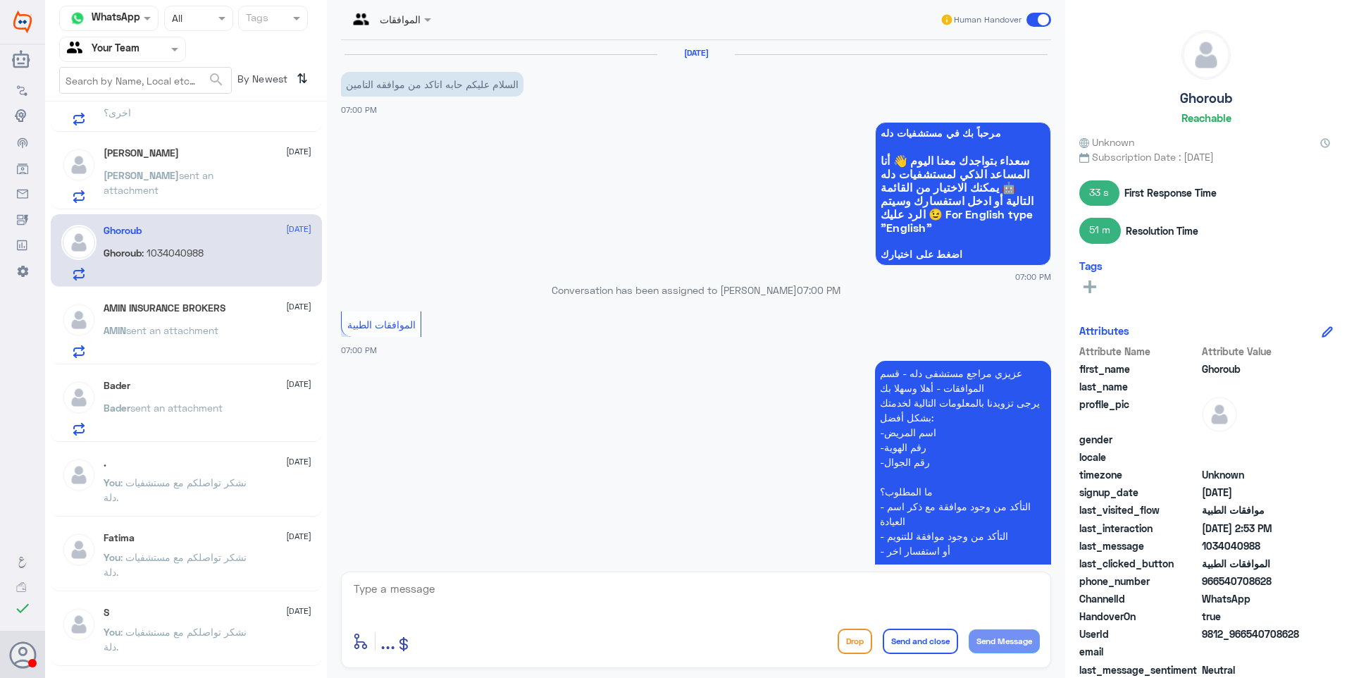
scroll to position [1144, 0]
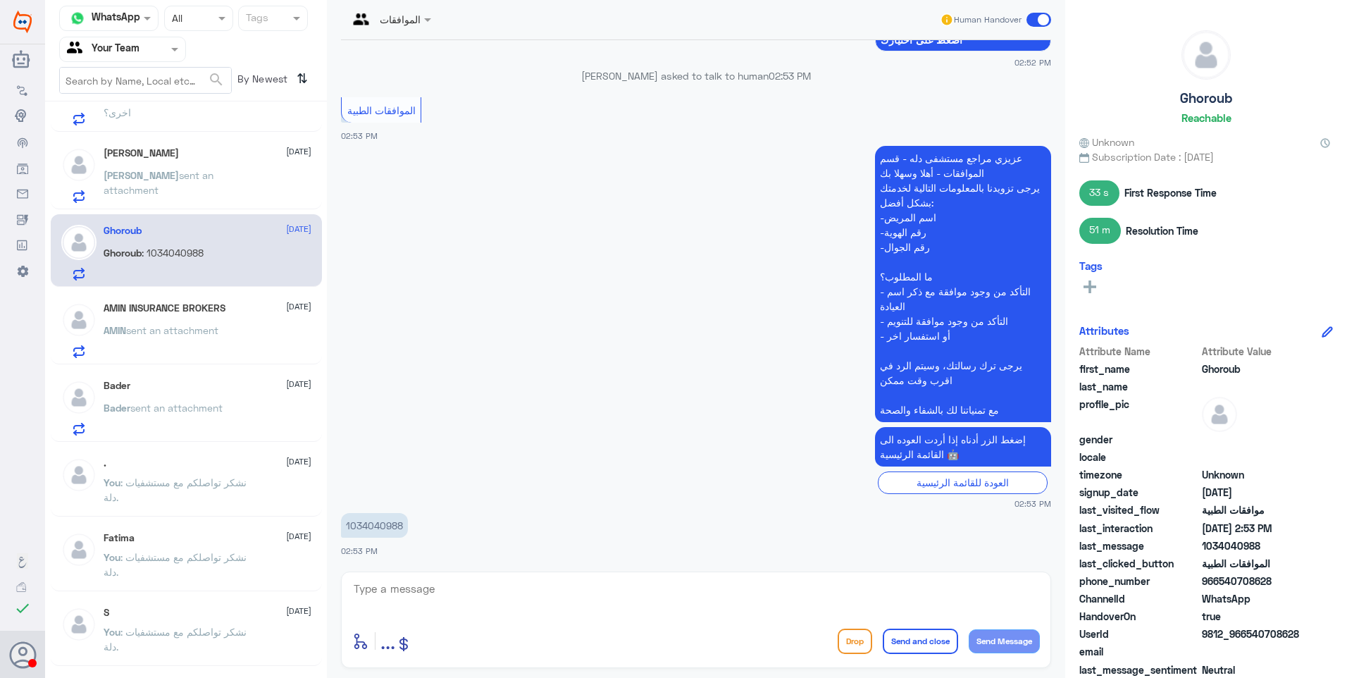
click at [197, 340] on p "AMIN sent an attachment" at bounding box center [161, 340] width 115 height 35
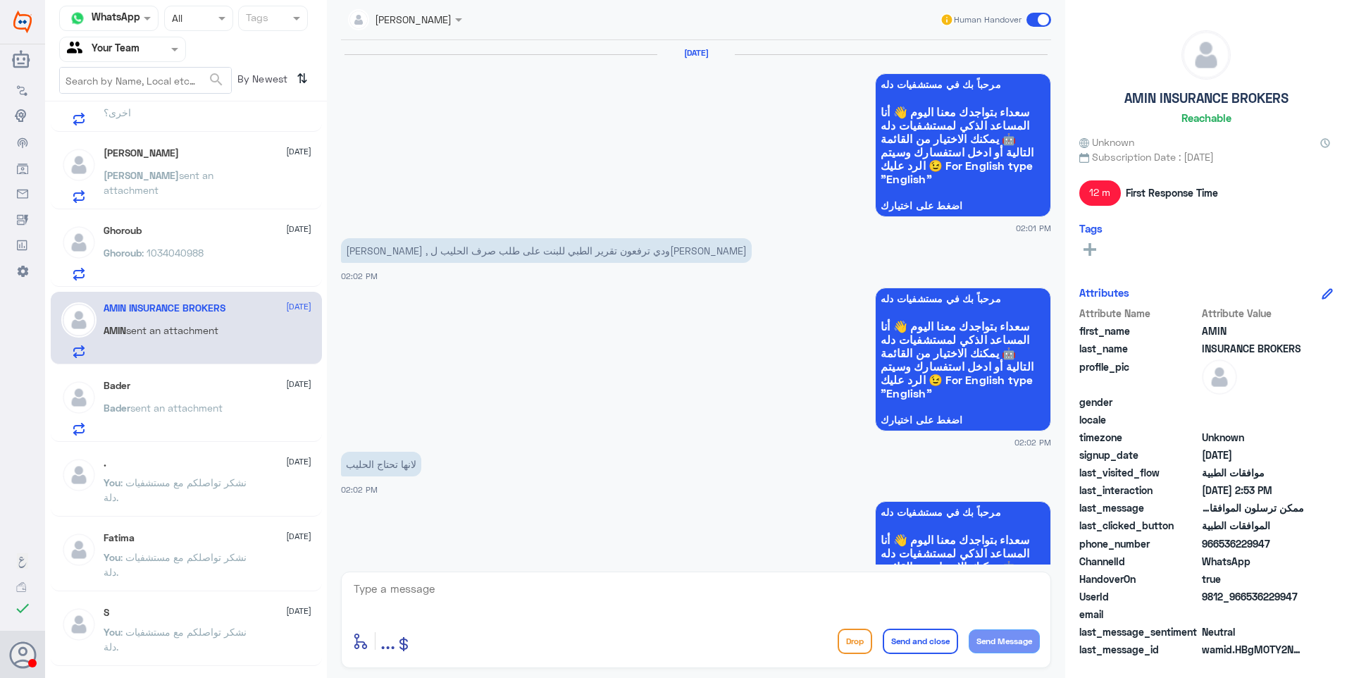
scroll to position [1209, 0]
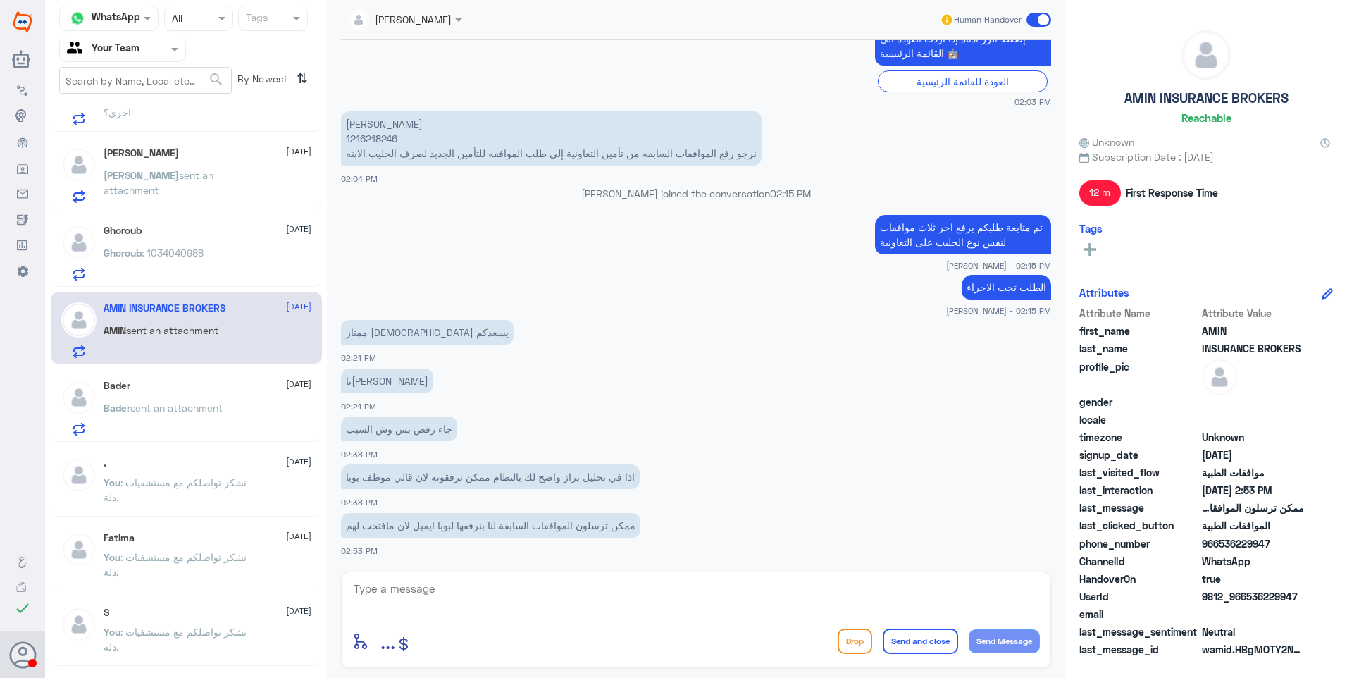
click at [392, 337] on p "ممتاز الله يسعدكم" at bounding box center [427, 332] width 173 height 25
drag, startPoint x: 392, startPoint y: 335, endPoint x: 359, endPoint y: 335, distance: 32.4
click at [359, 335] on p "ممتاز الله يسعدكم" at bounding box center [427, 332] width 173 height 25
drag, startPoint x: 359, startPoint y: 335, endPoint x: 433, endPoint y: 342, distance: 74.4
click at [433, 342] on app-msgs-text "ممتاز الله يسعدكم" at bounding box center [696, 333] width 710 height 26
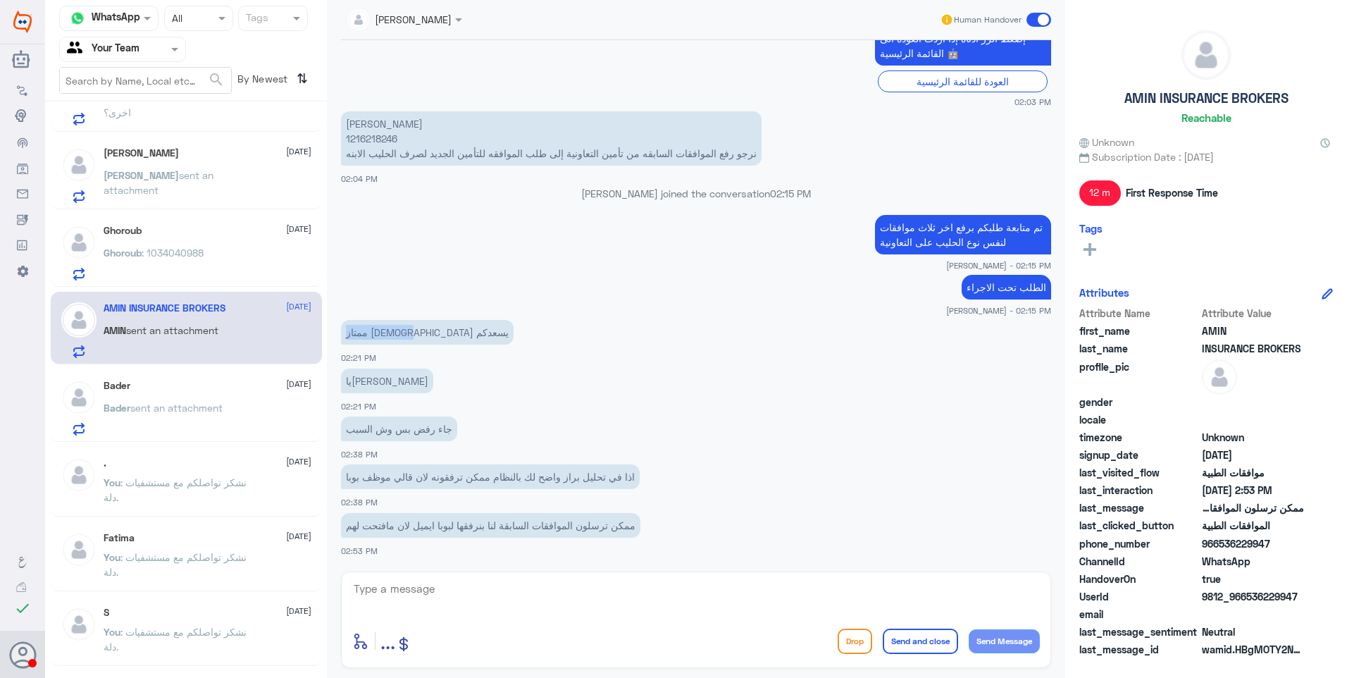
drag, startPoint x: 424, startPoint y: 328, endPoint x: 373, endPoint y: 330, distance: 50.8
click at [373, 330] on p "ممتاز الله يسعدكم" at bounding box center [427, 332] width 173 height 25
drag, startPoint x: 373, startPoint y: 330, endPoint x: 402, endPoint y: 332, distance: 28.2
click at [402, 332] on p "ممتاز الله يسعدكم" at bounding box center [427, 332] width 173 height 25
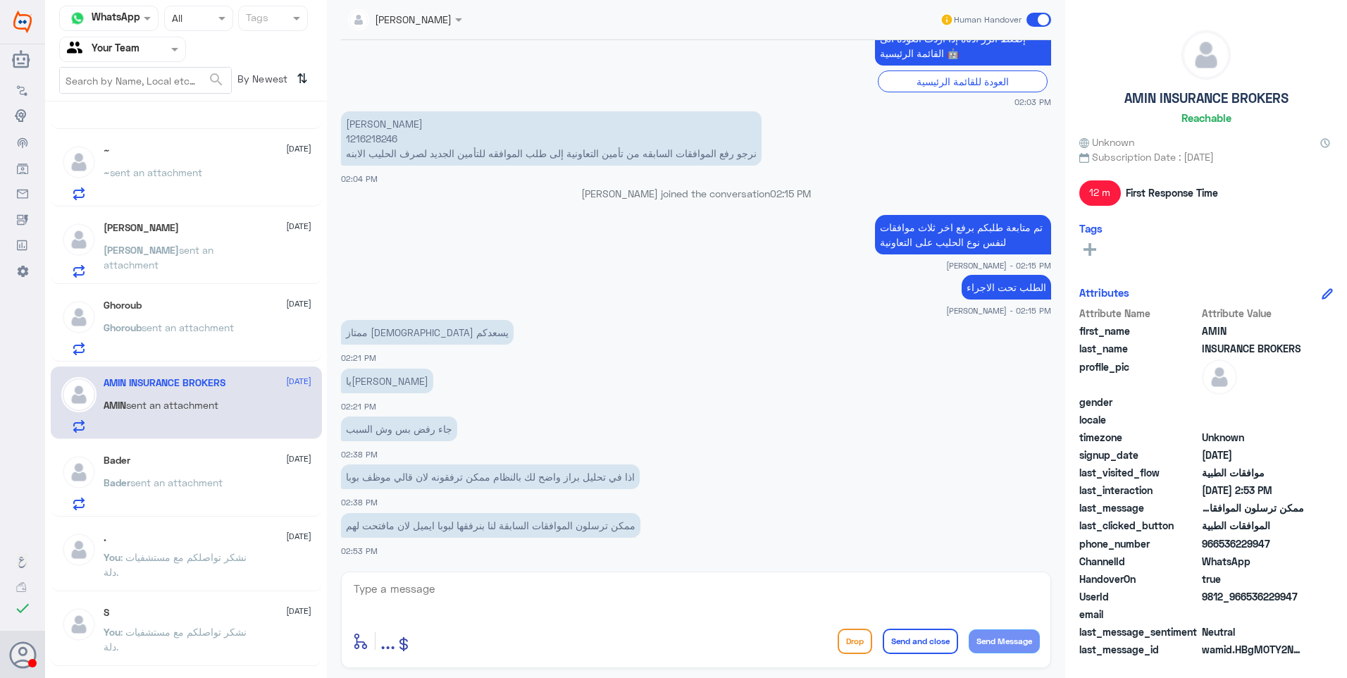
click at [428, 597] on textarea at bounding box center [696, 596] width 688 height 35
type textarea "لا يوجد تحاليل براز للطفل"
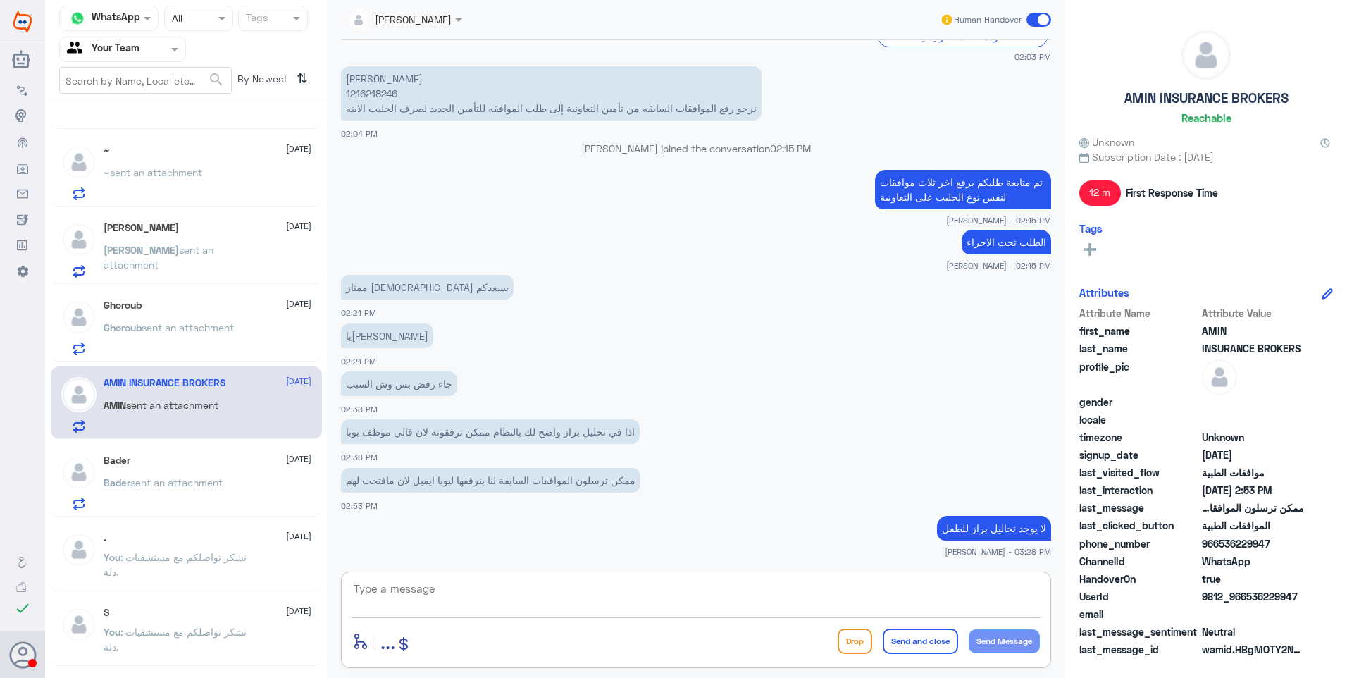
drag, startPoint x: 466, startPoint y: 574, endPoint x: 467, endPoint y: 585, distance: 11.3
click at [467, 583] on div "enter flow name ... Drop Send and close Send Message" at bounding box center [696, 619] width 710 height 97
click at [467, 585] on textarea at bounding box center [696, 596] width 688 height 35
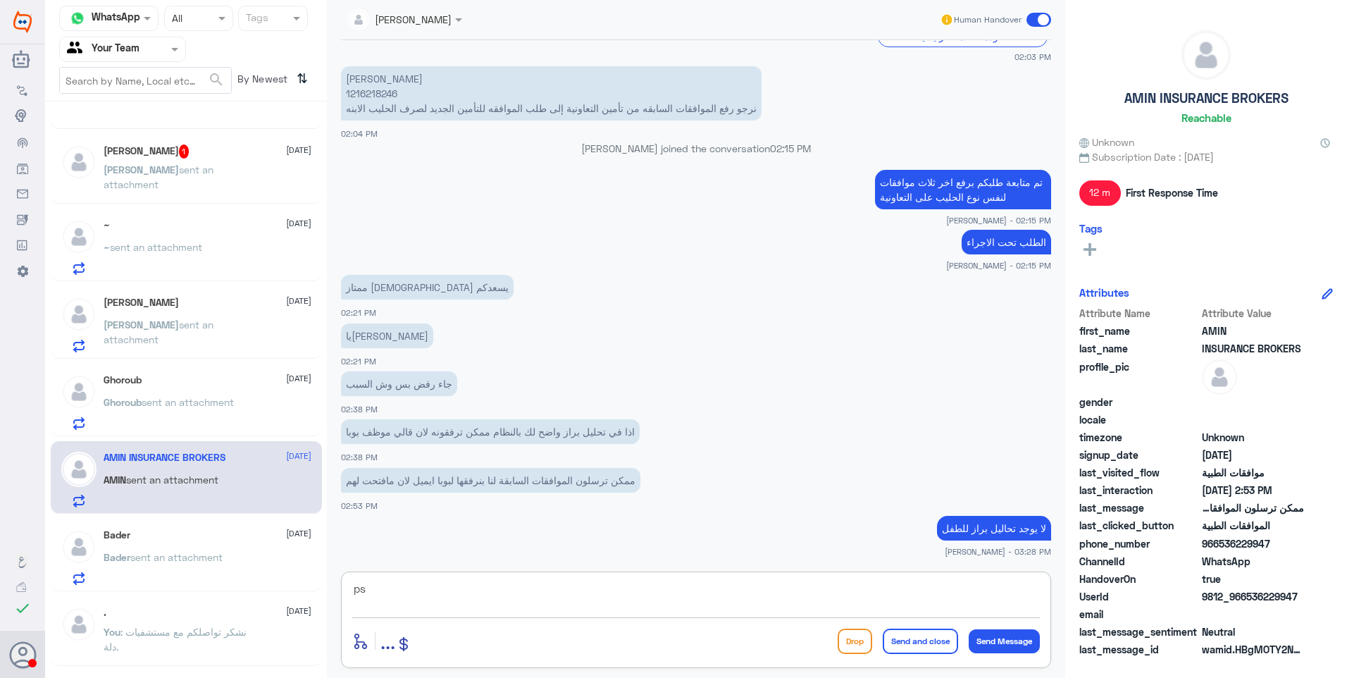
type textarea "p"
paste textarea "تشخيص الطفل حساسية بروتين حليب البقر بينما الكابريتا لحساسية المعدة وصعوبة الام…"
type textarea "حسب رد اللجنة الطبية في بوبا : تشخيص الطفل حساسية بروتين حليب البقر بينما الكاب…"
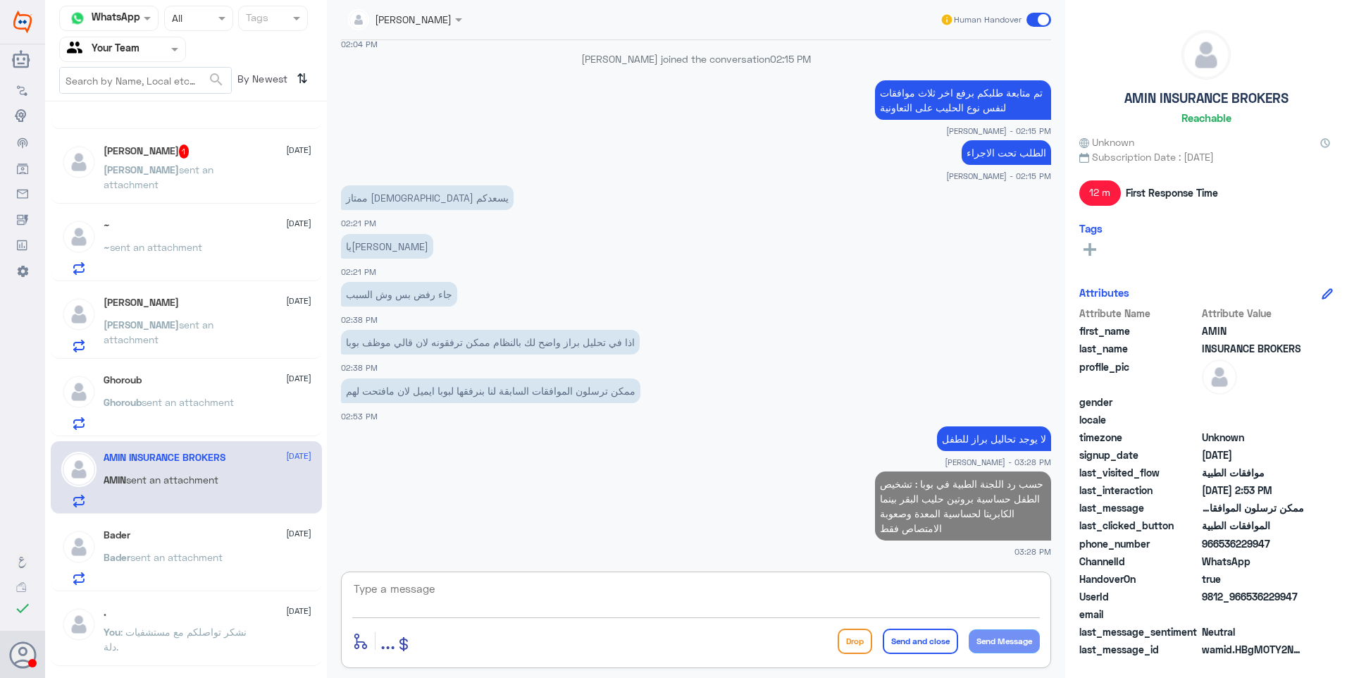
click at [190, 385] on div "Ghoroub 21 September" at bounding box center [208, 380] width 208 height 12
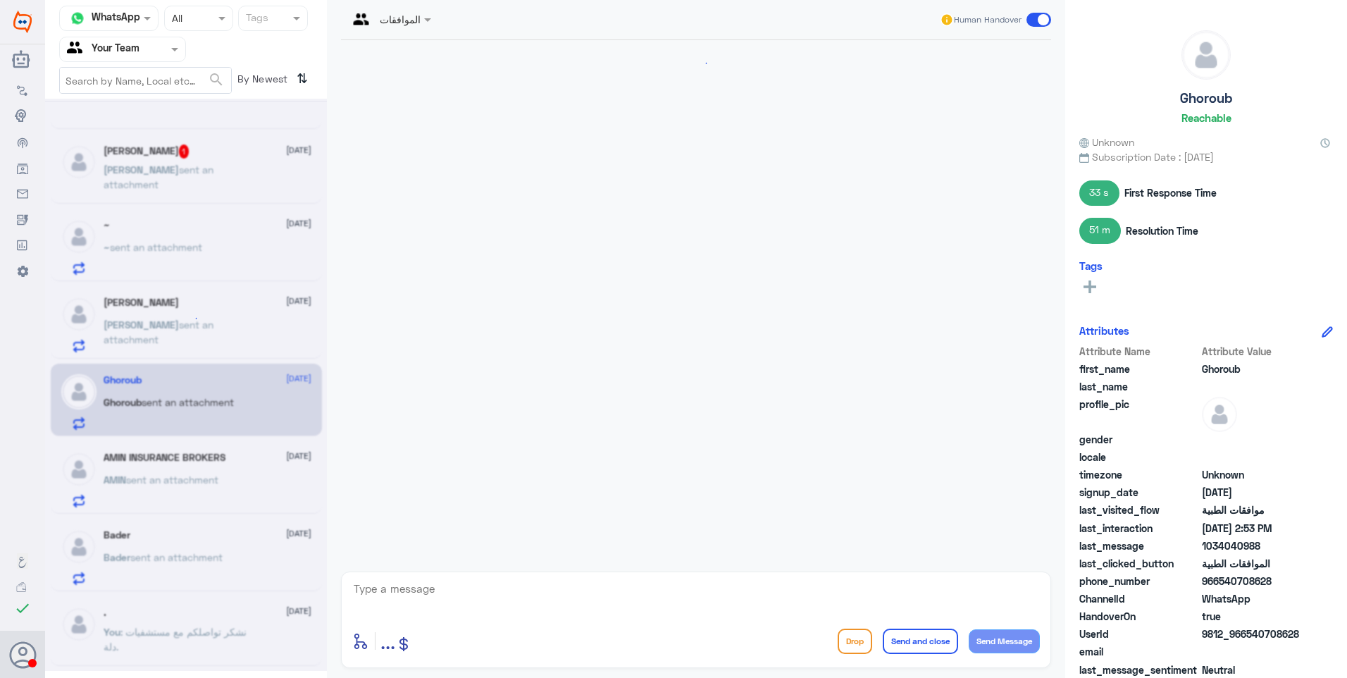
scroll to position [1144, 0]
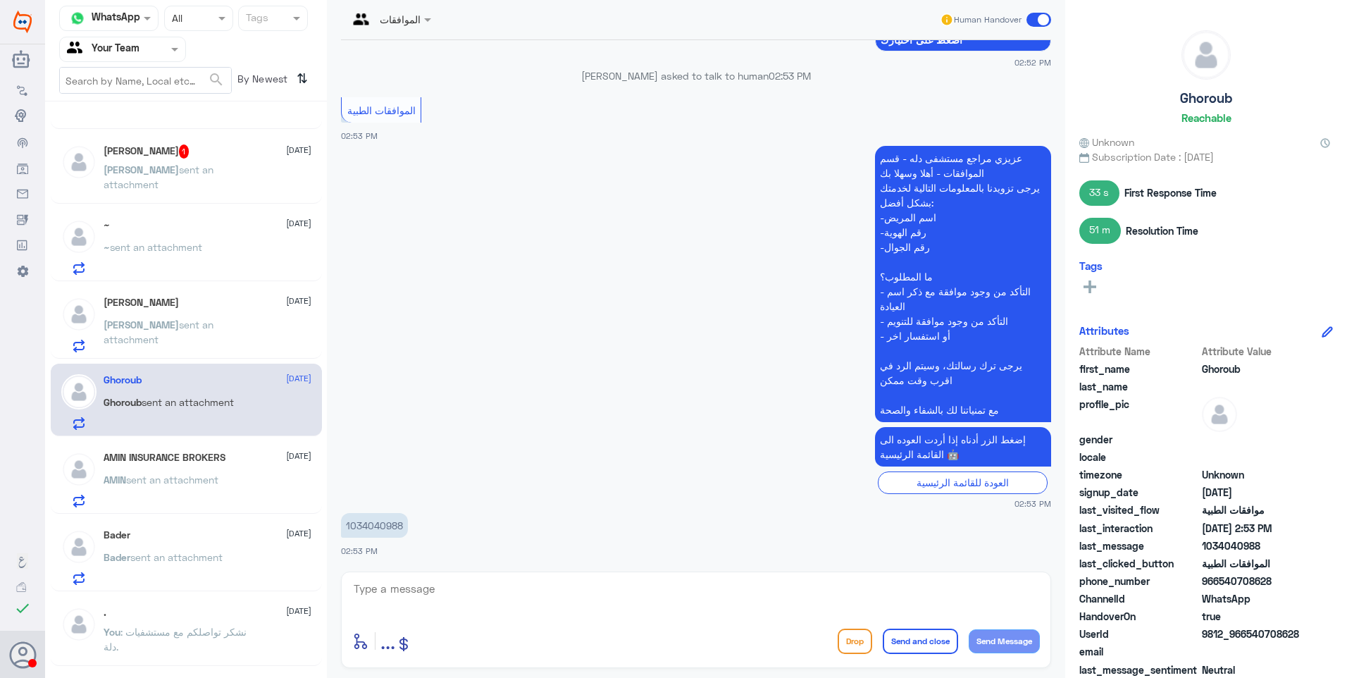
click at [371, 524] on p "1034040988" at bounding box center [374, 525] width 67 height 25
copy p "1034040988"
click at [452, 456] on app-msgs-text "إضغط الزر أدناه إذا أردت العوده الى القائمة الرئيسية 🤖" at bounding box center [696, 447] width 710 height 41
drag, startPoint x: 435, startPoint y: 584, endPoint x: 441, endPoint y: 590, distance: 8.0
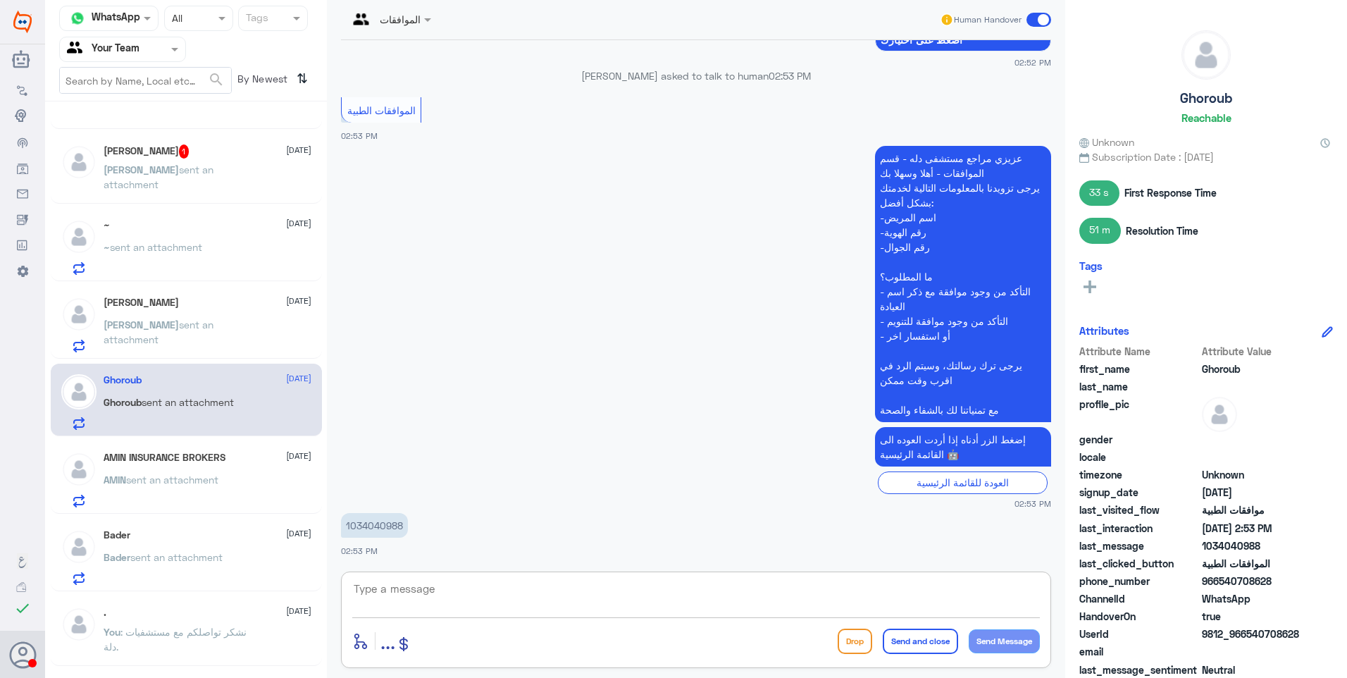
click at [435, 585] on textarea at bounding box center [696, 596] width 688 height 35
type textarea "فضلاً وضح استفسارك"
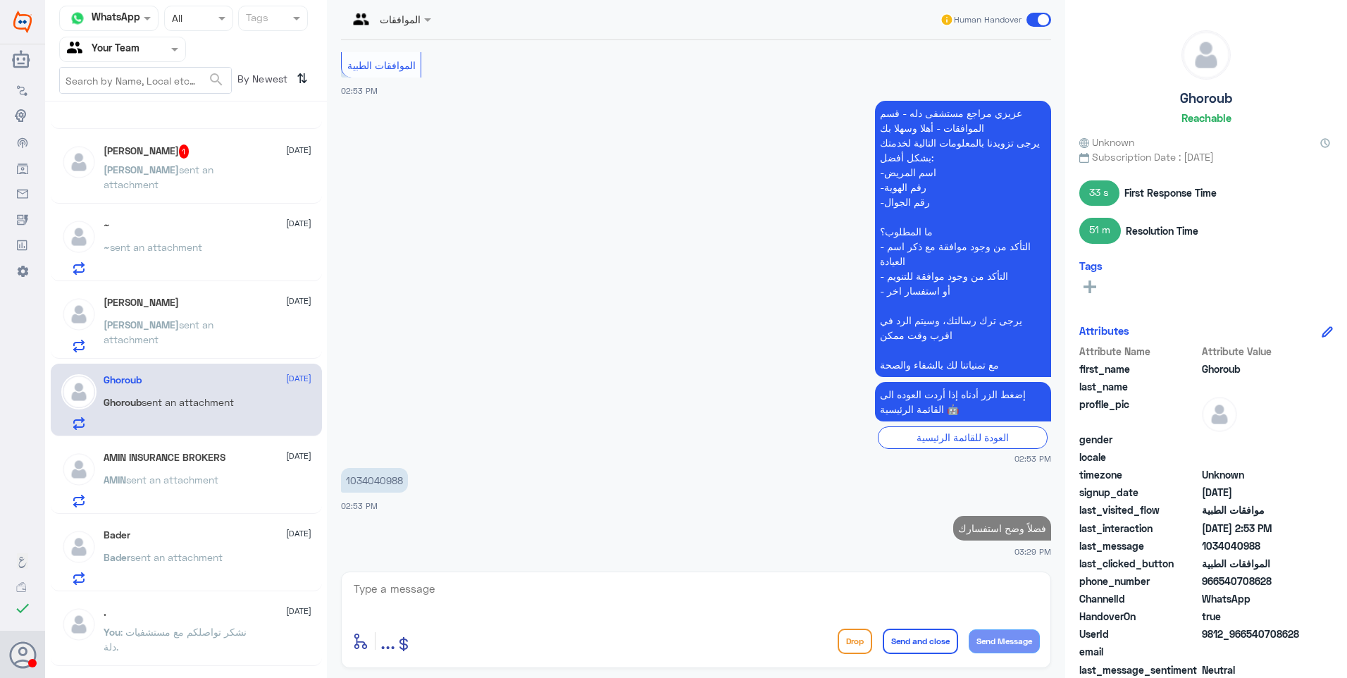
click at [197, 342] on p "Ali sent an attachment" at bounding box center [183, 334] width 159 height 35
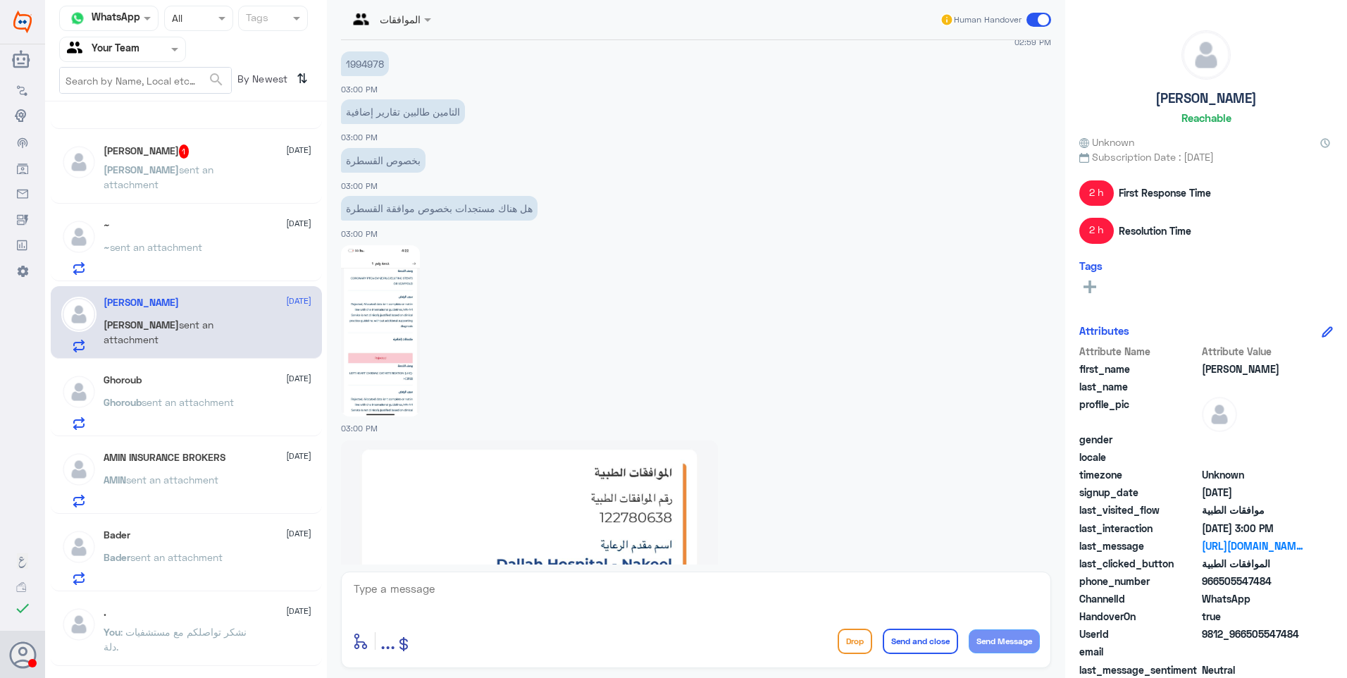
scroll to position [1197, 0]
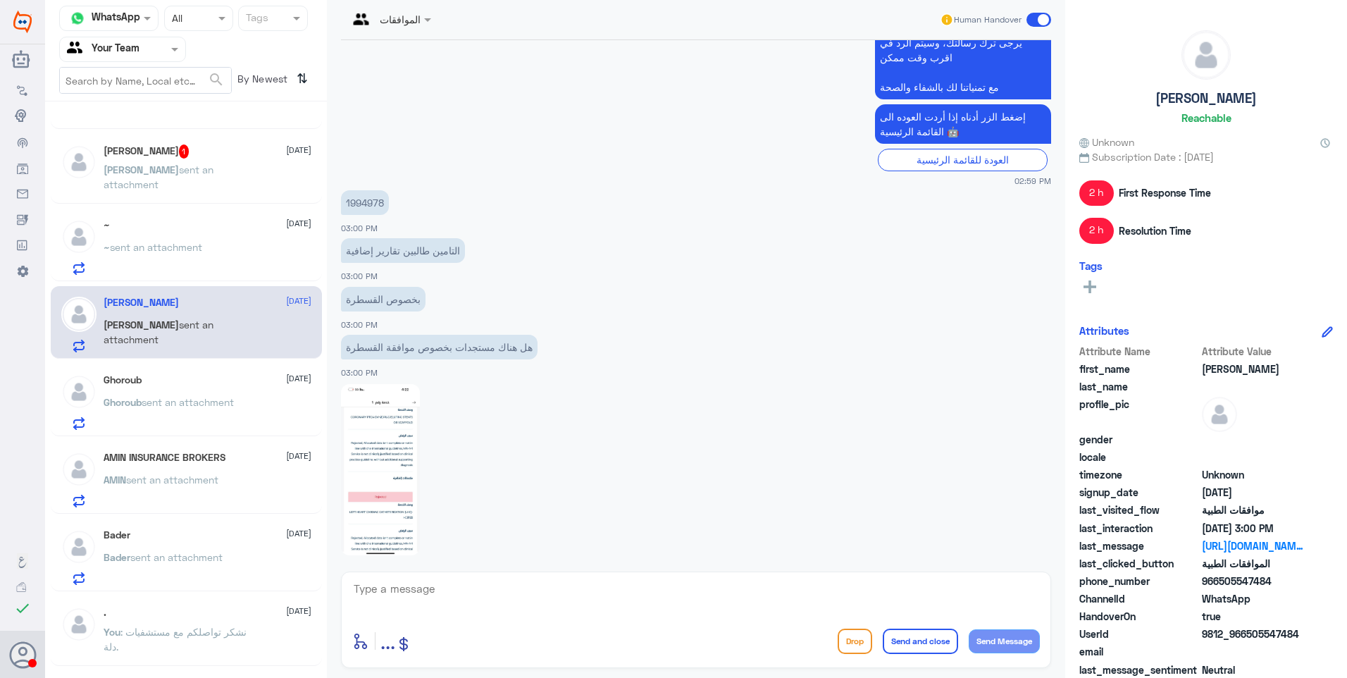
click at [364, 204] on p "1994978" at bounding box center [365, 202] width 48 height 25
copy p "1994978"
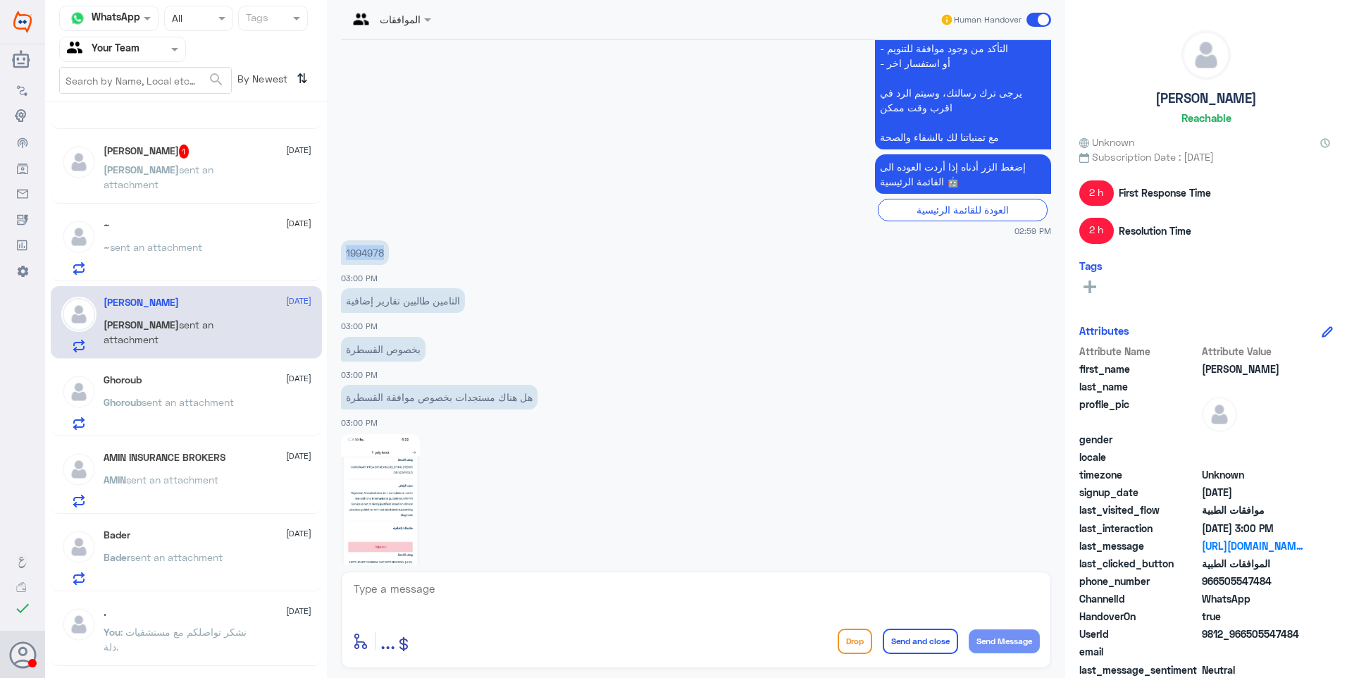
scroll to position [1056, 0]
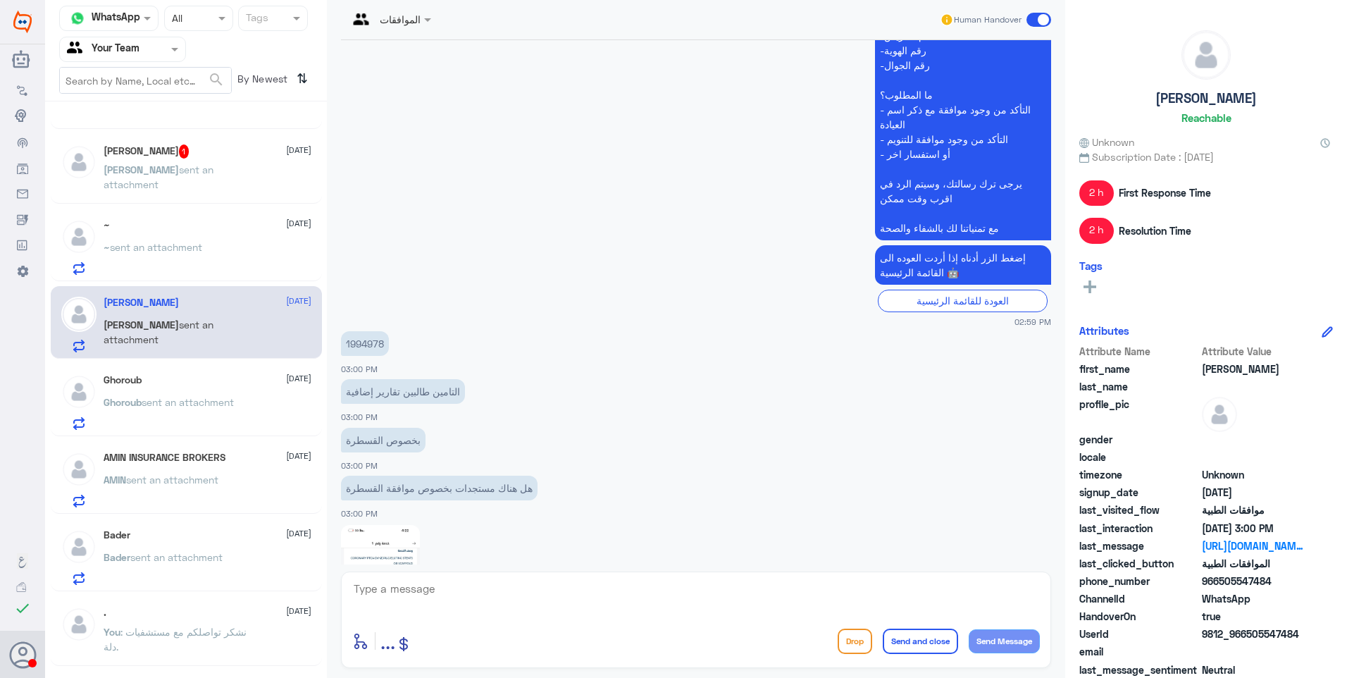
click at [215, 241] on div "~ 21 September ~ sent an attachment" at bounding box center [208, 247] width 208 height 56
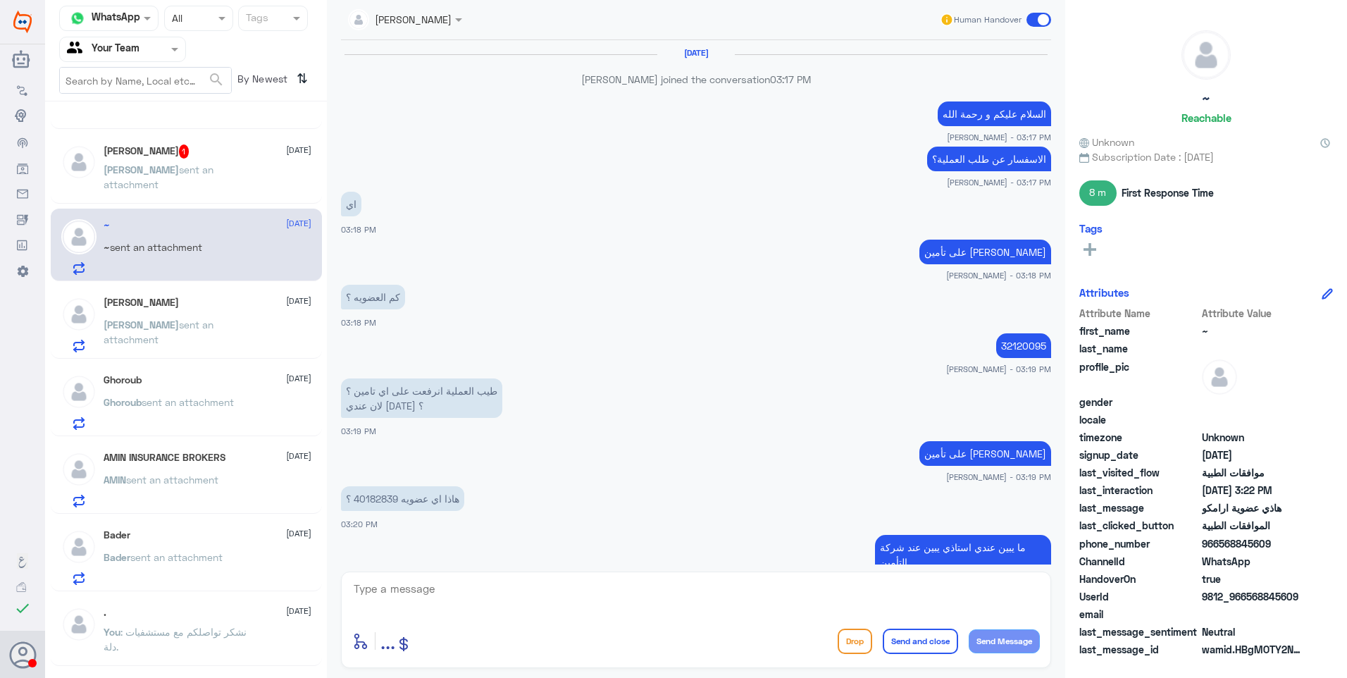
scroll to position [467, 0]
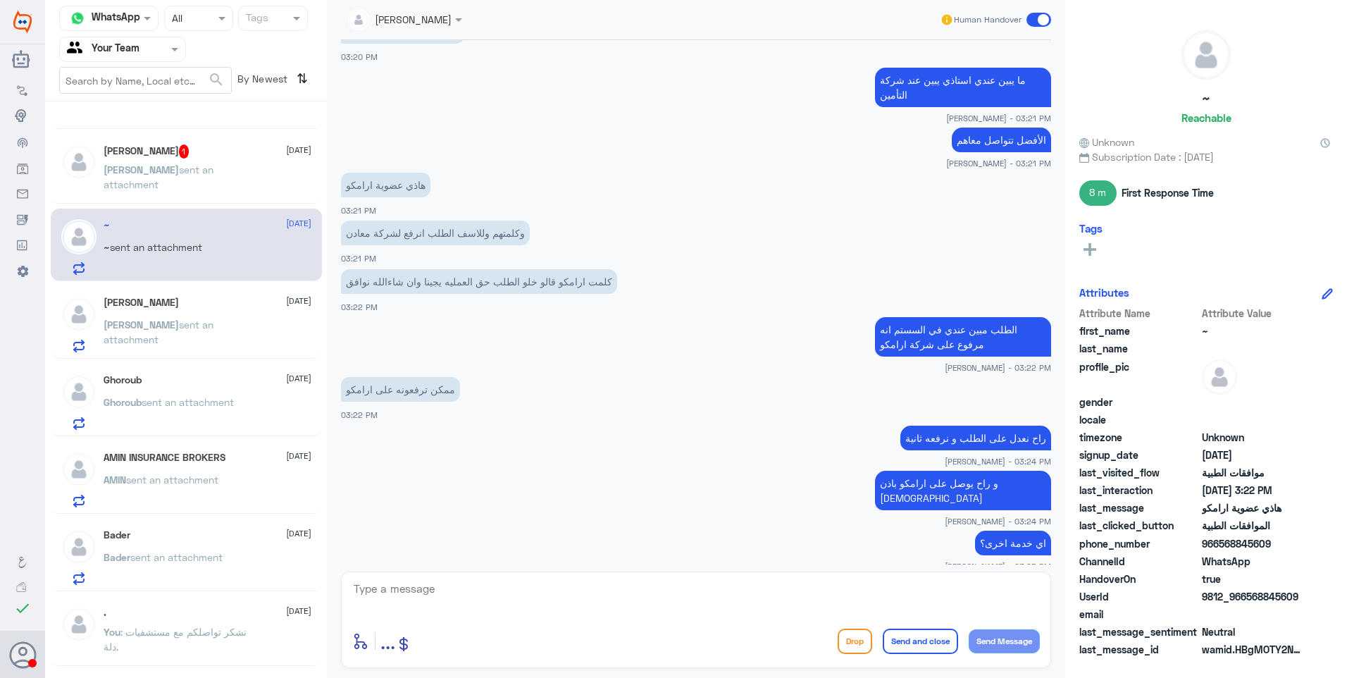
click at [228, 190] on p "Abdullah sent an attachment" at bounding box center [183, 179] width 159 height 35
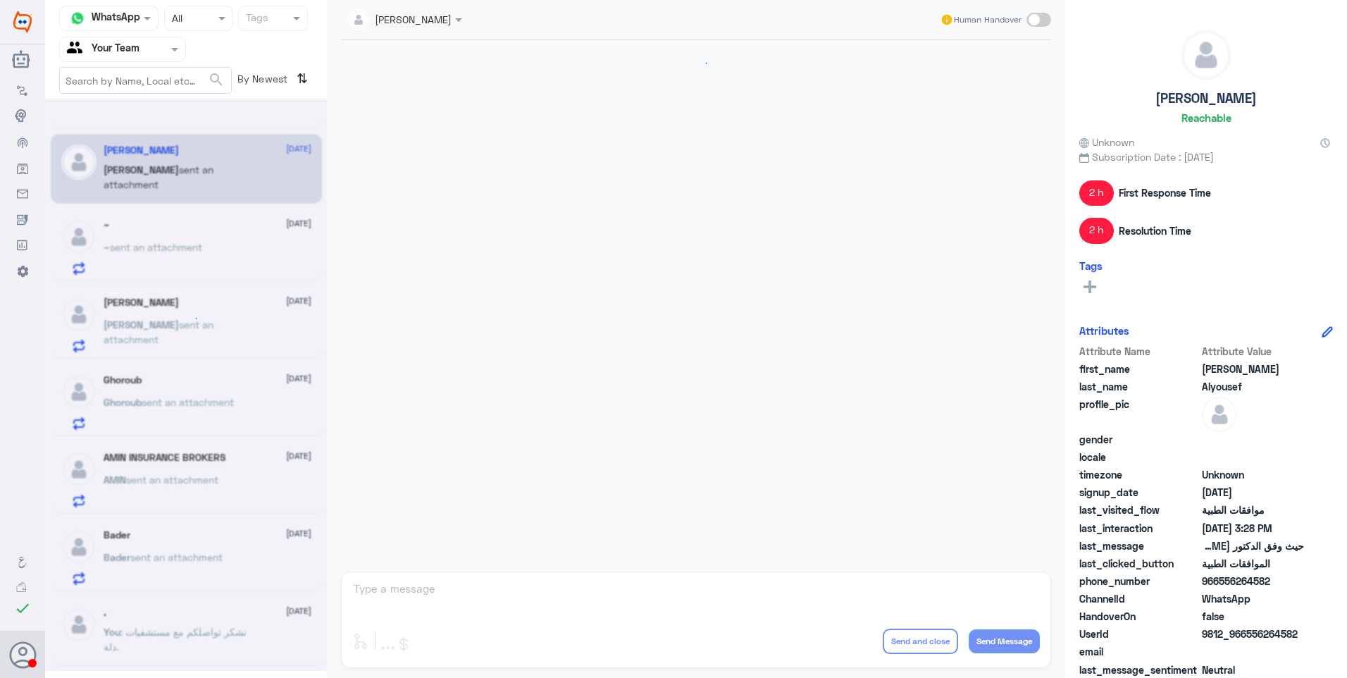
scroll to position [1374, 0]
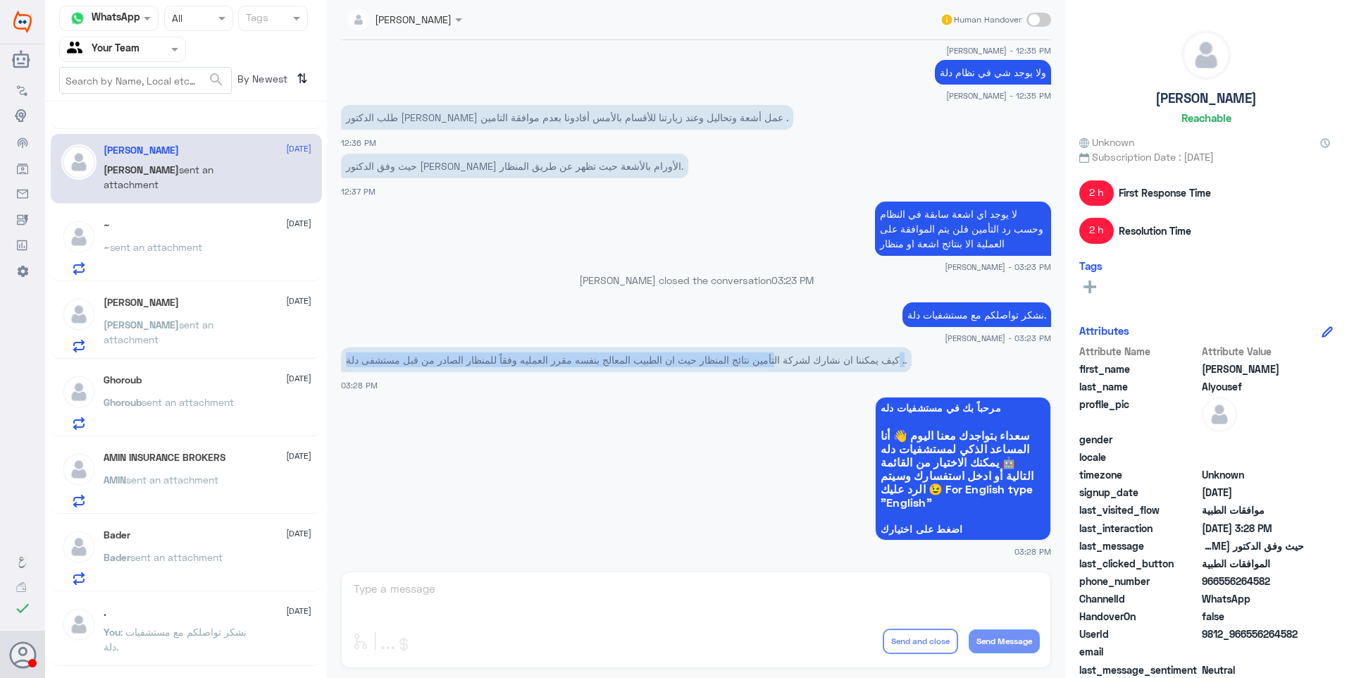
drag, startPoint x: 905, startPoint y: 367, endPoint x: 774, endPoint y: 371, distance: 131.1
click at [774, 371] on p "كيف يمكننا ان نشارك لشركة التأمين نتائج المنظار حيث ان الطبيب المعالج بنفسه مقر…" at bounding box center [626, 359] width 571 height 25
drag, startPoint x: 774, startPoint y: 371, endPoint x: 845, endPoint y: 360, distance: 71.3
click at [845, 360] on p "كيف يمكننا ان نشارك لشركة التأمين نتائج المنظار حيث ان الطبيب المعالج بنفسه مقر…" at bounding box center [626, 359] width 571 height 25
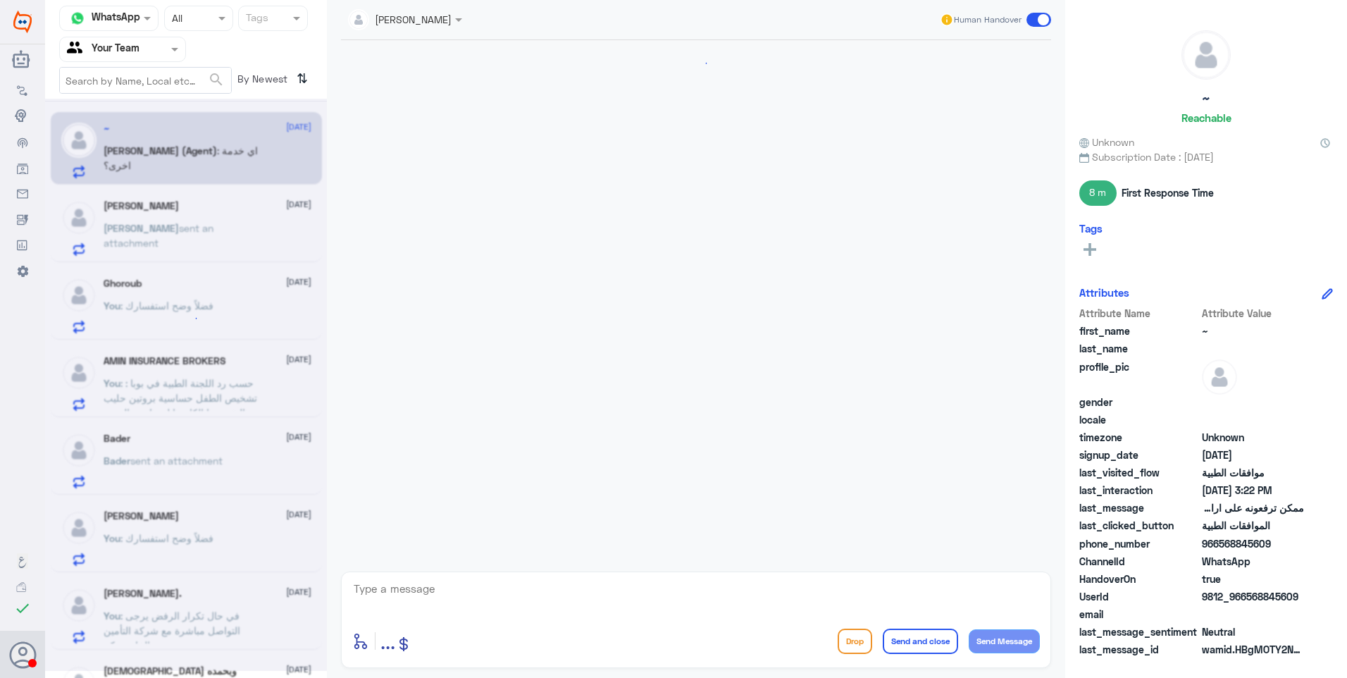
scroll to position [467, 0]
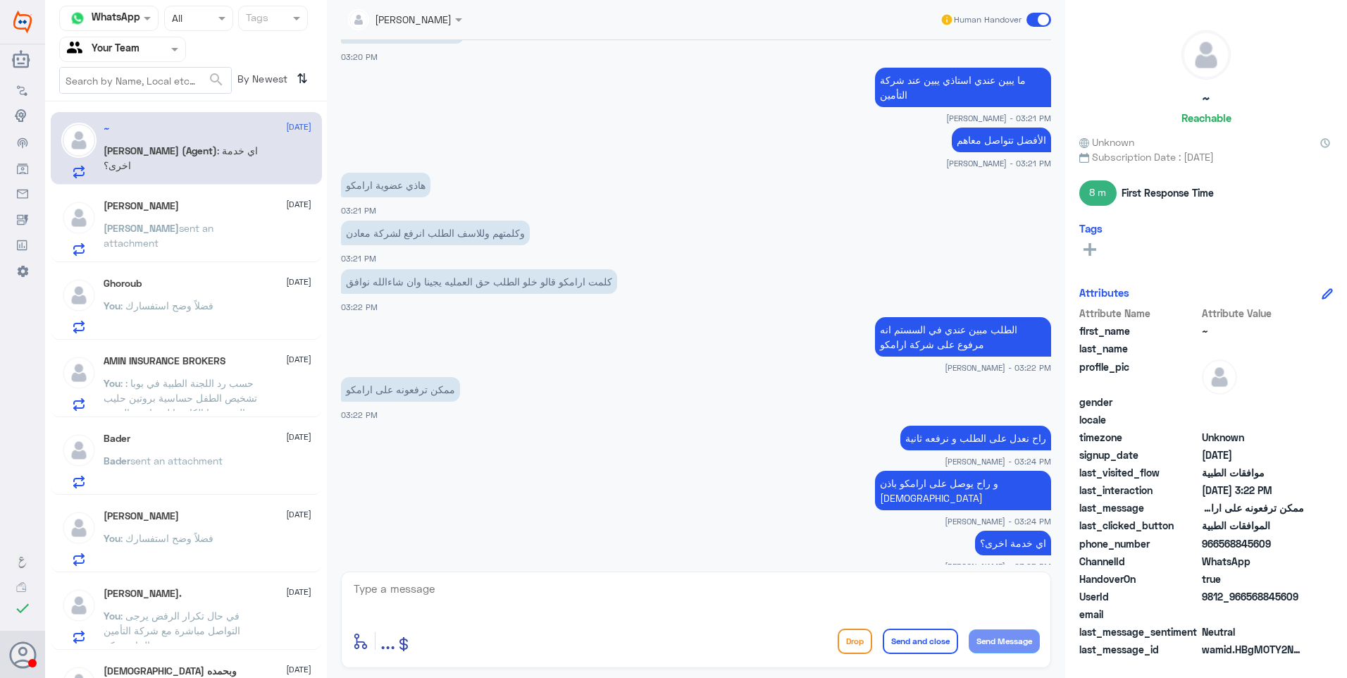
click at [199, 242] on p "[PERSON_NAME] sent an attachment" at bounding box center [183, 238] width 159 height 35
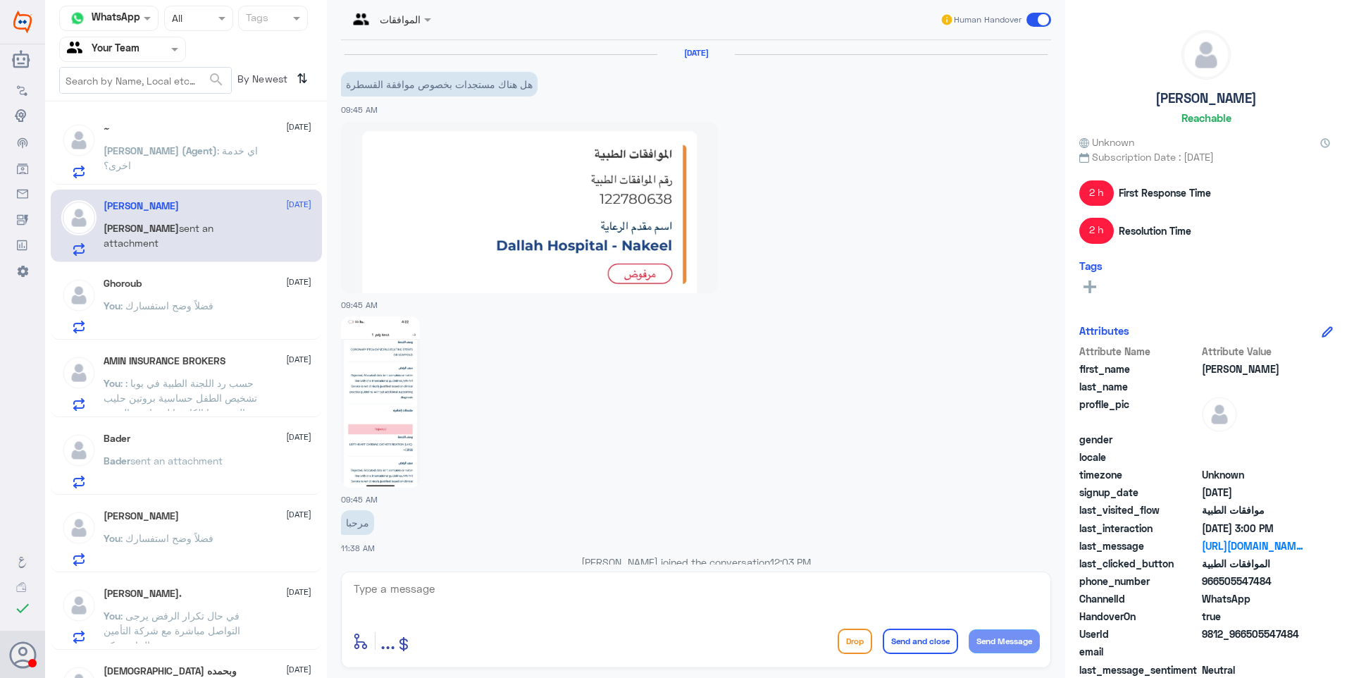
scroll to position [1409, 0]
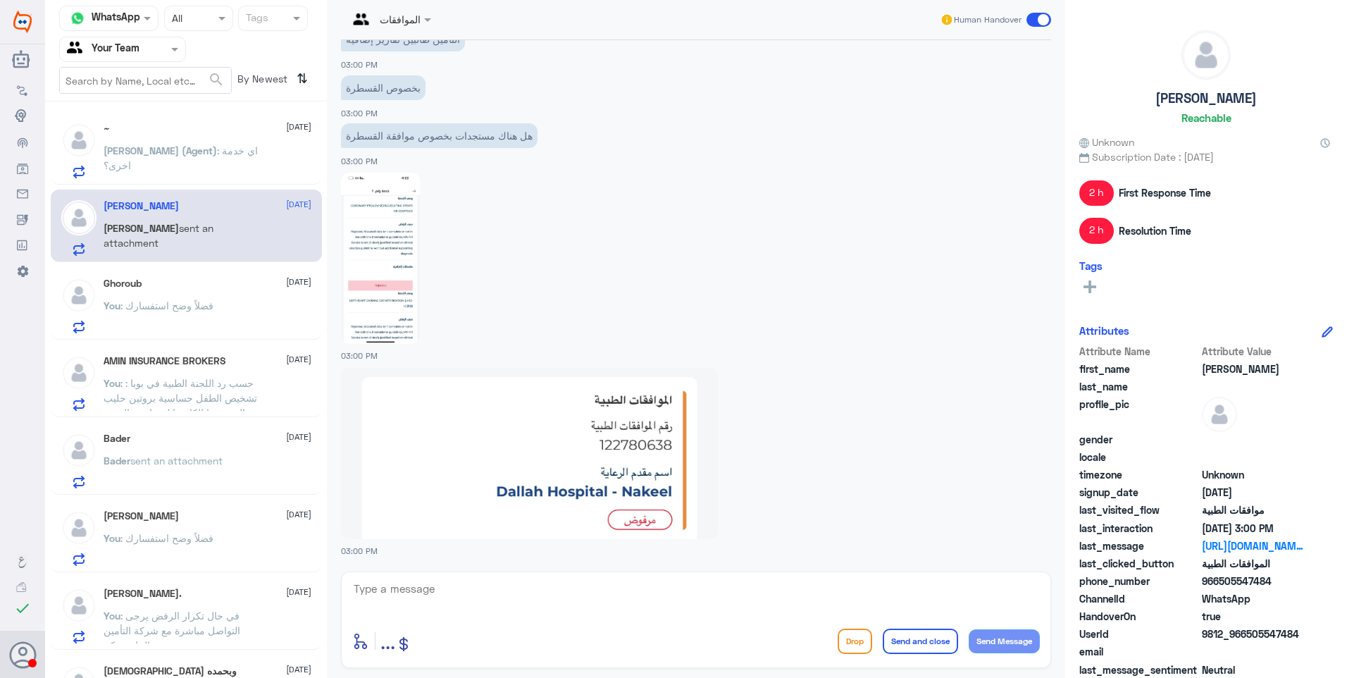
click at [142, 311] on span ": فضلاً وضح استفسارك" at bounding box center [166, 305] width 93 height 12
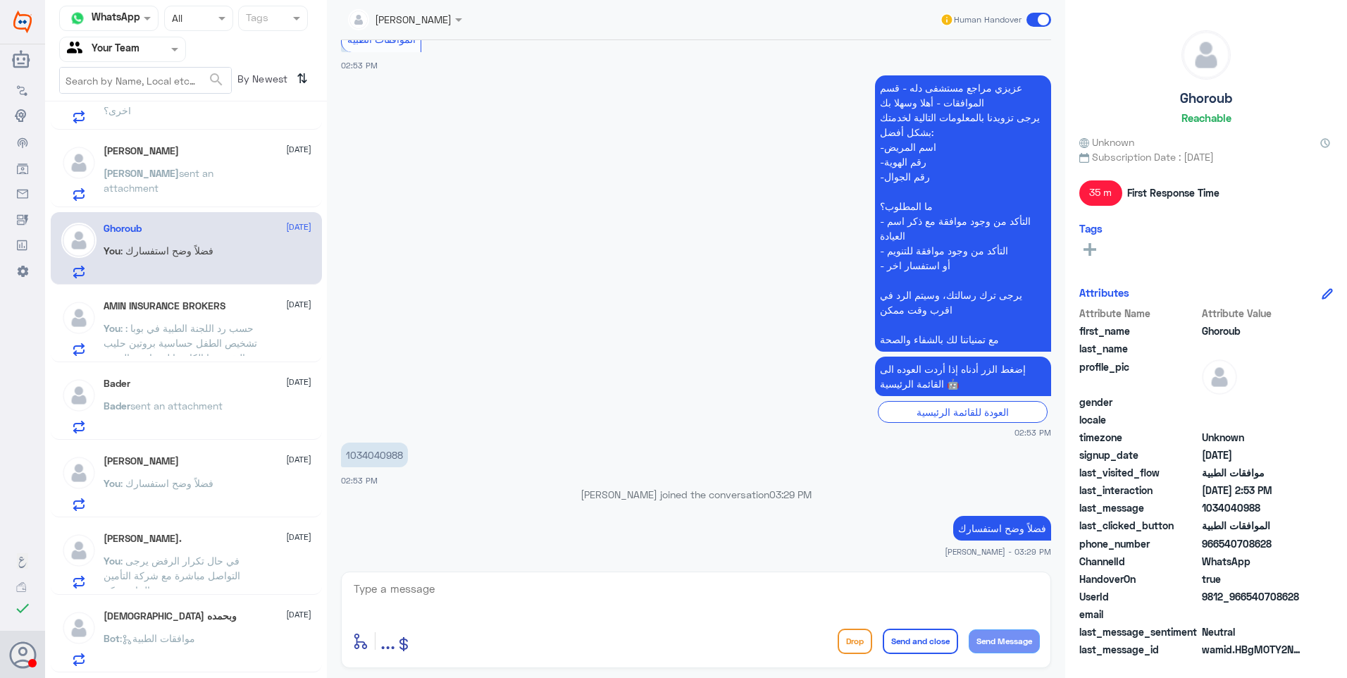
scroll to position [283, 0]
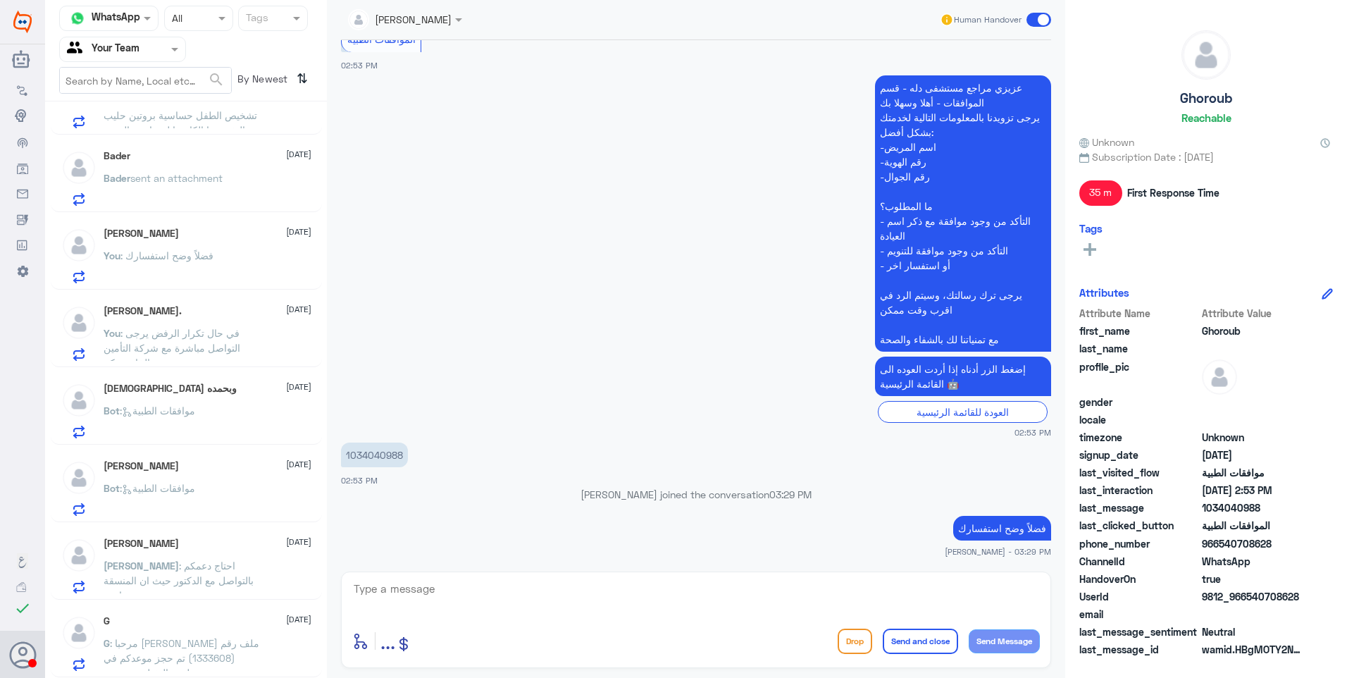
click at [211, 559] on span ": احتاج دعمكم بالتواصل مع الدكتور حيث ان المنسقة ما ترد" at bounding box center [179, 580] width 150 height 42
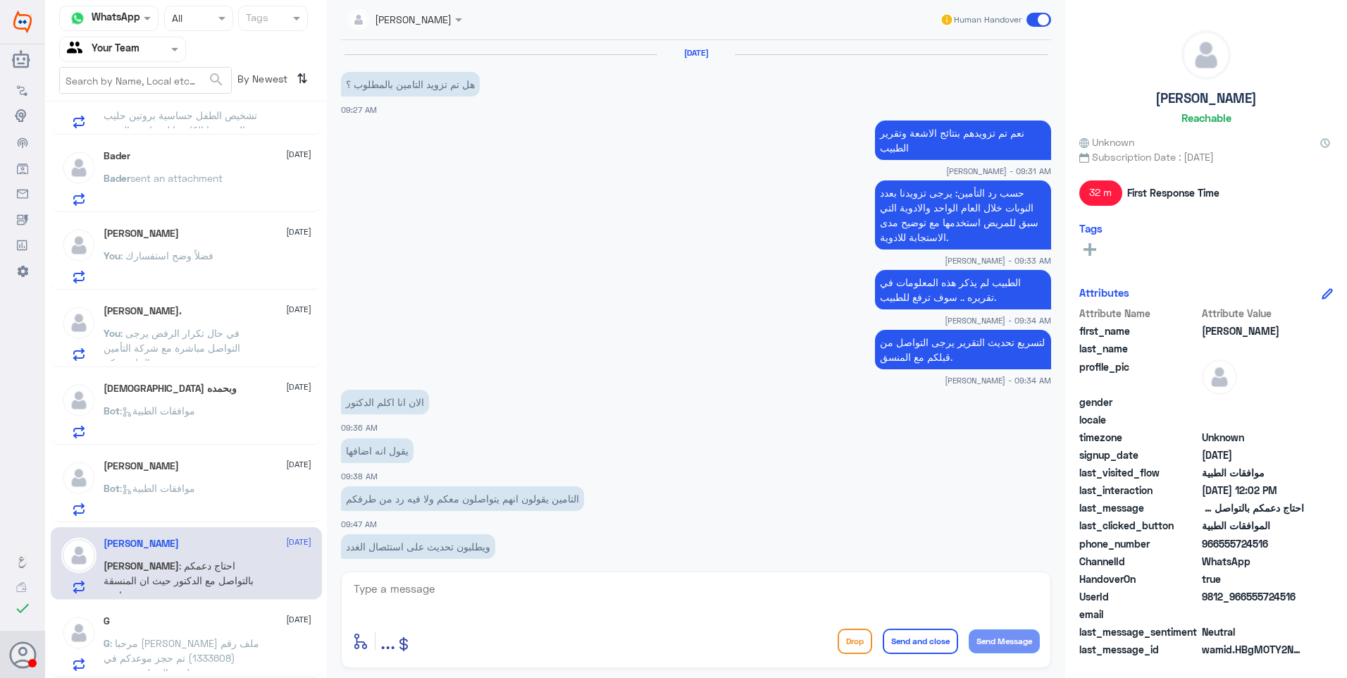
scroll to position [884, 0]
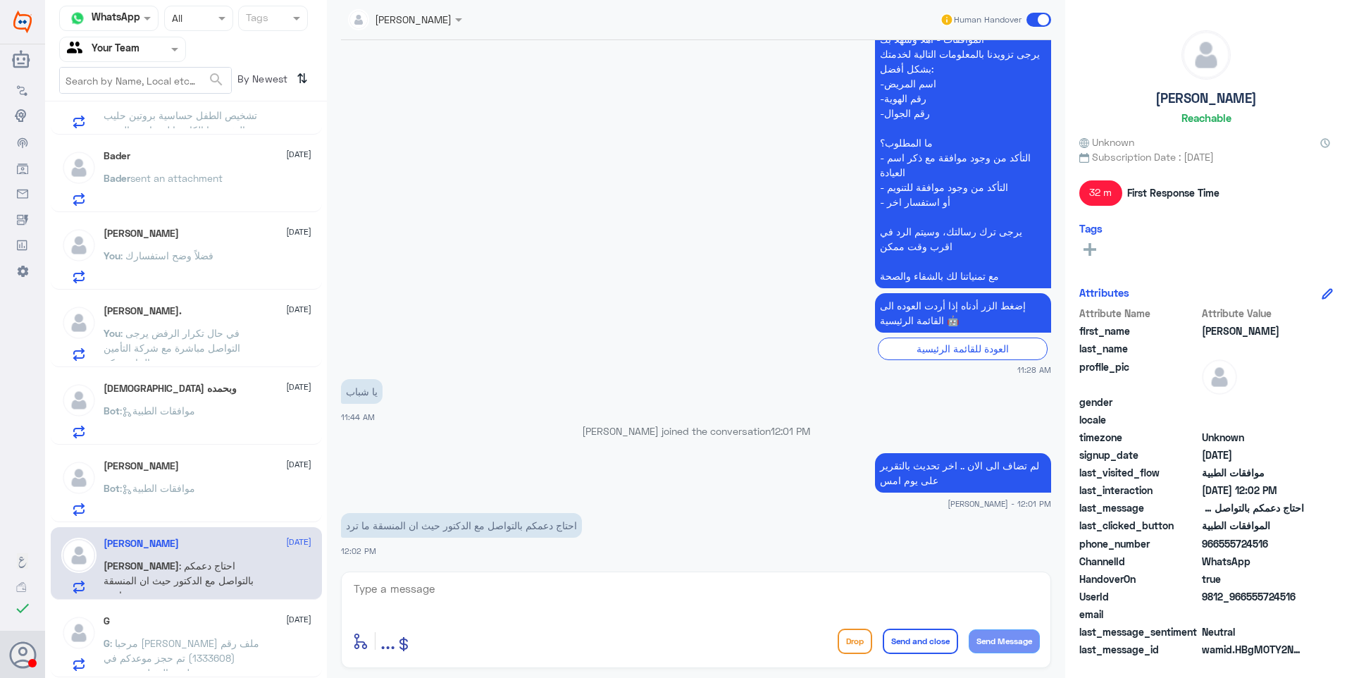
click at [286, 466] on span "[DATE]" at bounding box center [298, 464] width 25 height 13
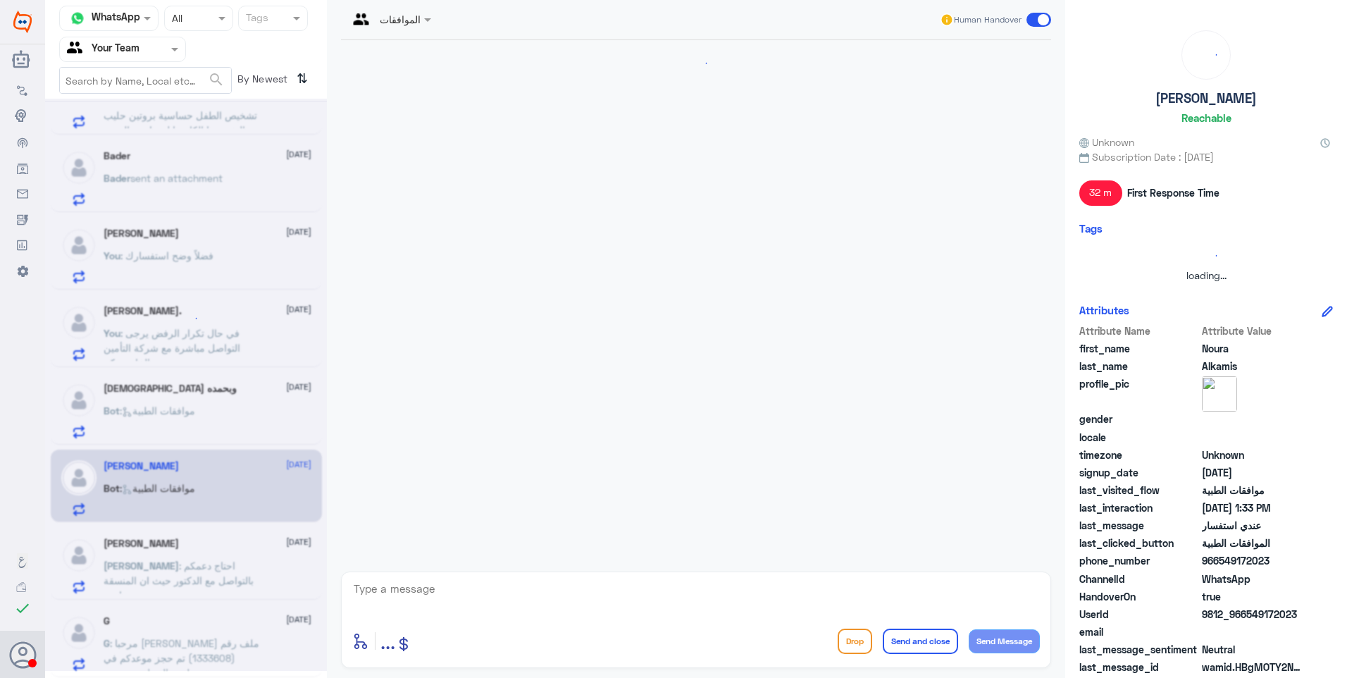
scroll to position [381, 0]
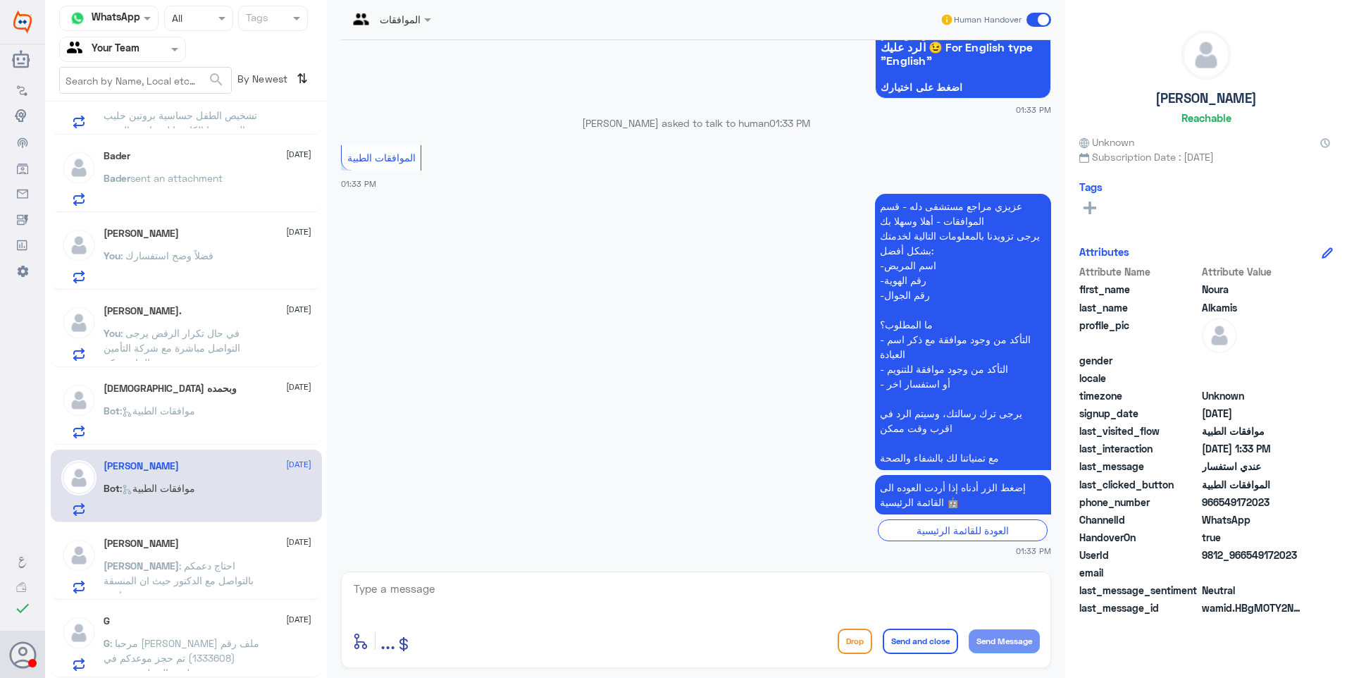
click at [839, 645] on button "Drop" at bounding box center [855, 641] width 35 height 25
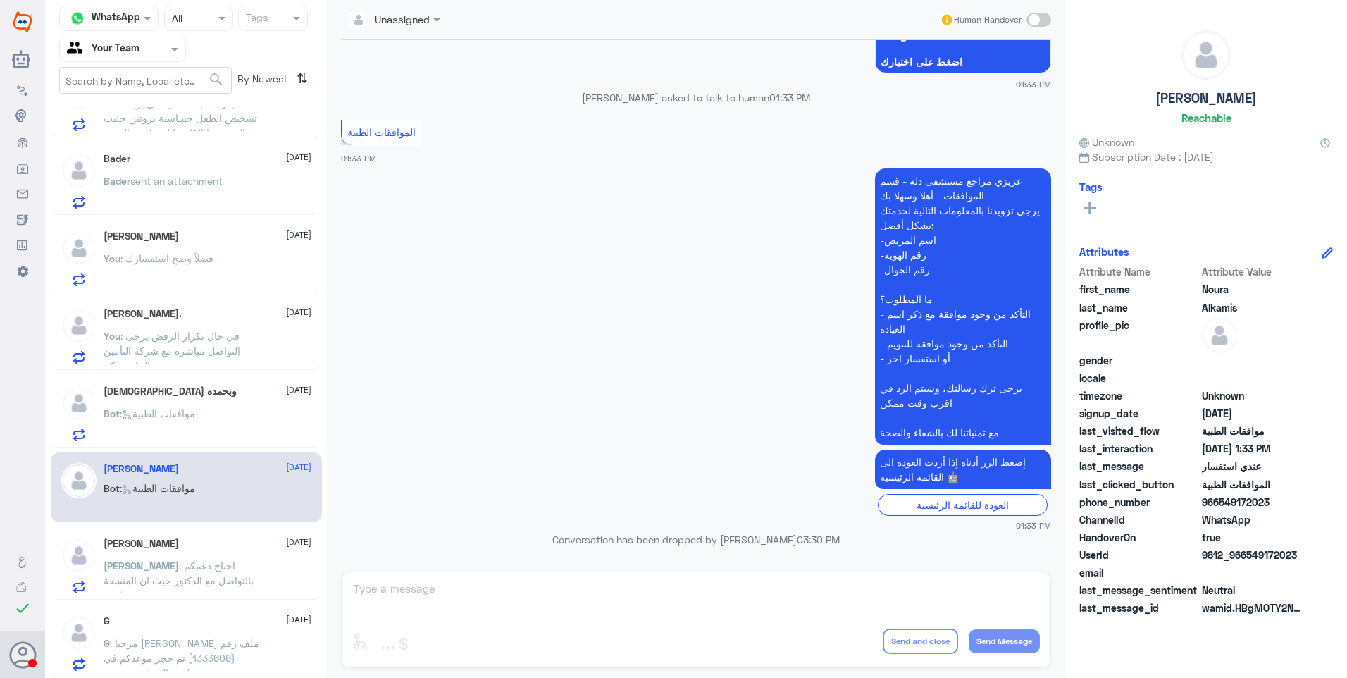
click at [156, 427] on p "Bot : موافقات الطبية" at bounding box center [150, 423] width 92 height 35
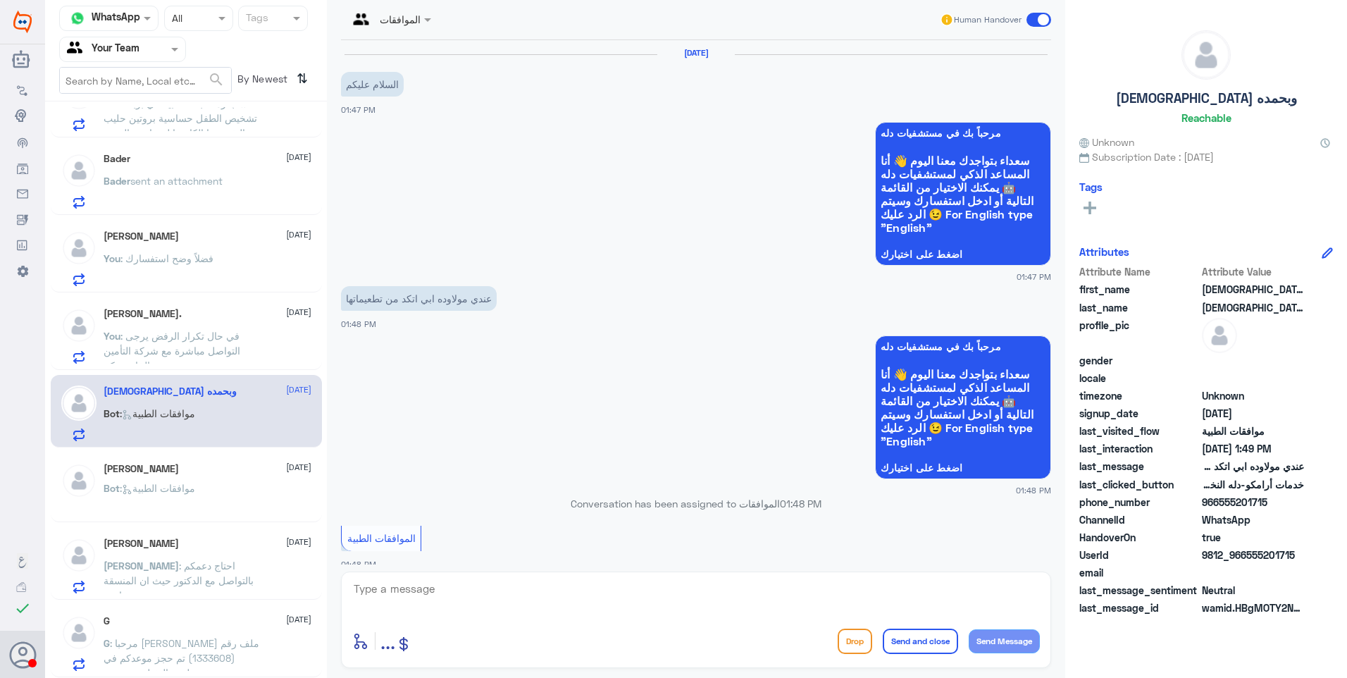
scroll to position [598, 0]
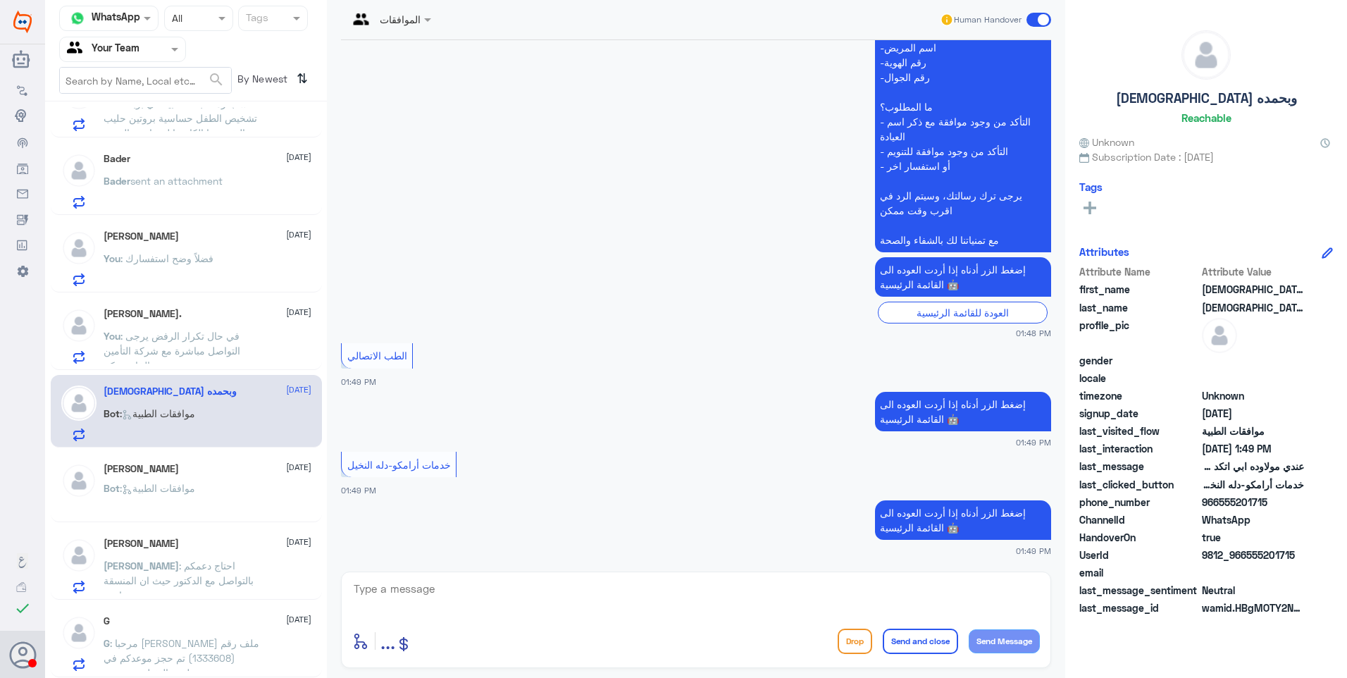
click at [851, 639] on button "Drop" at bounding box center [855, 641] width 35 height 25
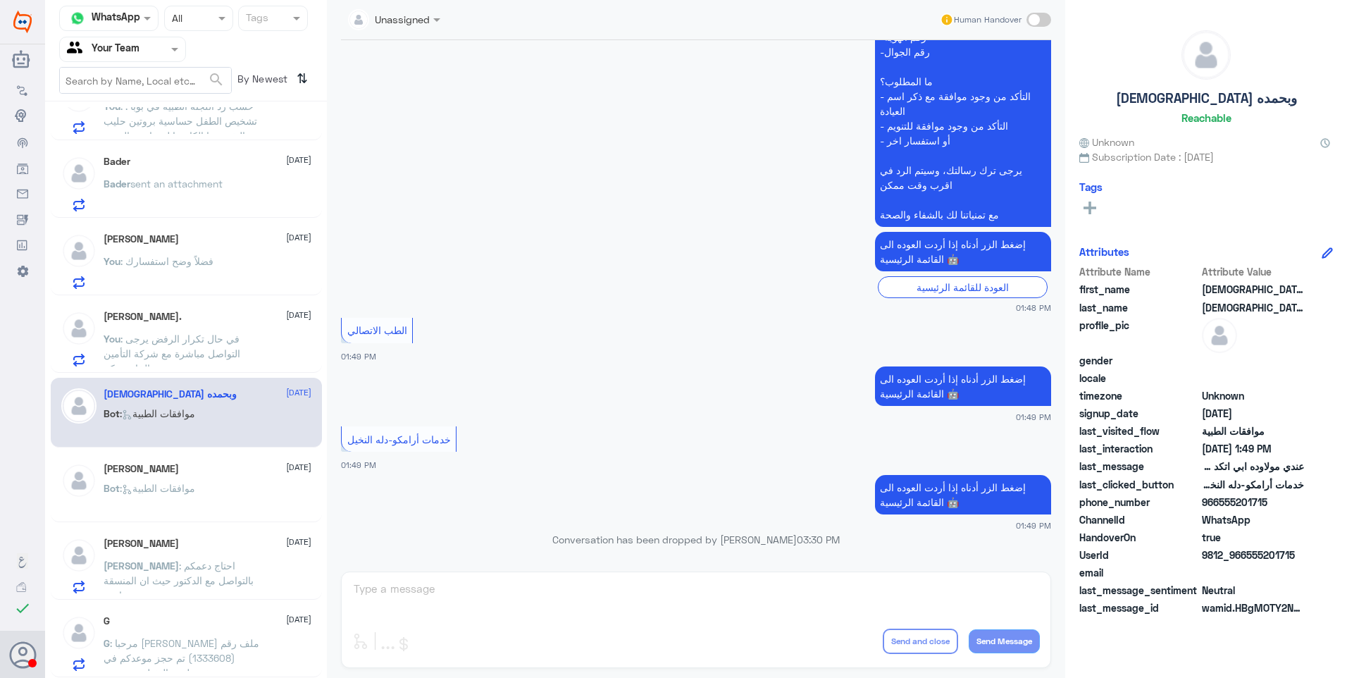
click at [227, 357] on span ": في حال تكرار الرفض يرجى التواصل مباشرة مع شركة التأمين الخاصة بكم" at bounding box center [172, 354] width 137 height 42
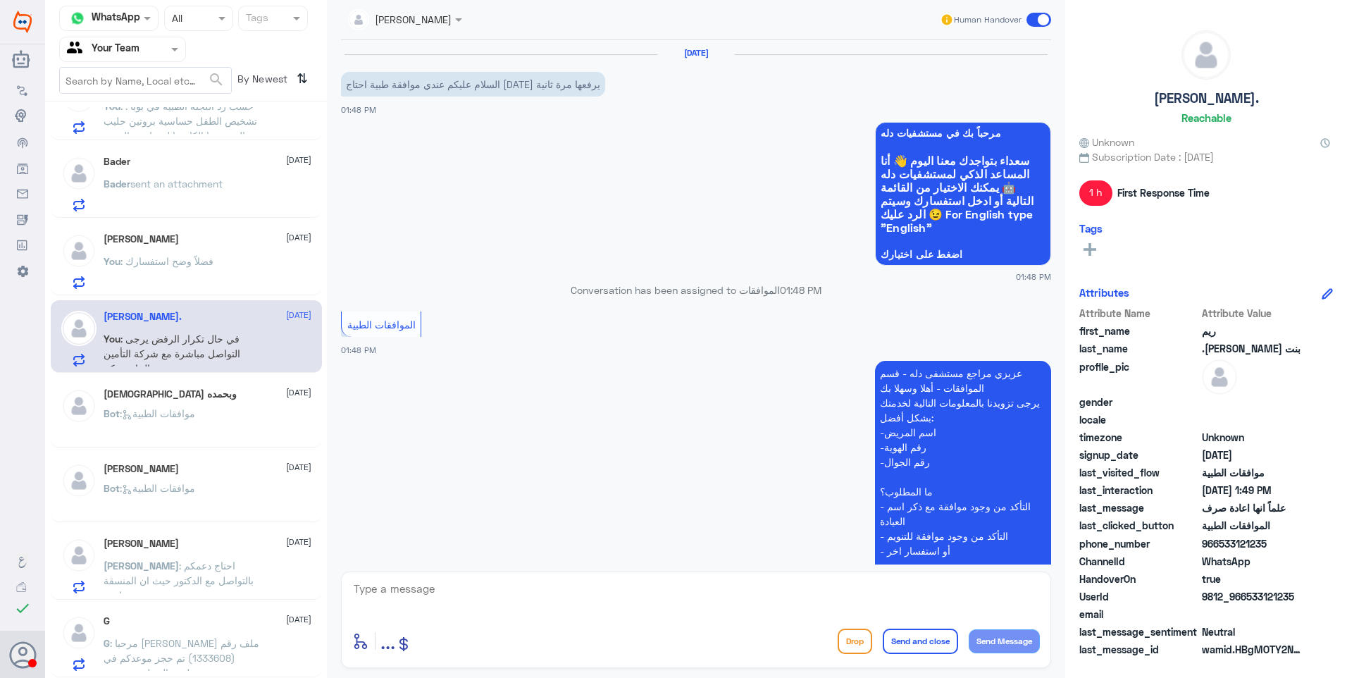
scroll to position [486, 0]
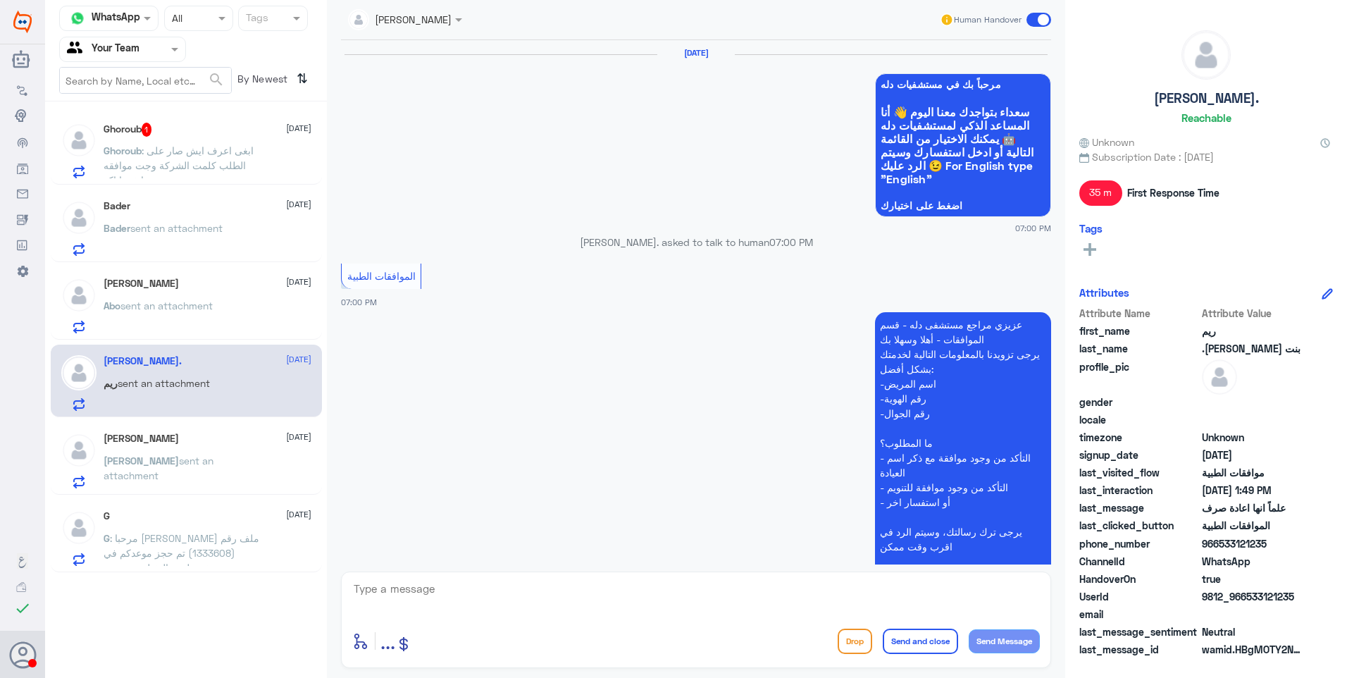
scroll to position [1166, 0]
